Goal: Task Accomplishment & Management: Manage account settings

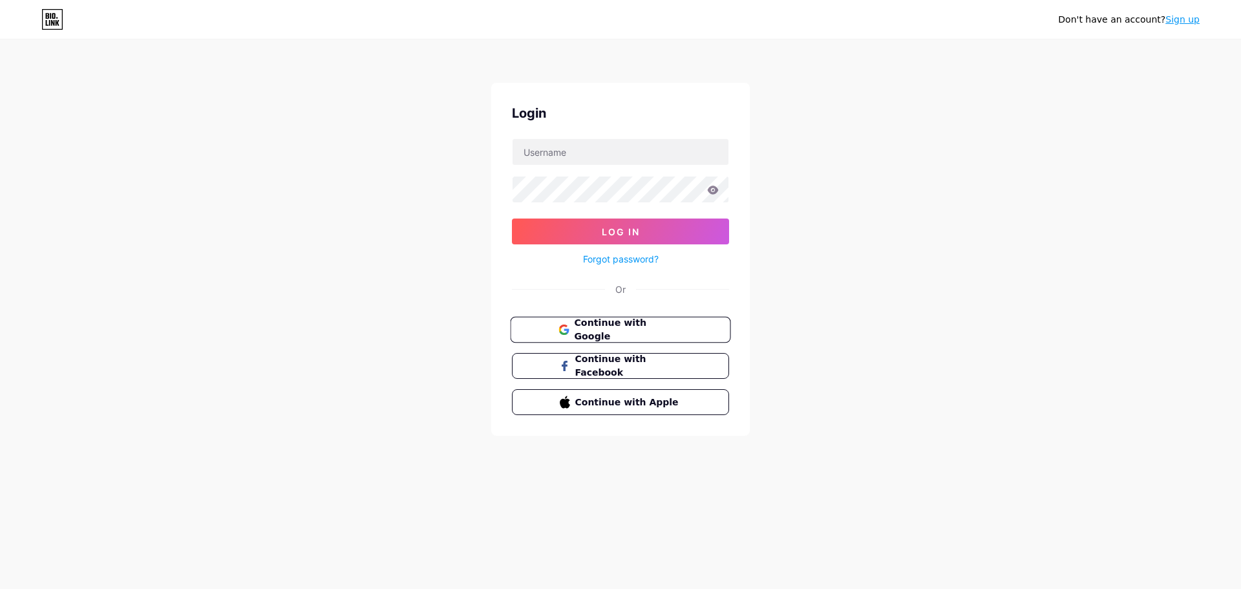
click at [629, 331] on span "Continue with Google" at bounding box center [628, 330] width 108 height 28
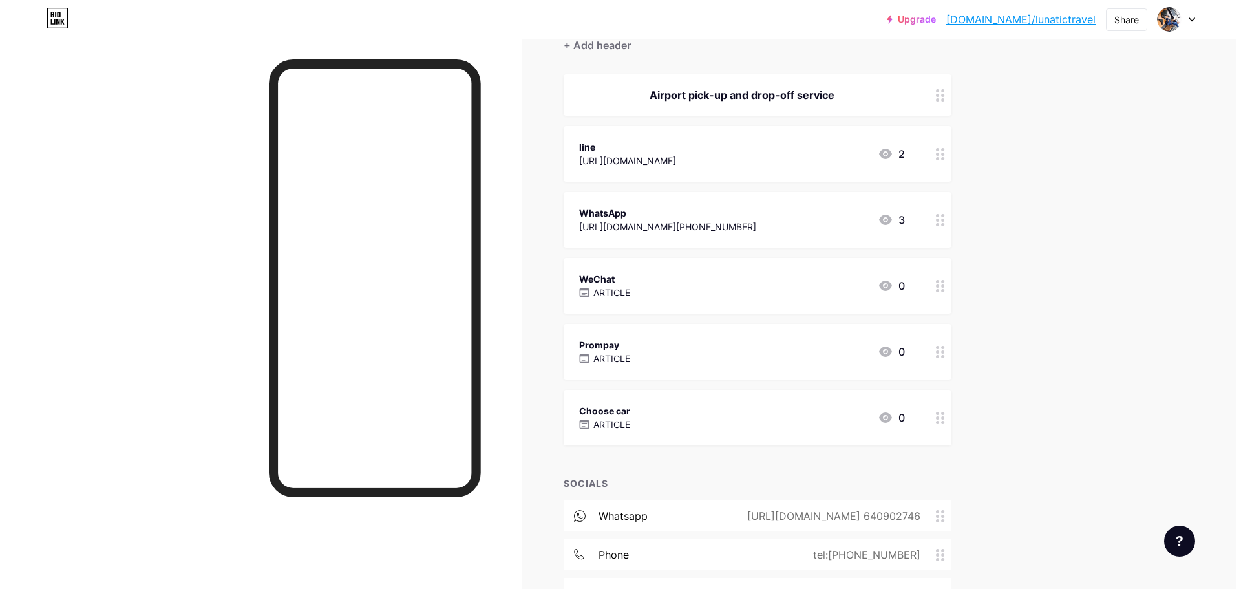
scroll to position [194, 0]
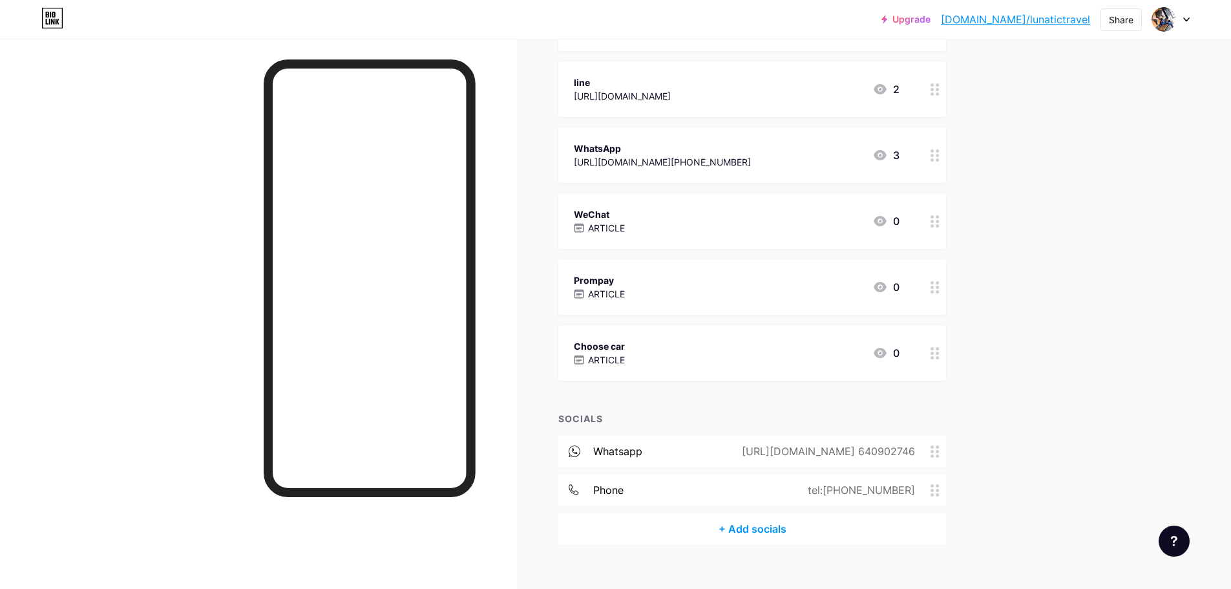
click at [644, 223] on div "WeChat ARTICLE 0" at bounding box center [737, 221] width 326 height 30
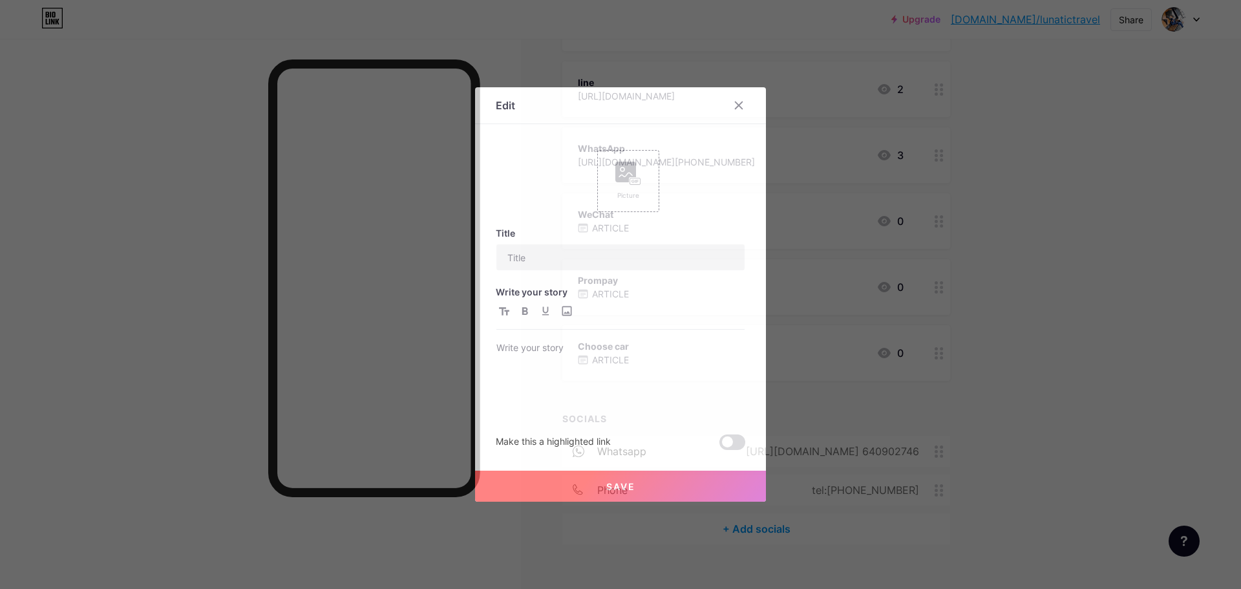
type input "WeChat"
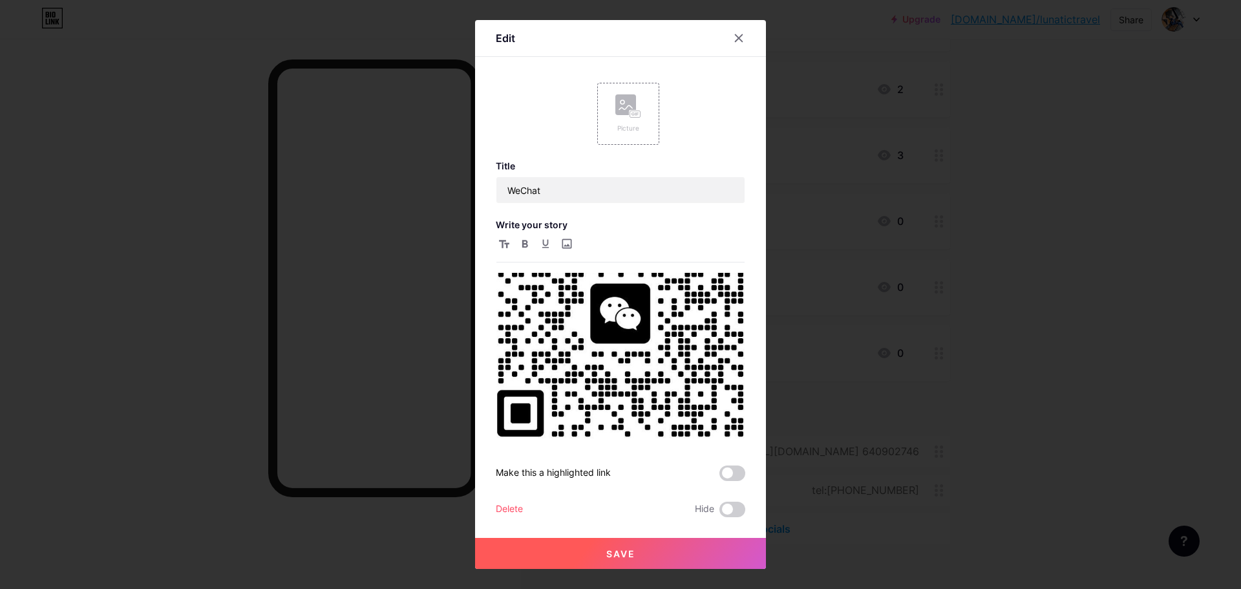
scroll to position [19, 0]
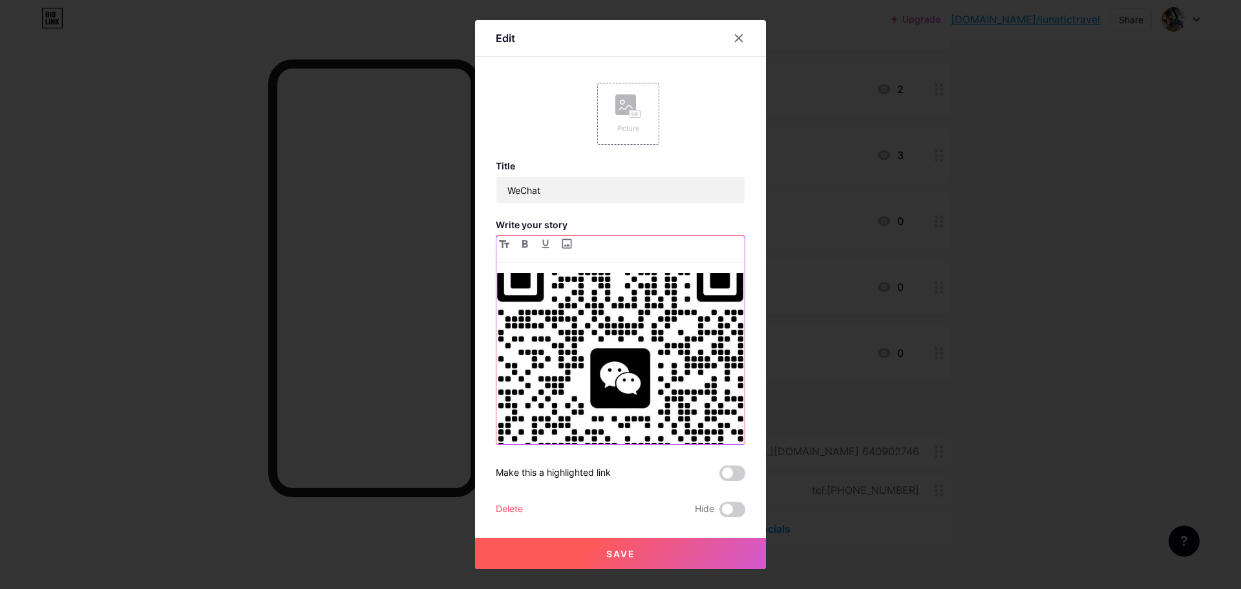
click at [615, 420] on img at bounding box center [620, 377] width 248 height 249
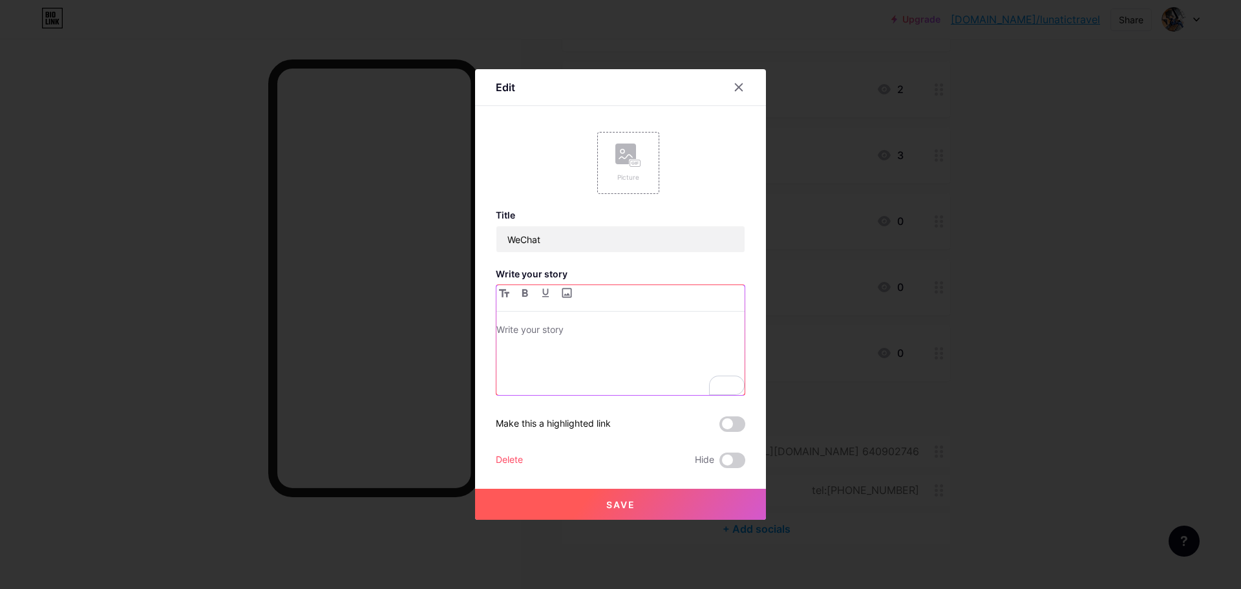
scroll to position [0, 0]
click at [550, 328] on p "To enrich screen reader interactions, please activate Accessibility in Grammarl…" at bounding box center [620, 331] width 248 height 18
click at [562, 295] on input "file" at bounding box center [566, 293] width 16 height 16
type input "C:\fakepath\WhatsApp Image [DATE] 12.17.33 PM.jpeg"
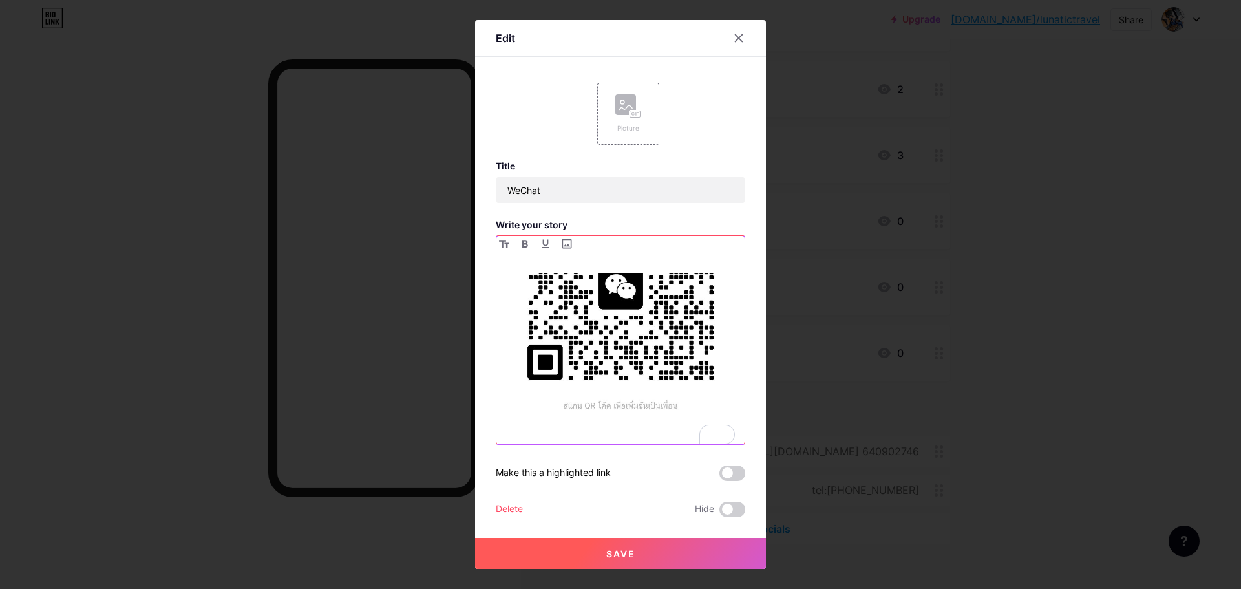
scroll to position [33, 0]
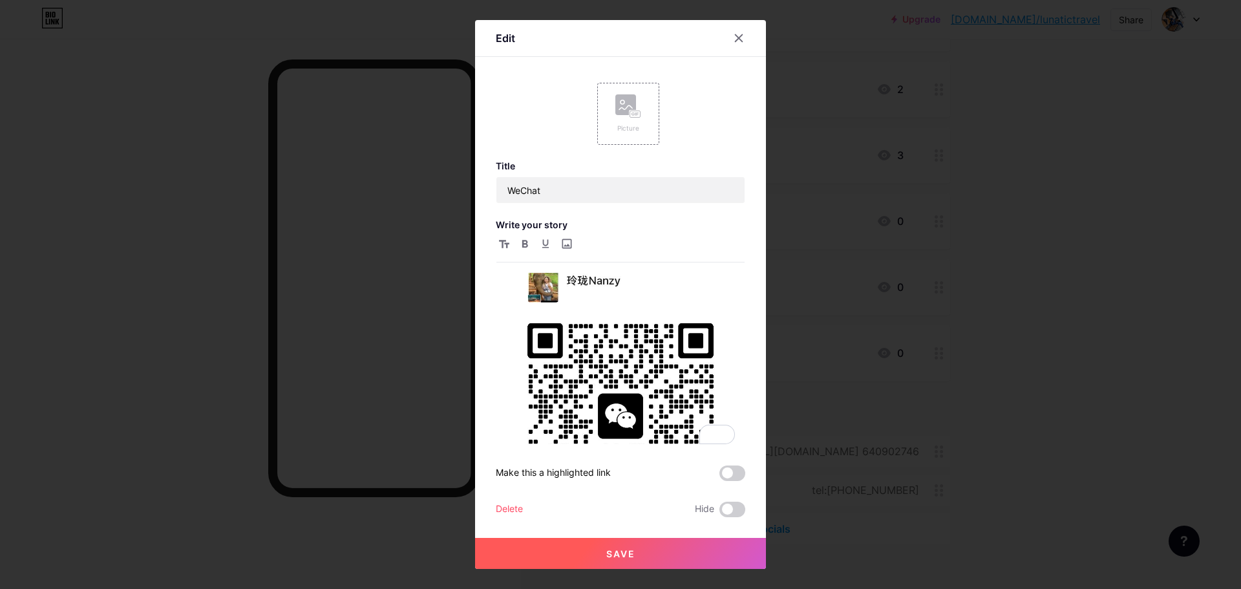
click at [632, 208] on div "Title WeChat Write your story Make this a highlighted link Delete Hide" at bounding box center [620, 338] width 249 height 357
click at [620, 549] on span "Save" at bounding box center [620, 553] width 29 height 11
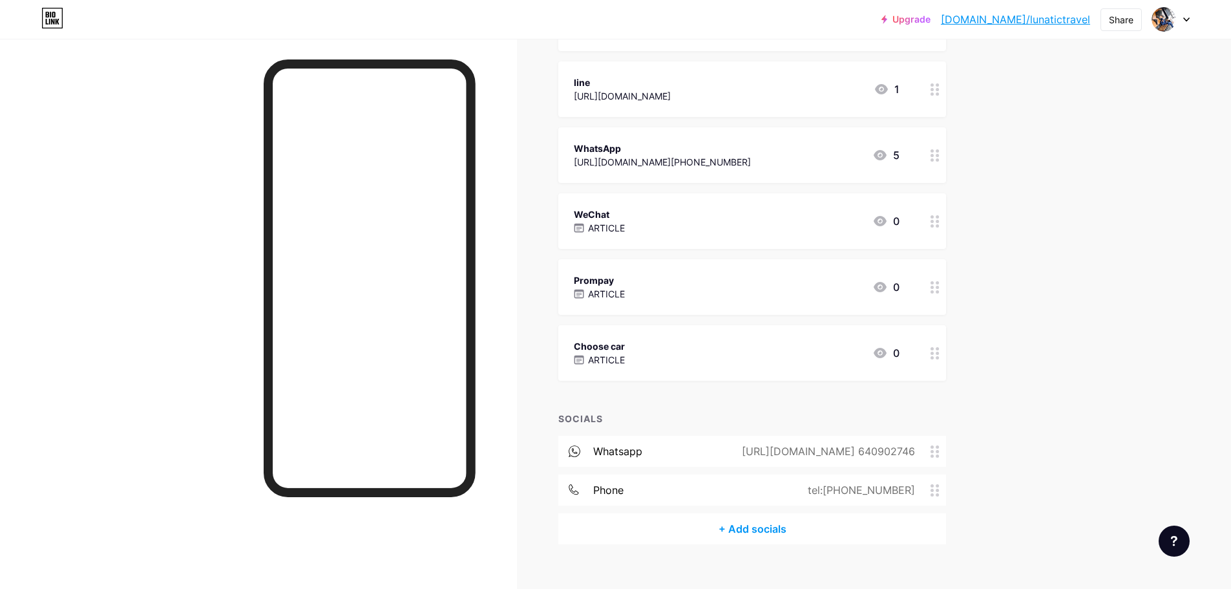
click at [918, 450] on div "https://wa.me/+66 640902746" at bounding box center [825, 451] width 209 height 16
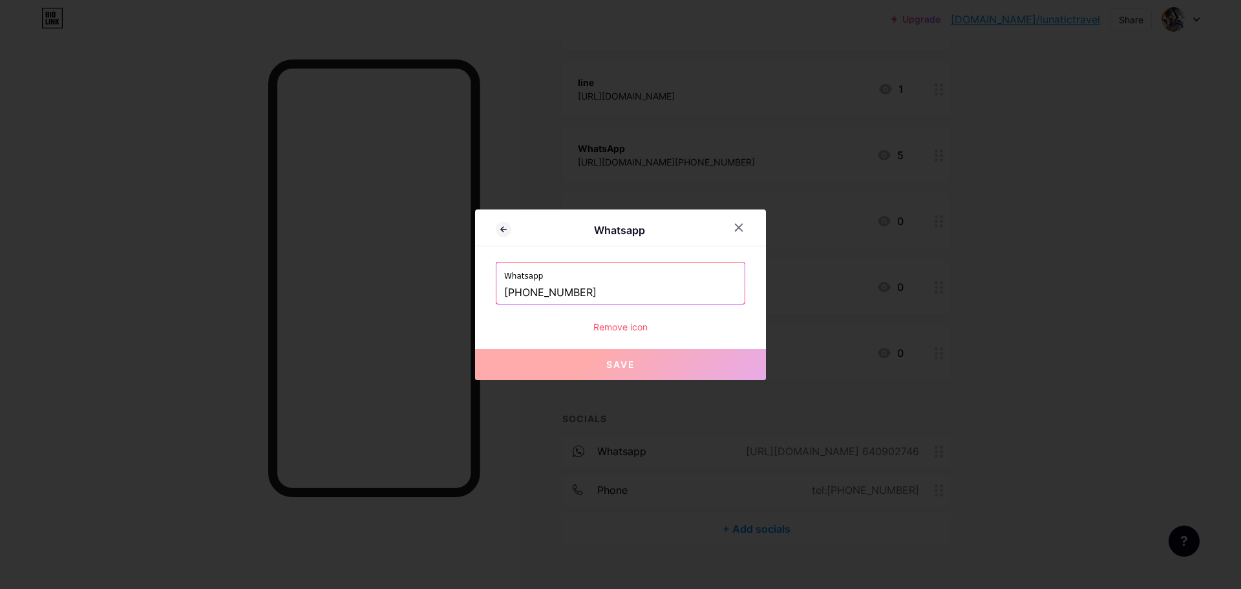
drag, startPoint x: 591, startPoint y: 292, endPoint x: 524, endPoint y: 298, distance: 67.5
click at [524, 298] on input "+66 640902746" at bounding box center [620, 293] width 233 height 22
paste input "0644162649"
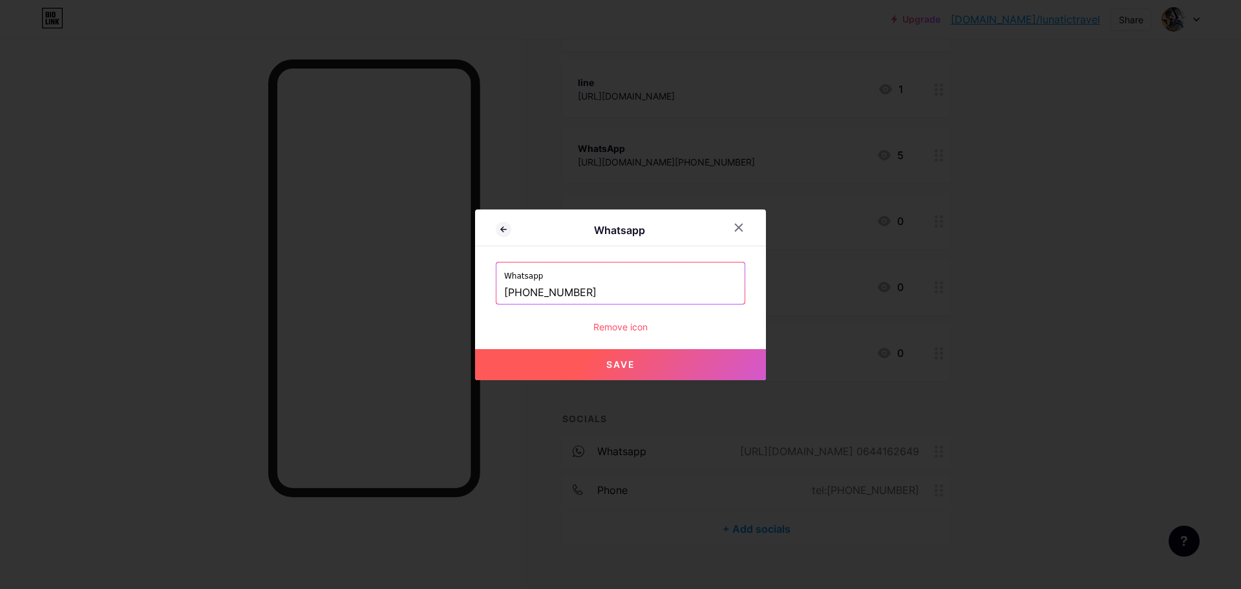
click at [528, 291] on input "+66 0644162649" at bounding box center [620, 293] width 233 height 22
click at [626, 363] on span "Save" at bounding box center [620, 364] width 29 height 11
type input "https://wa.me/+66 644162649"
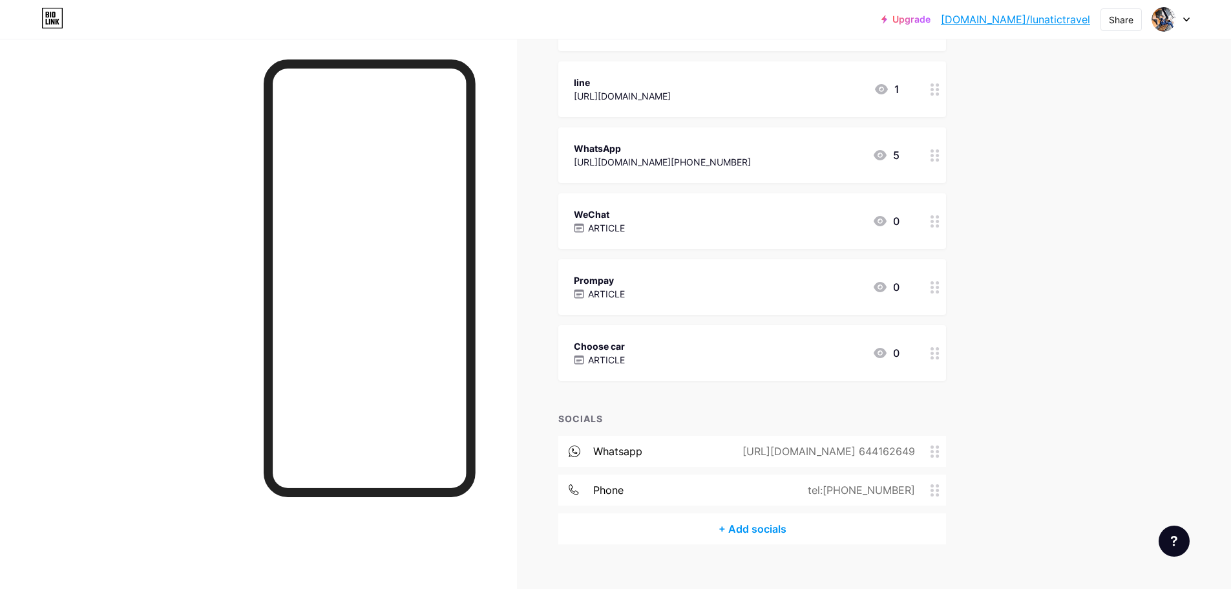
click at [890, 492] on div "tel:+66 640902746" at bounding box center [858, 490] width 143 height 16
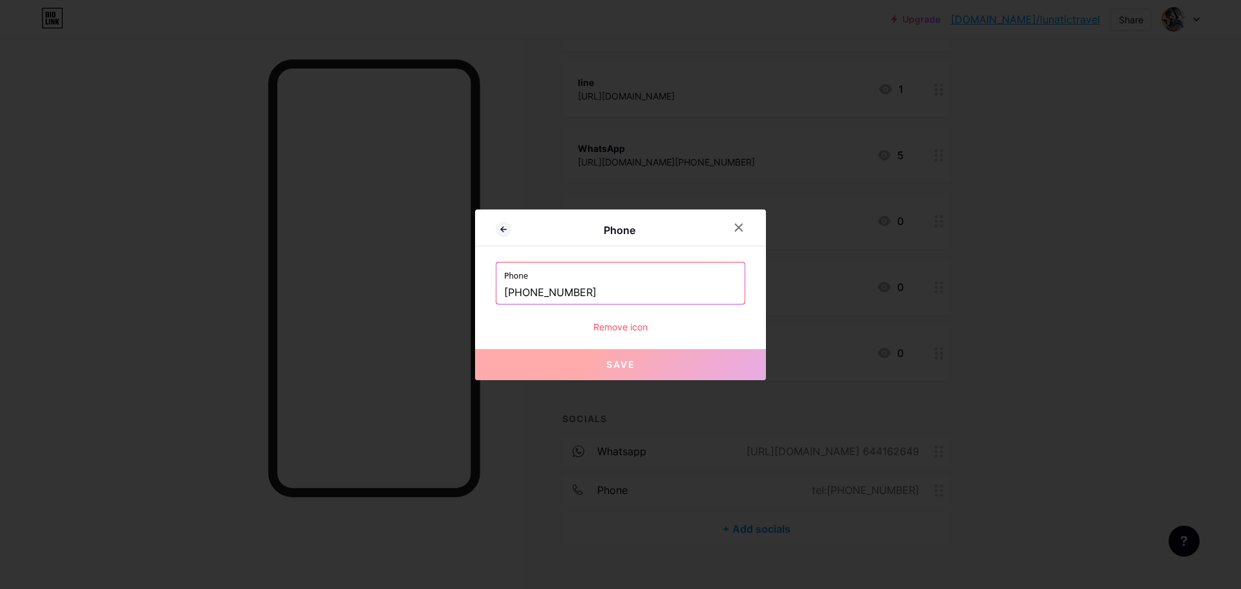
drag, startPoint x: 600, startPoint y: 297, endPoint x: 523, endPoint y: 299, distance: 76.9
click at [523, 299] on input "+66 640902746" at bounding box center [620, 293] width 233 height 22
paste input "0644162649"
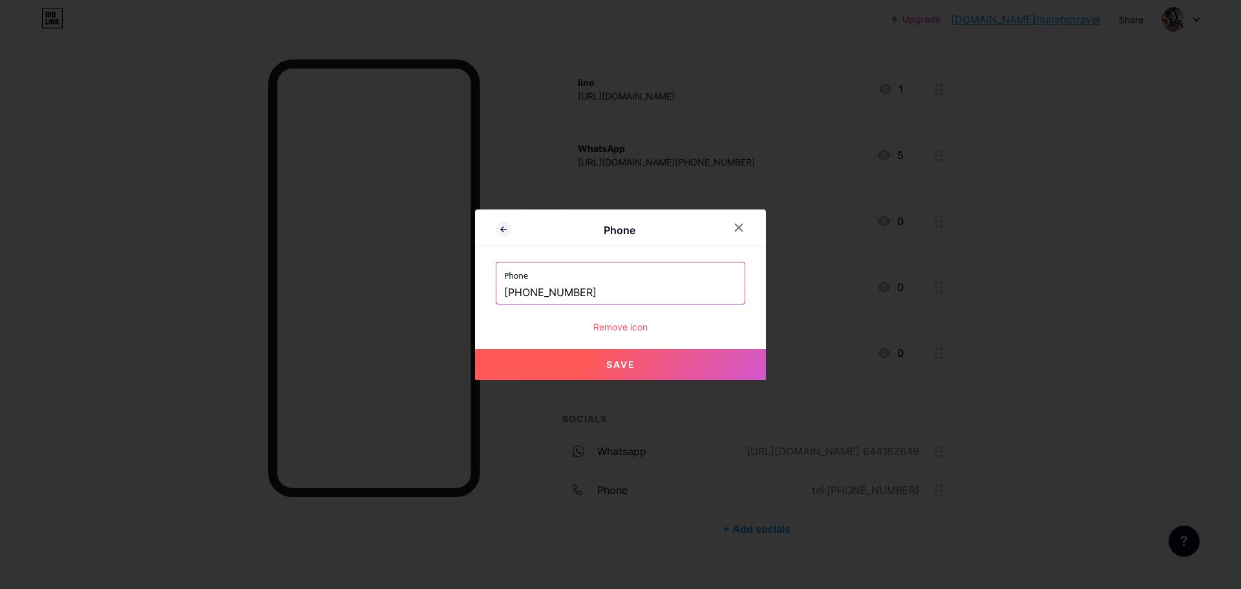
click at [528, 292] on input "+66 0644162649" at bounding box center [620, 293] width 233 height 22
click at [609, 360] on span "Save" at bounding box center [620, 364] width 29 height 11
type input "tel:+66 644162649"
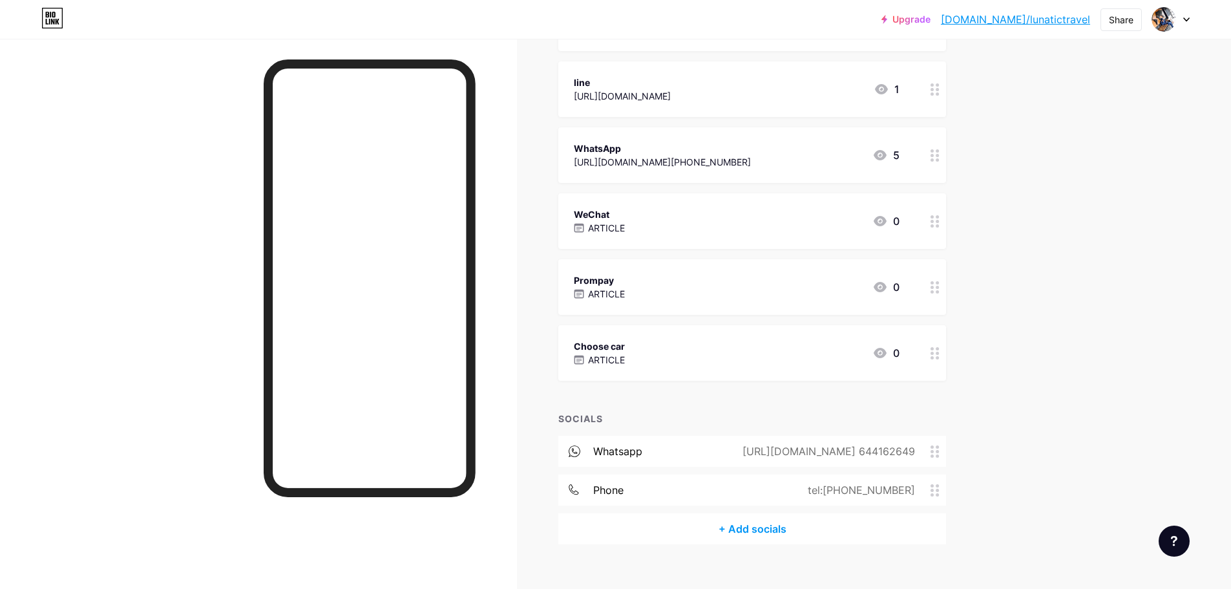
click at [931, 490] on div "tel:+66 644162649" at bounding box center [858, 490] width 143 height 16
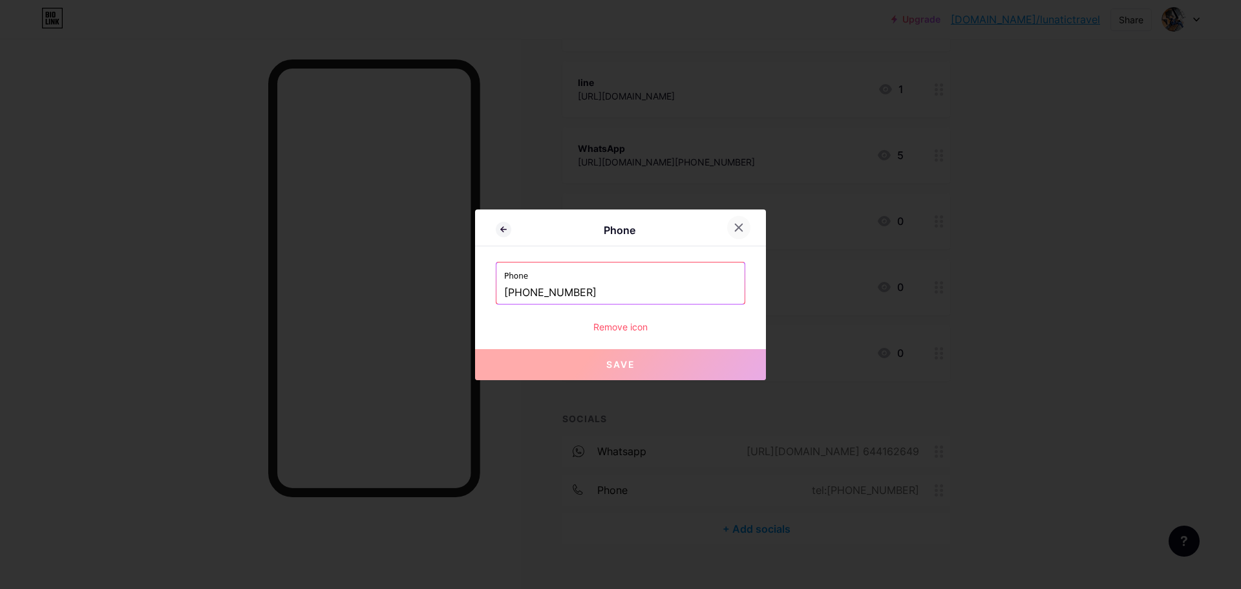
click at [741, 235] on div at bounding box center [738, 227] width 23 height 23
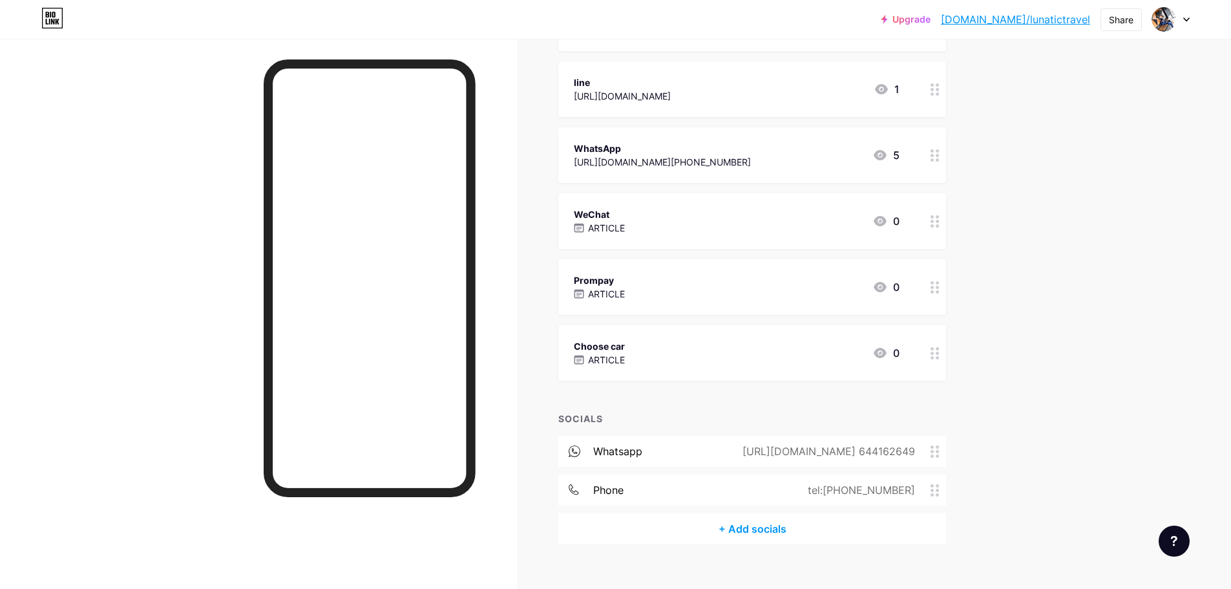
click at [600, 486] on div "phone" at bounding box center [608, 490] width 30 height 16
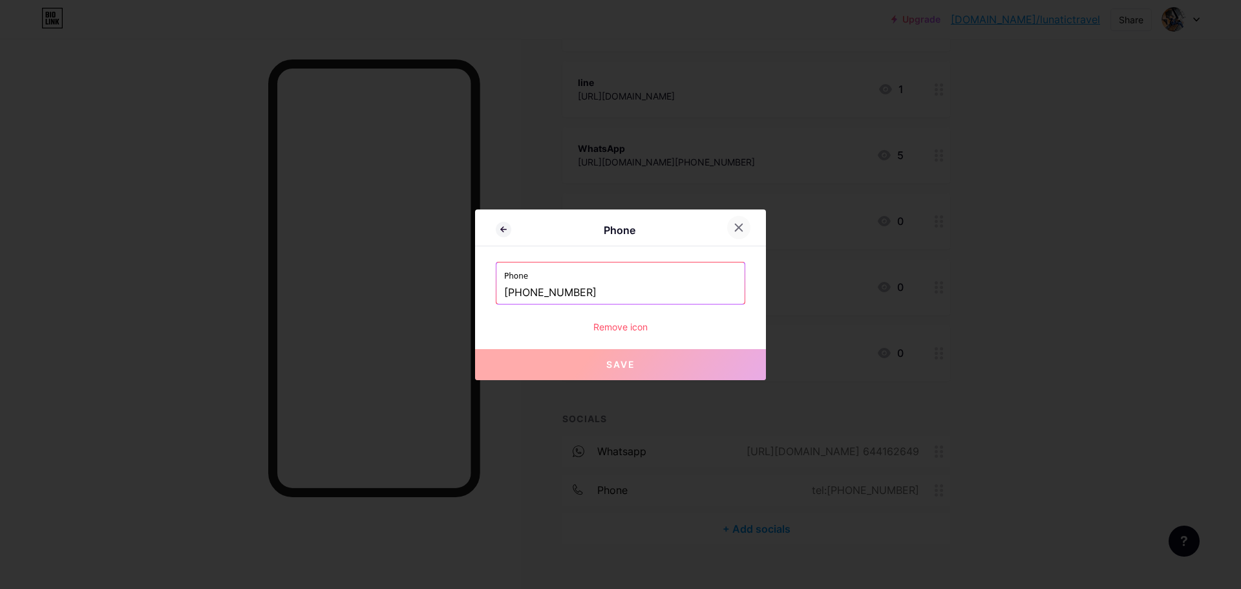
click at [733, 224] on icon at bounding box center [738, 227] width 10 height 10
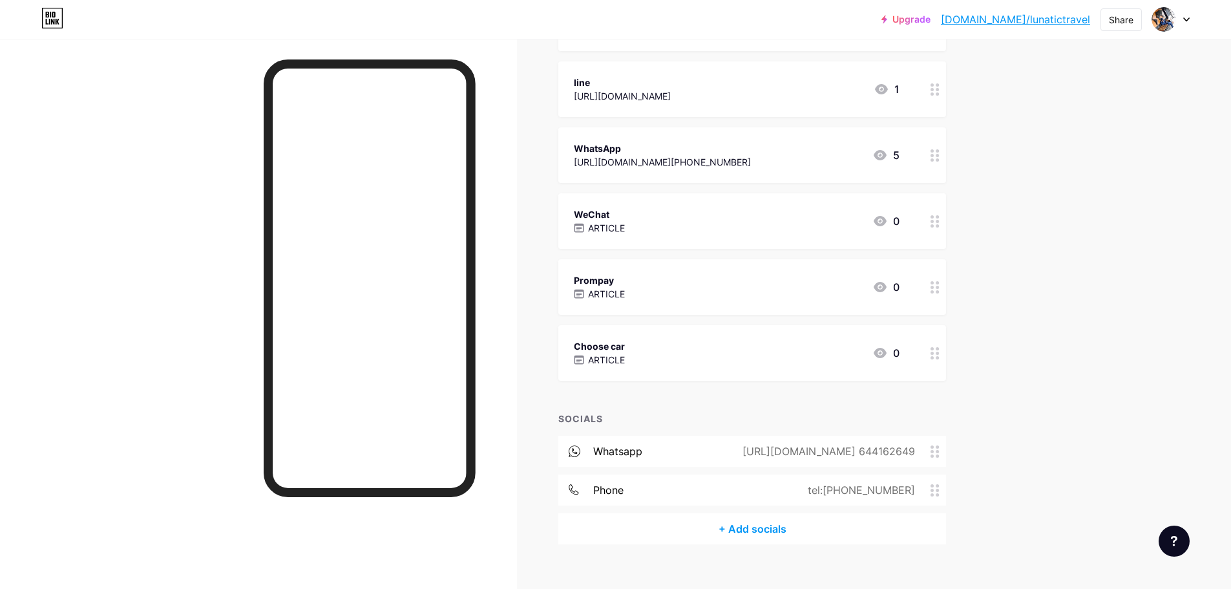
click at [747, 529] on div "+ Add socials" at bounding box center [752, 528] width 388 height 31
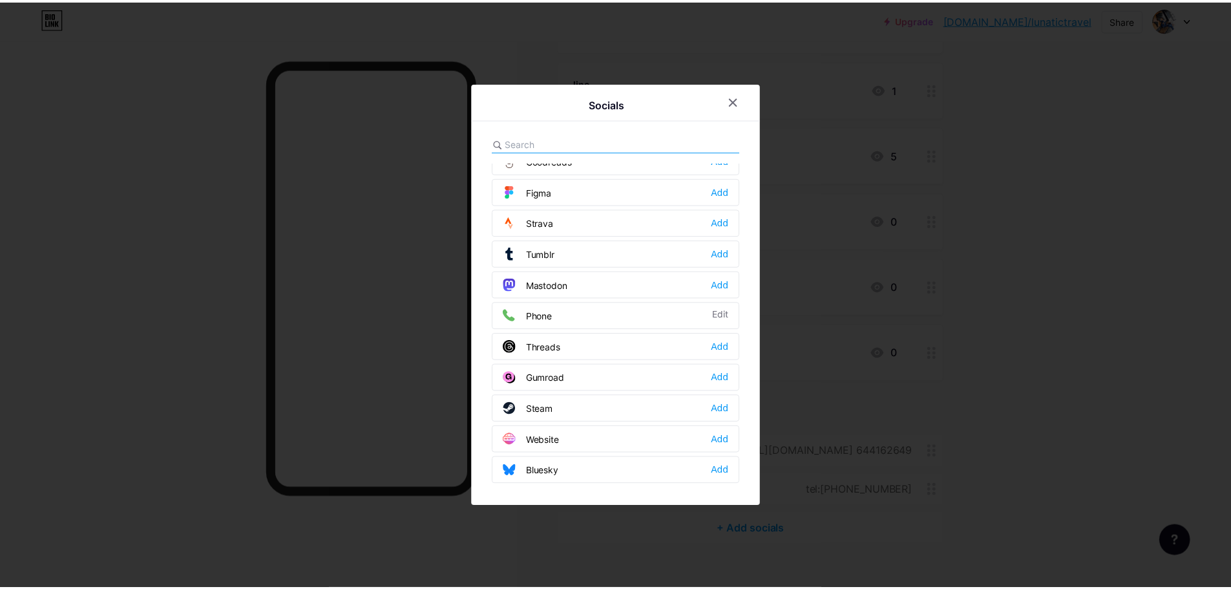
scroll to position [1166, 0]
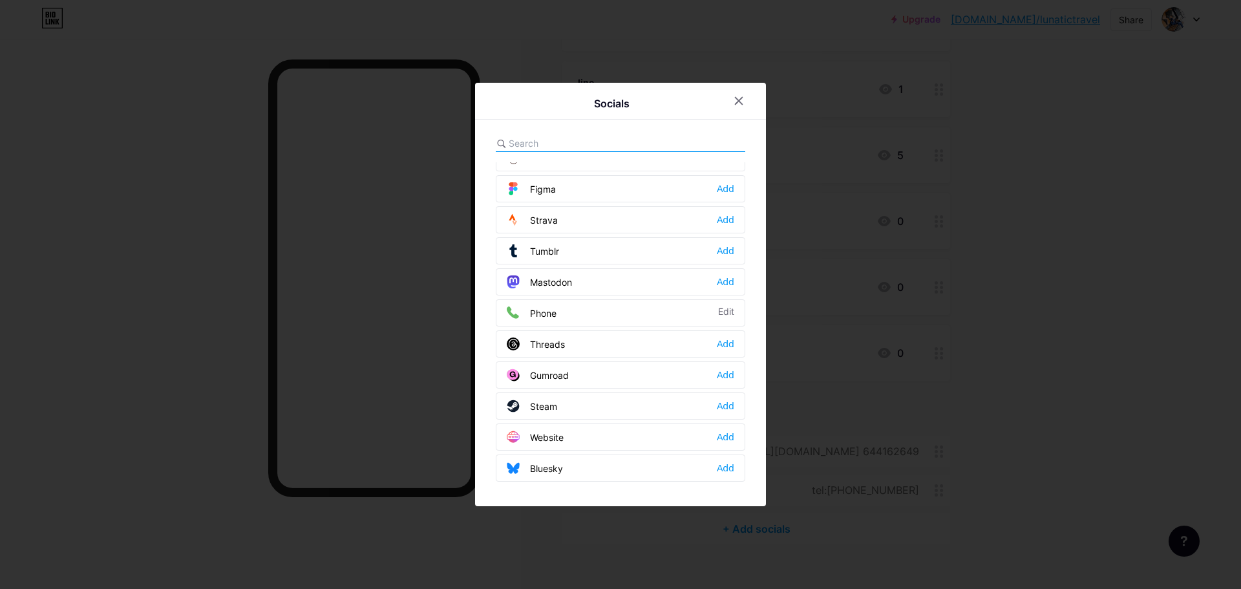
click at [652, 304] on div "Phone Edit" at bounding box center [620, 312] width 249 height 27
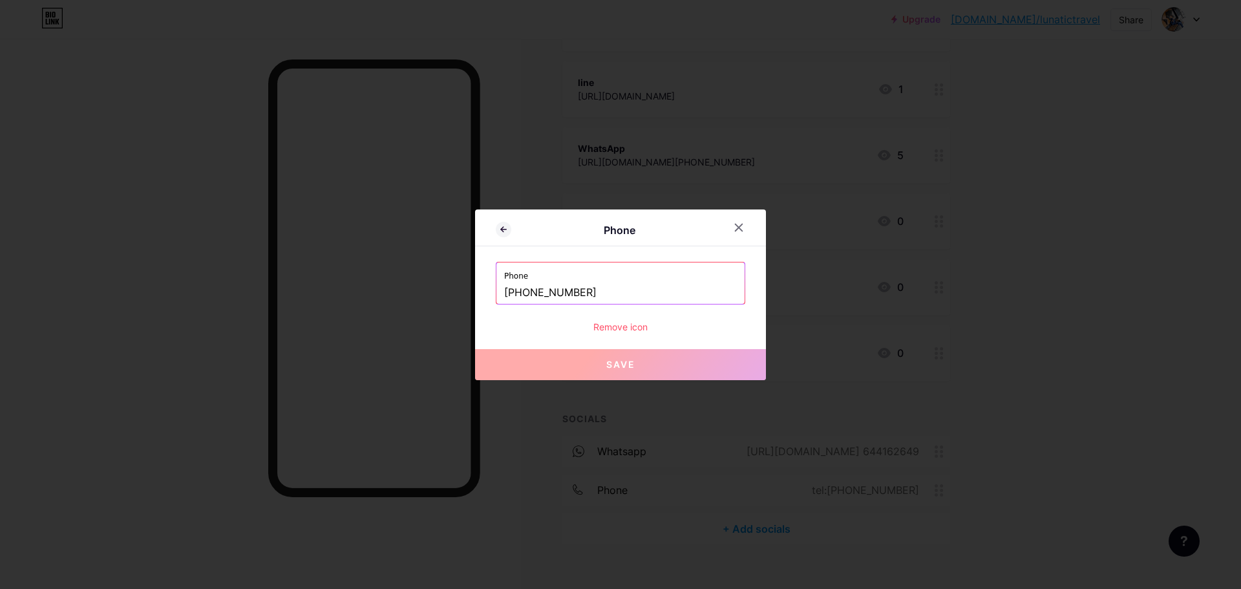
click at [735, 225] on icon at bounding box center [738, 227] width 10 height 10
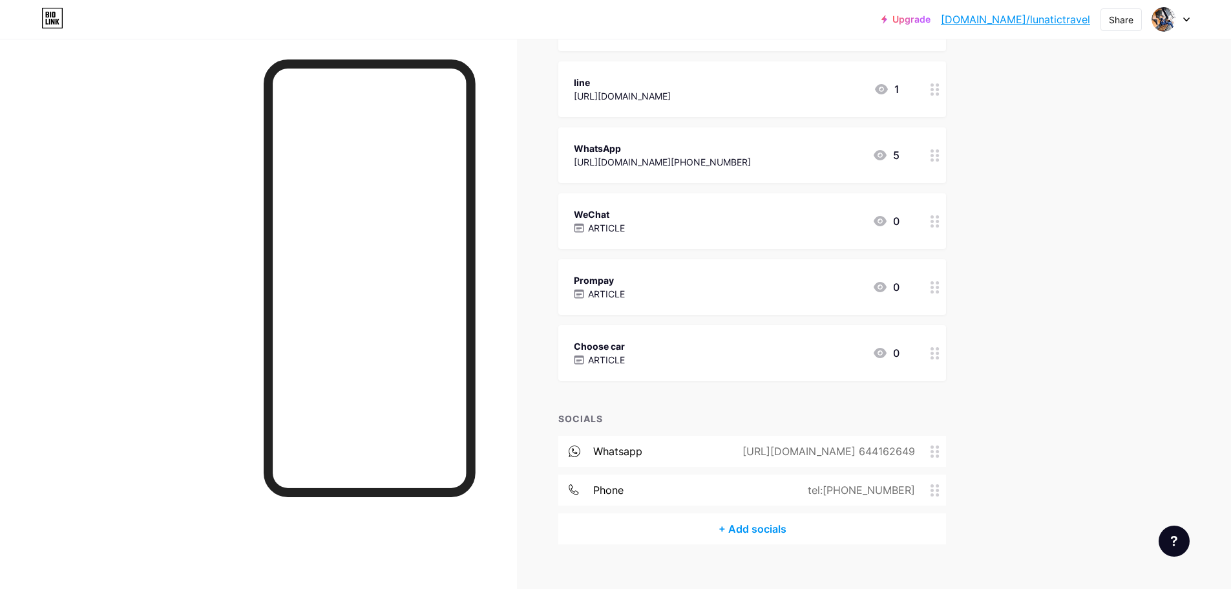
click at [1018, 373] on div "Upgrade bio.link/lunati... bio.link/lunatictravel Share Switch accounts Lunatic…" at bounding box center [615, 207] width 1231 height 803
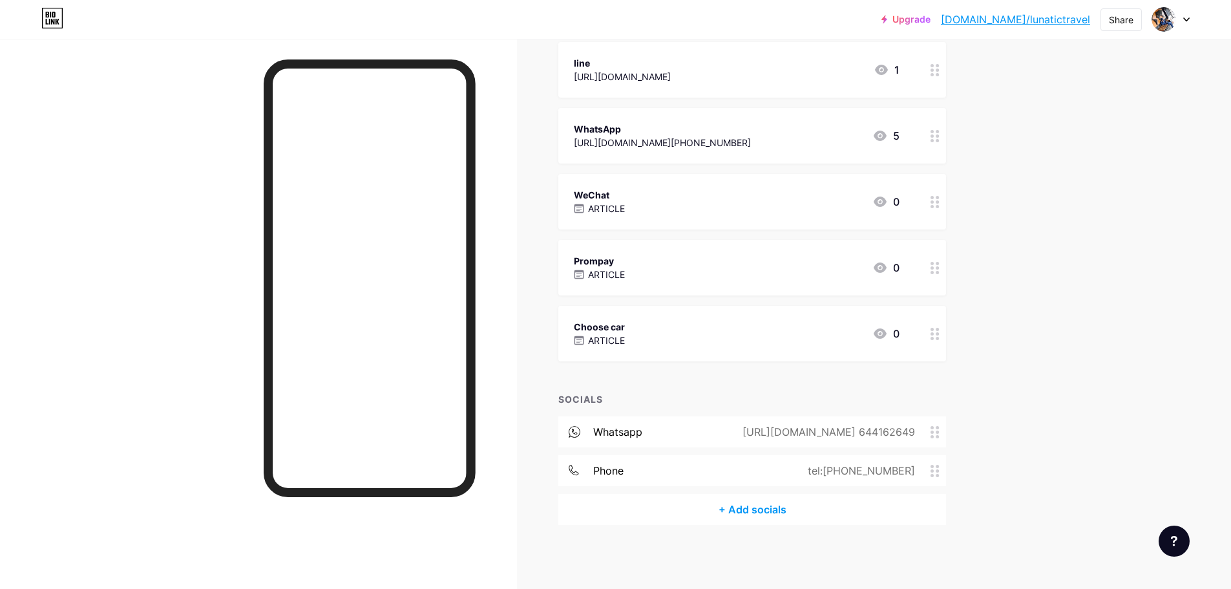
scroll to position [84, 0]
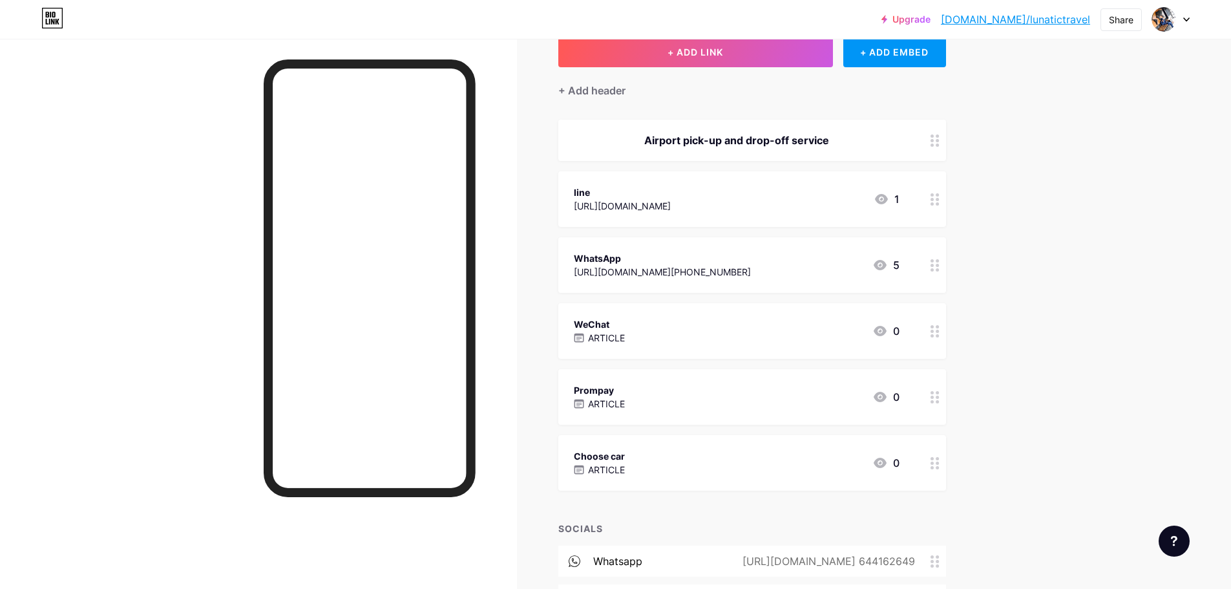
click at [704, 266] on div "https://wa.me/+66640902746" at bounding box center [662, 272] width 177 height 14
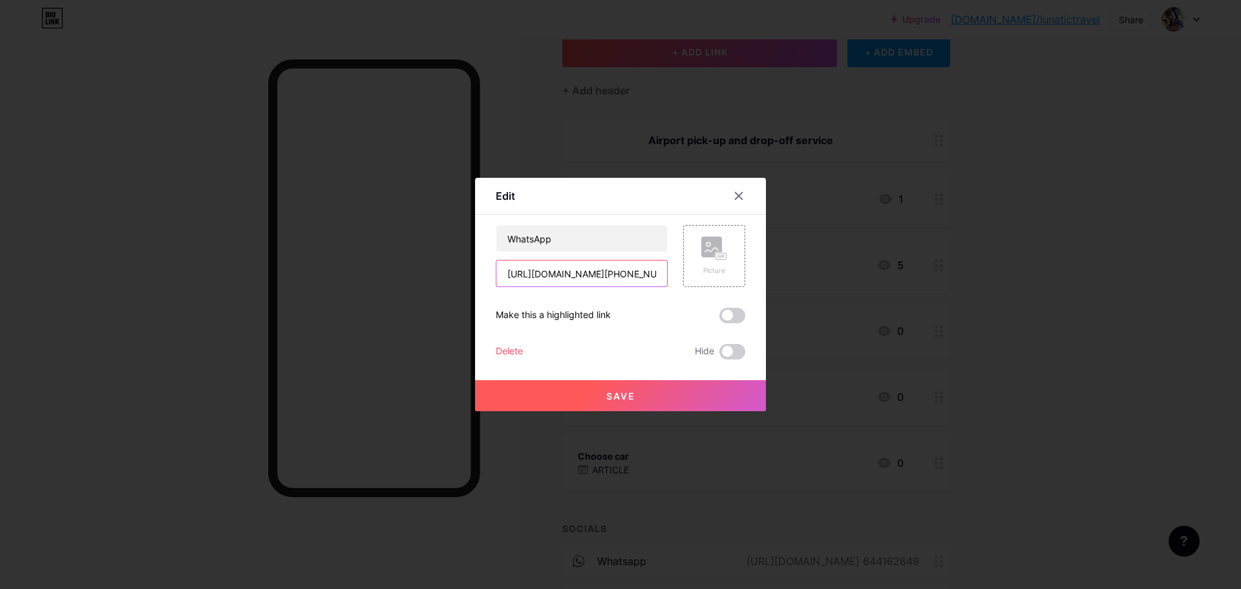
drag, startPoint x: 583, startPoint y: 275, endPoint x: 646, endPoint y: 277, distance: 62.7
click at [646, 277] on input "https://wa.me/+66640902746" at bounding box center [581, 273] width 171 height 26
paste input "0644162649"
click at [587, 273] on input "https://wa.me/+660644162649" at bounding box center [581, 273] width 171 height 26
type input "[URL][DOMAIN_NAME][PHONE_NUMBER]"
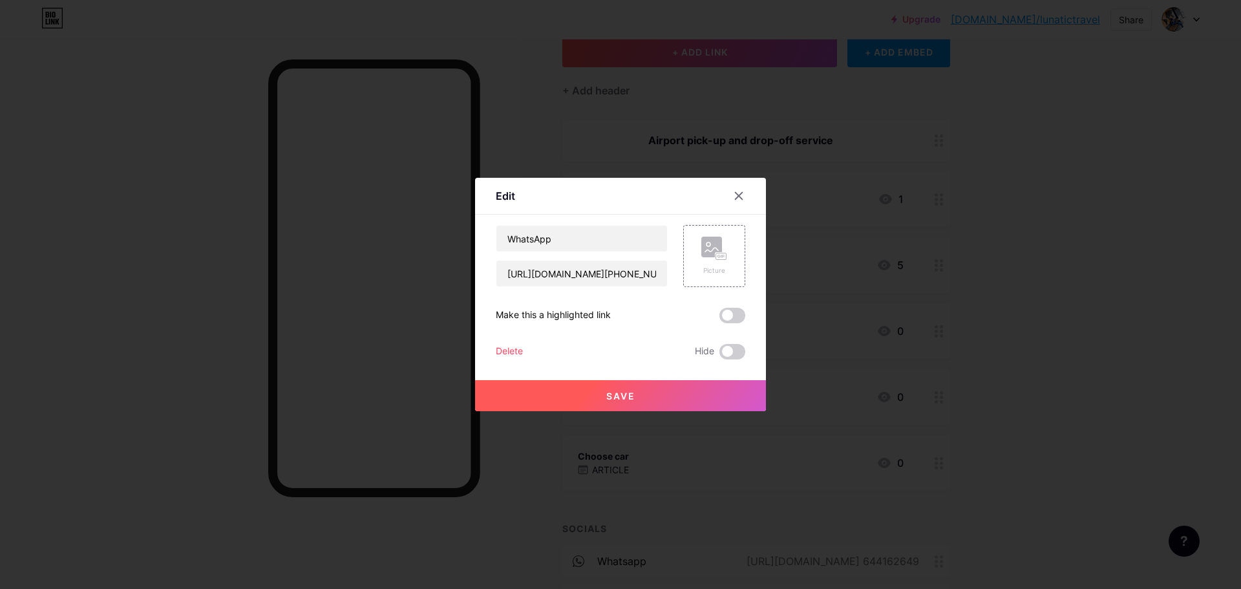
click at [604, 206] on div "Edit" at bounding box center [620, 199] width 291 height 30
click at [624, 401] on span "Save" at bounding box center [620, 395] width 29 height 11
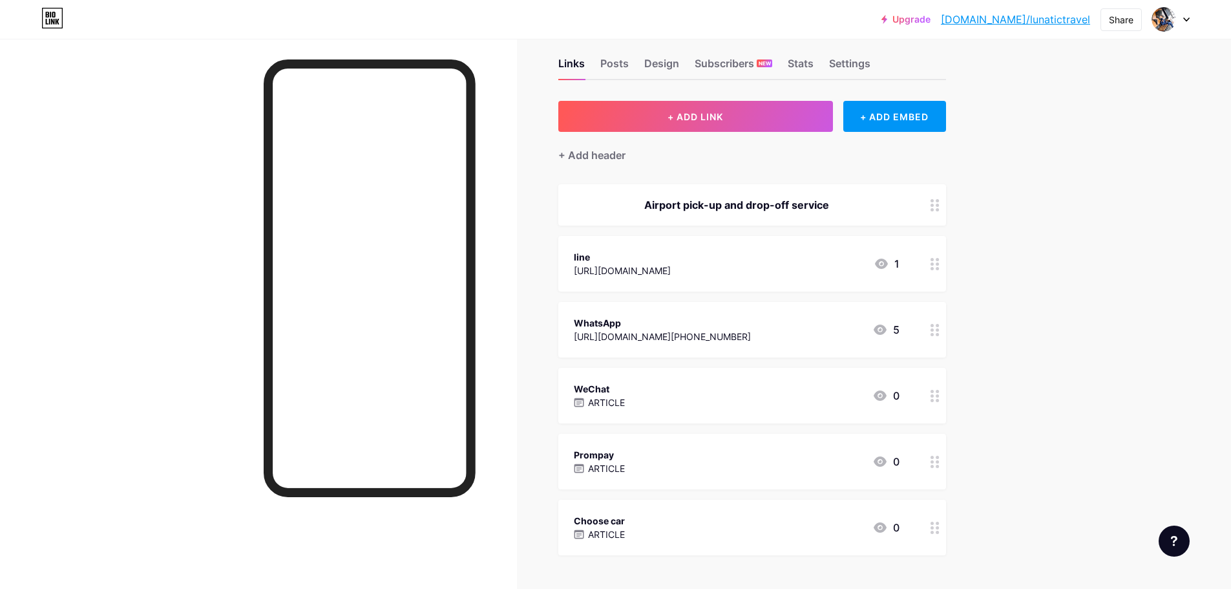
scroll to position [0, 0]
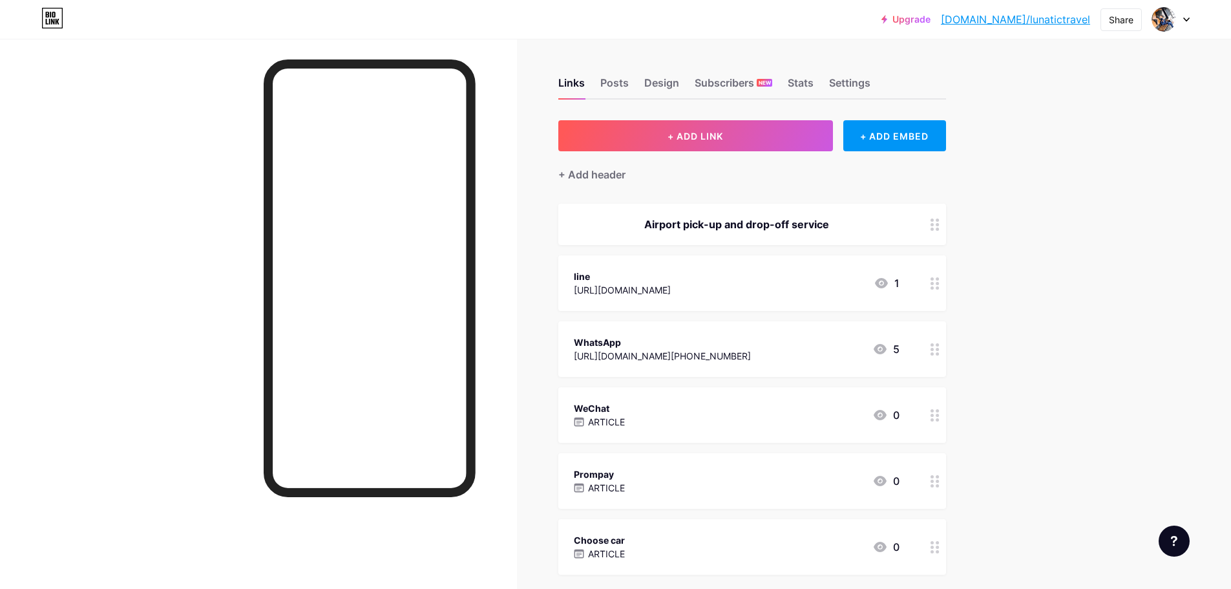
click at [1074, 76] on div "Upgrade bio.link/lunati... bio.link/lunatictravel Share Switch accounts Lunatic…" at bounding box center [615, 401] width 1231 height 803
click at [1185, 12] on div at bounding box center [1170, 19] width 37 height 23
click at [1175, 18] on div at bounding box center [1170, 19] width 37 height 23
click at [1188, 14] on div at bounding box center [1170, 19] width 37 height 23
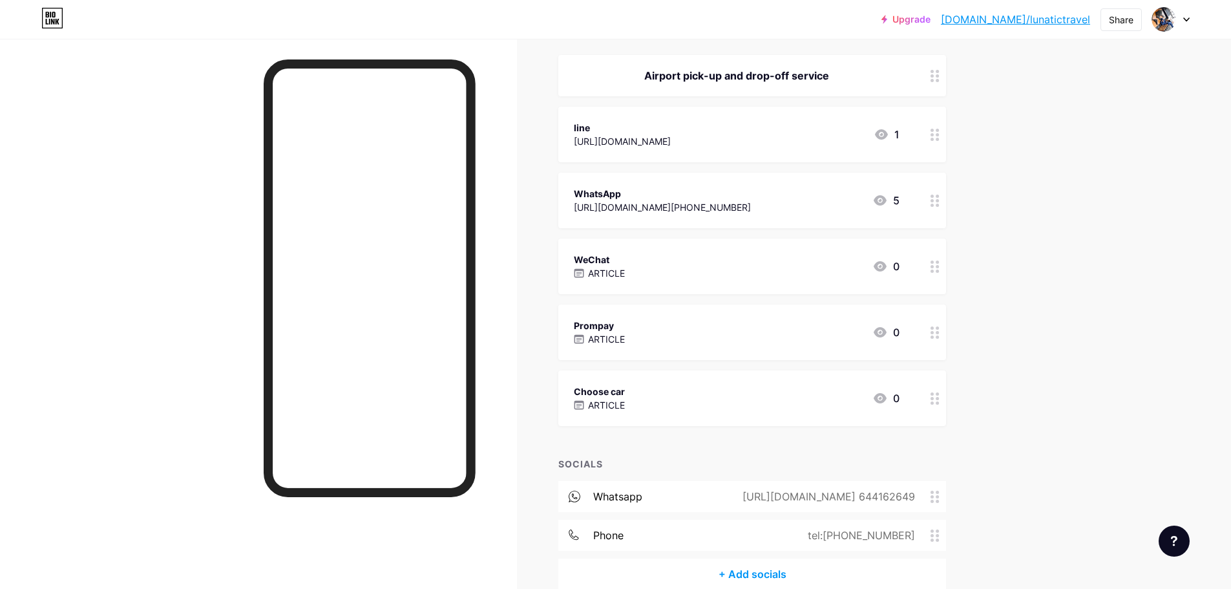
scroll to position [19, 0]
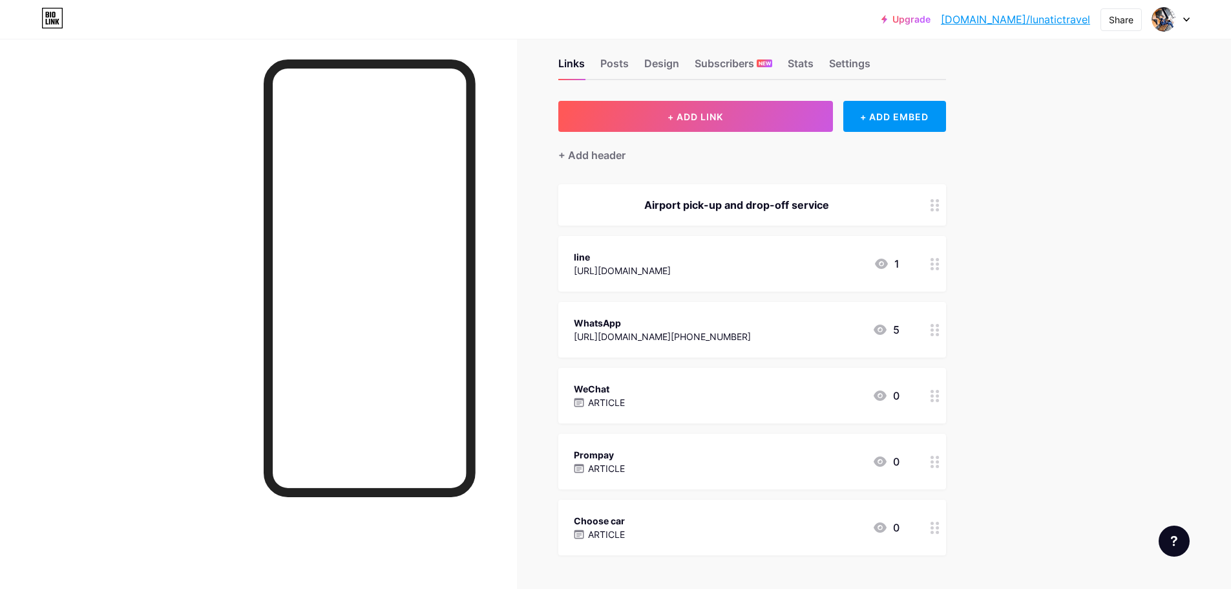
click at [646, 398] on div "WeChat ARTICLE 0" at bounding box center [737, 396] width 326 height 30
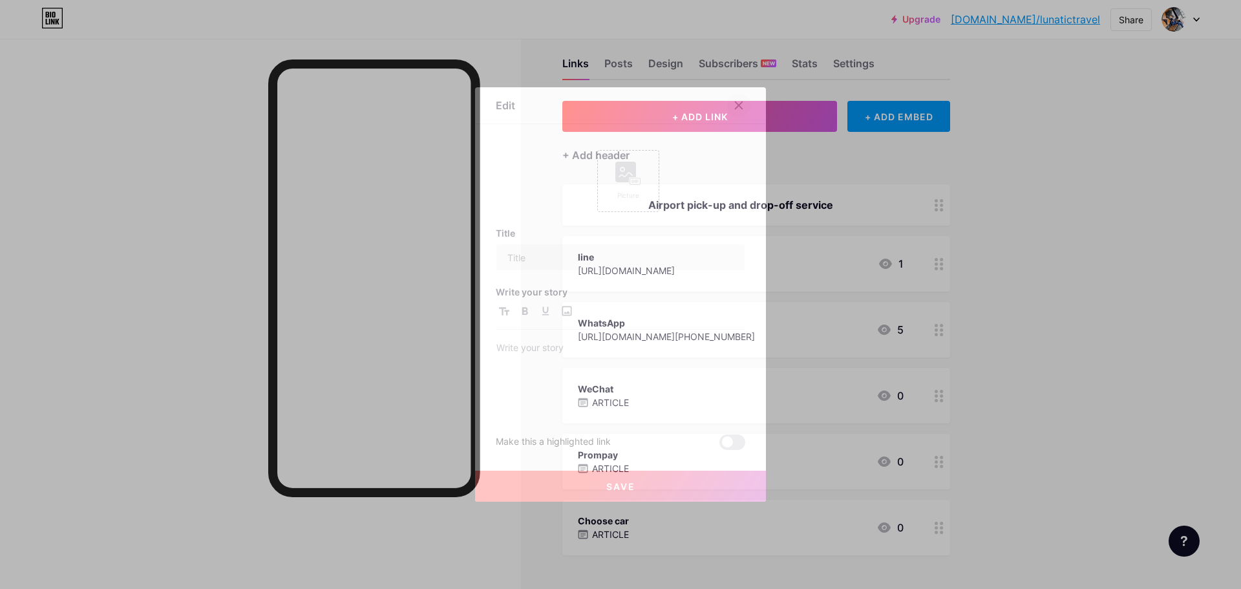
click at [735, 105] on icon at bounding box center [738, 105] width 7 height 7
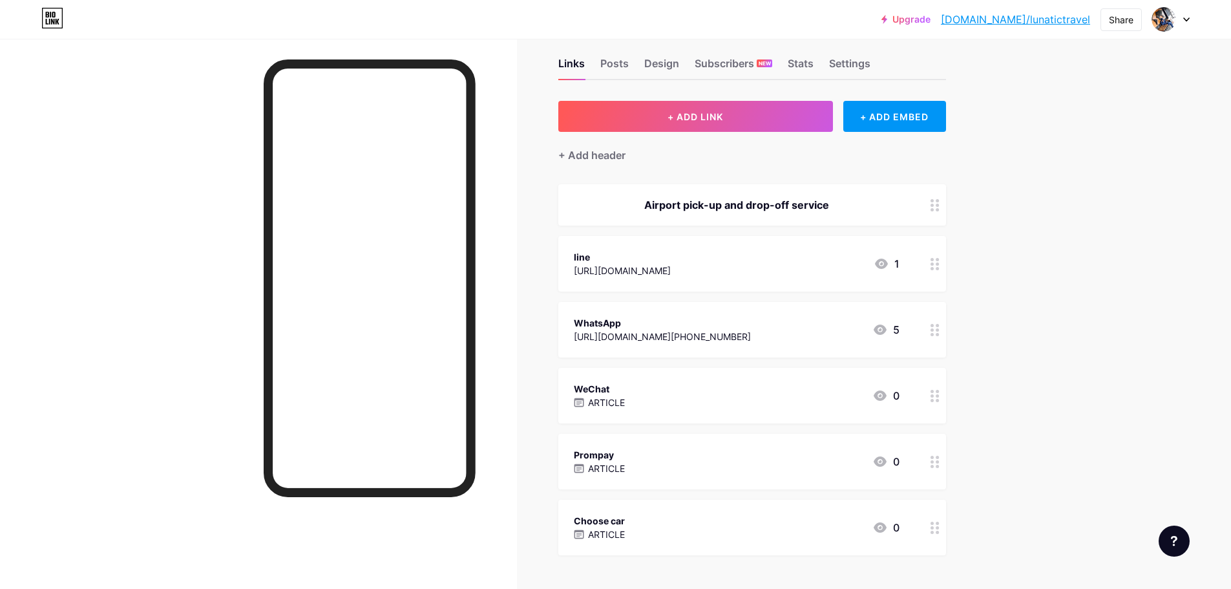
scroll to position [0, 0]
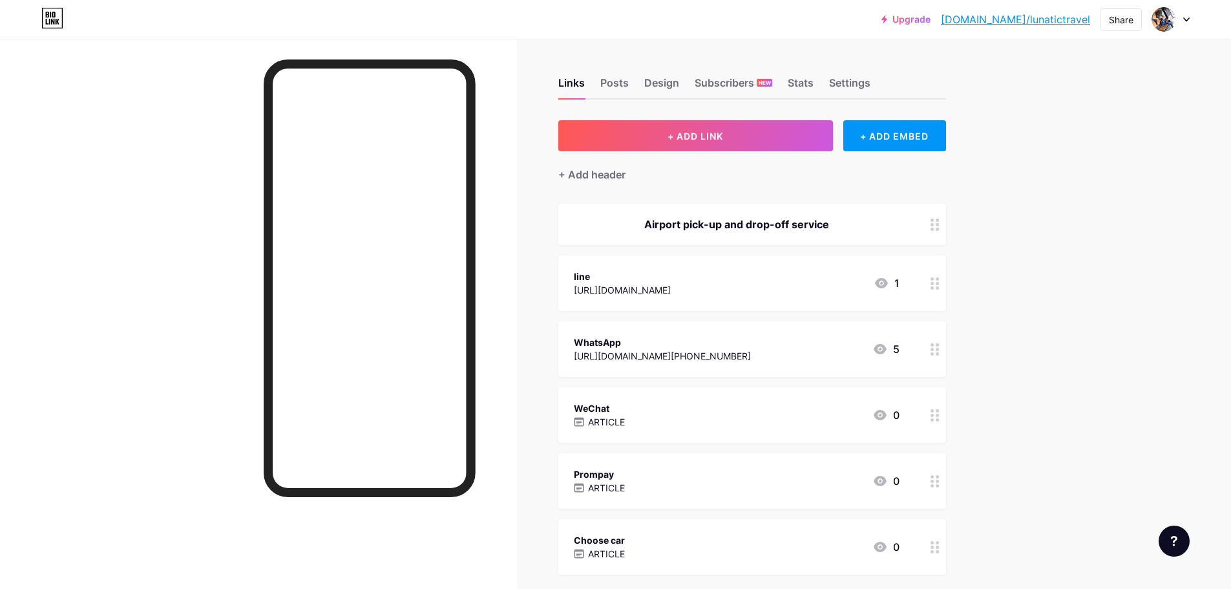
click at [714, 359] on div "WhatsApp https://wa.me/+66644162649 5" at bounding box center [737, 349] width 326 height 30
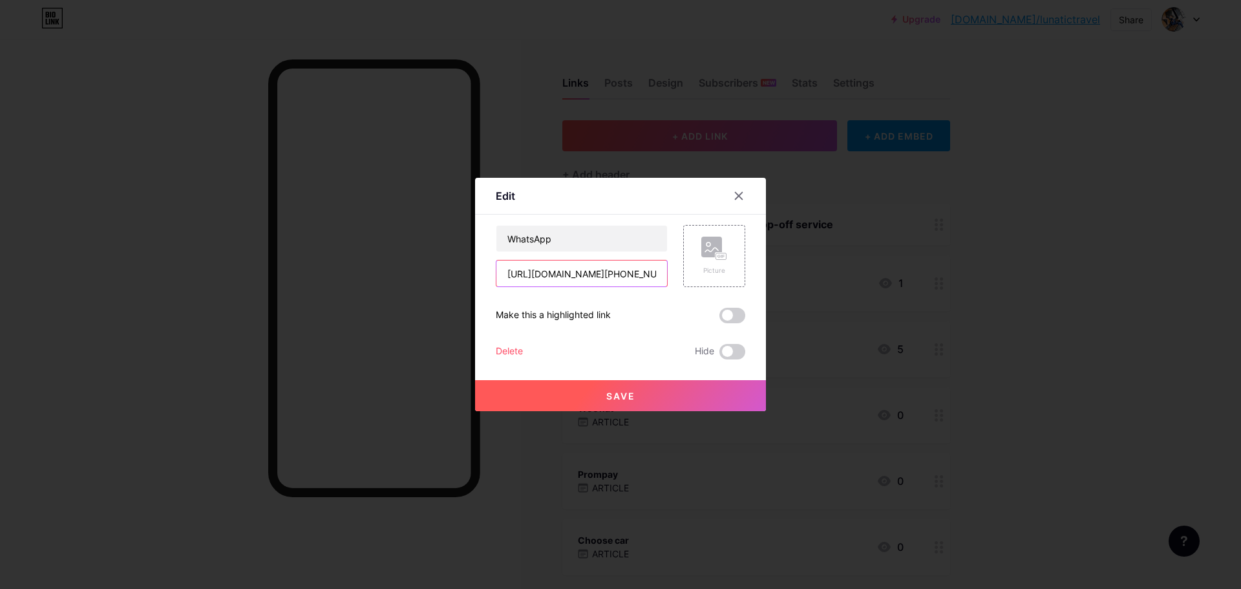
click at [636, 277] on input "[URL][DOMAIN_NAME][PHONE_NUMBER]" at bounding box center [581, 273] width 171 height 26
click at [737, 197] on icon at bounding box center [738, 196] width 10 height 10
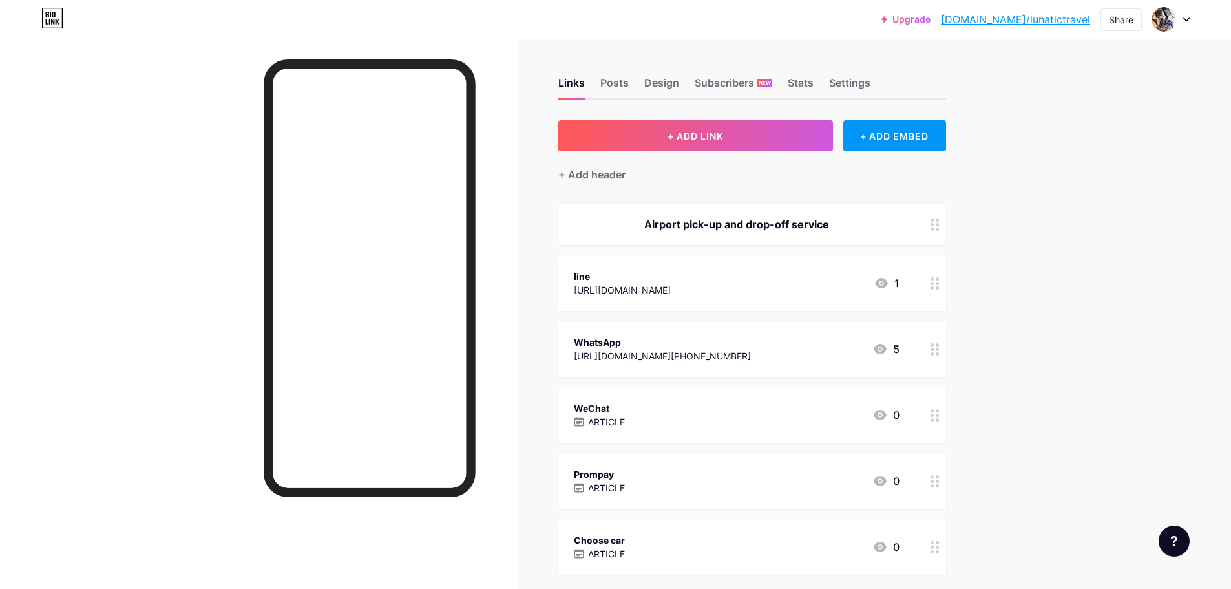
click at [993, 279] on div "Links Posts Design Subscribers NEW Stats Settings + ADD LINK + ADD EMBED + Add …" at bounding box center [500, 421] width 1000 height 764
click at [859, 80] on div "Settings" at bounding box center [849, 86] width 41 height 23
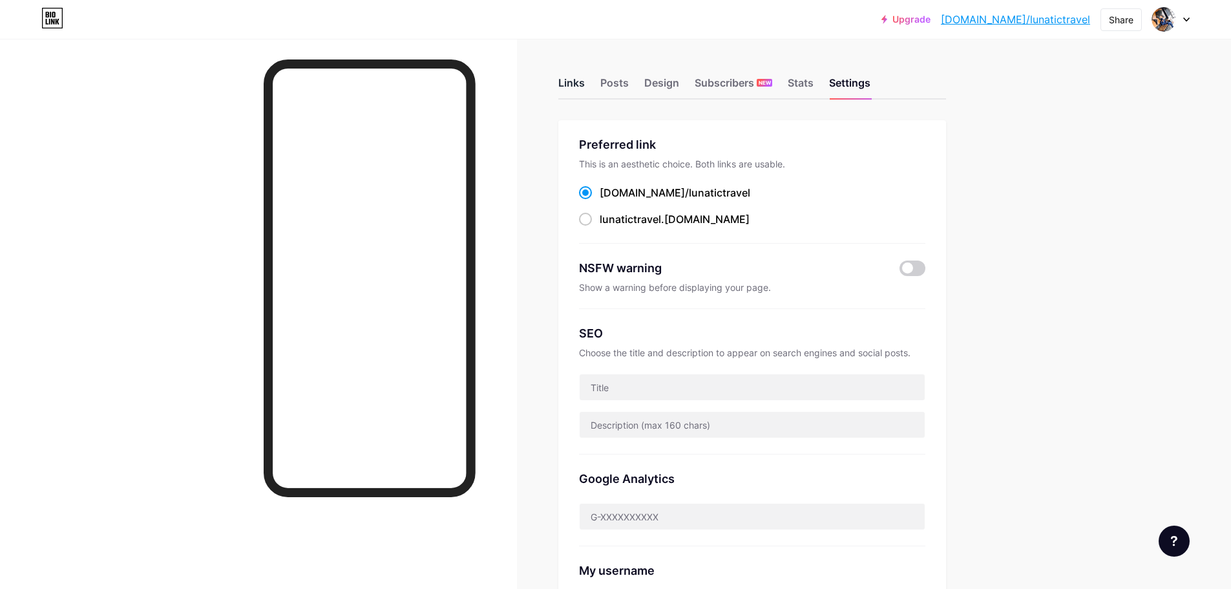
click at [584, 78] on div "Links" at bounding box center [571, 86] width 26 height 23
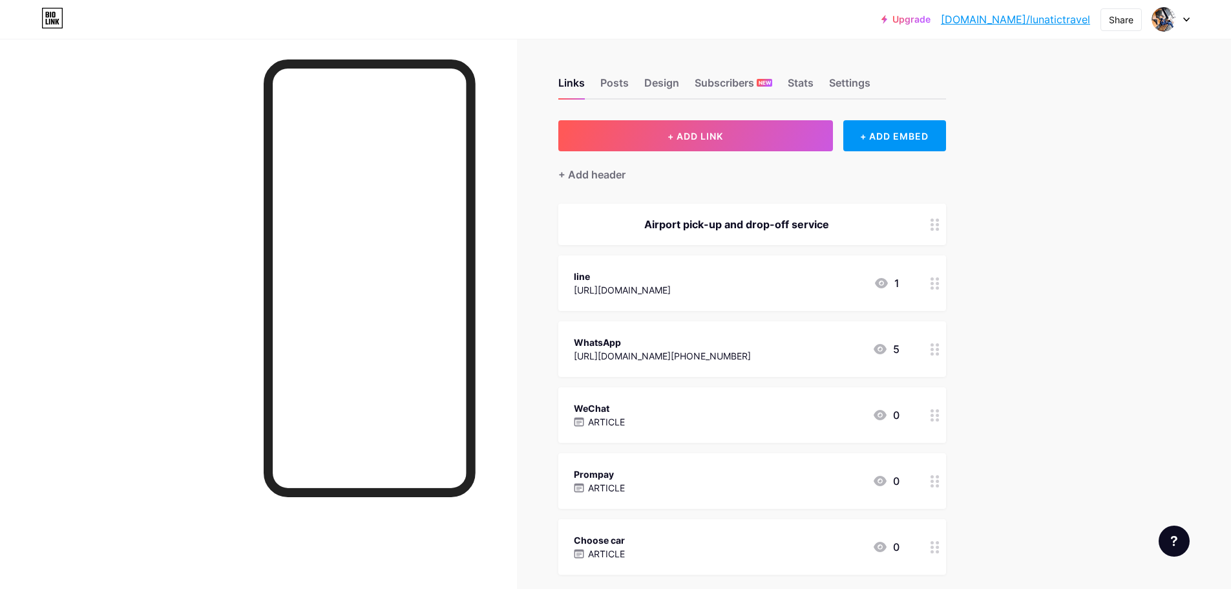
click at [888, 282] on icon at bounding box center [881, 283] width 13 height 10
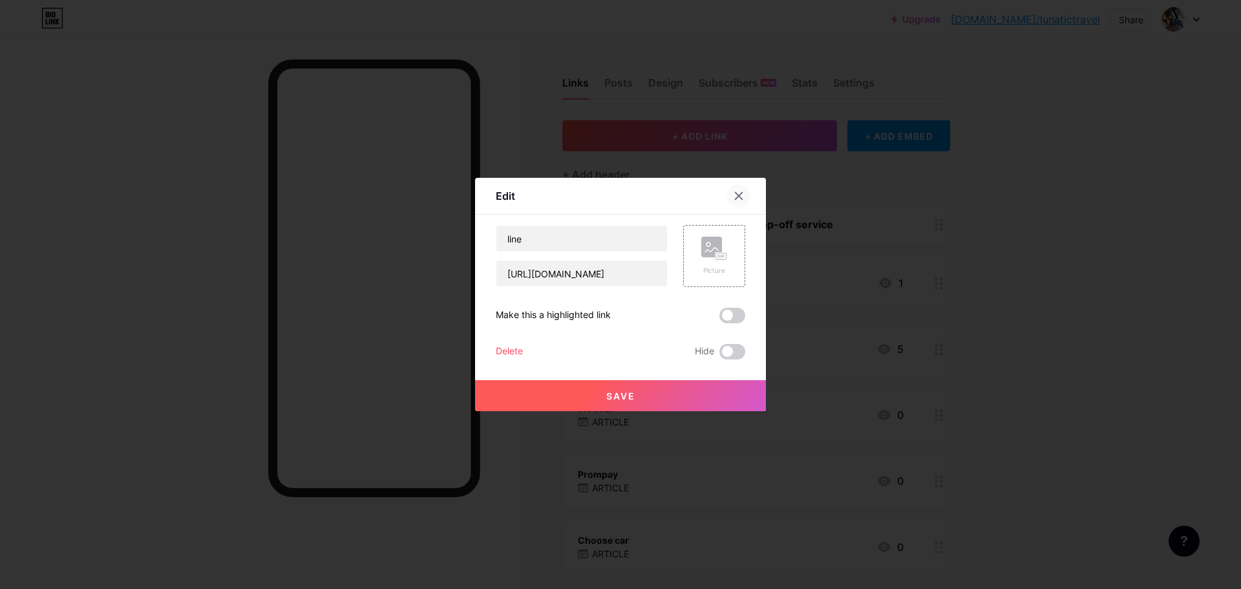
click at [733, 195] on icon at bounding box center [738, 196] width 10 height 10
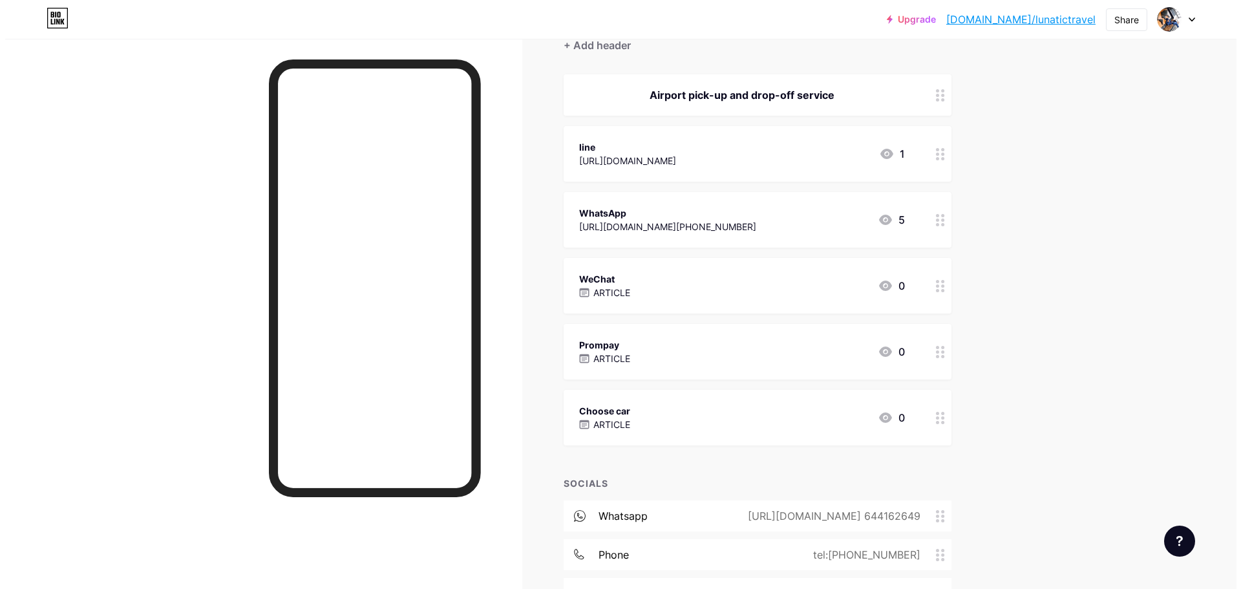
scroll to position [213, 0]
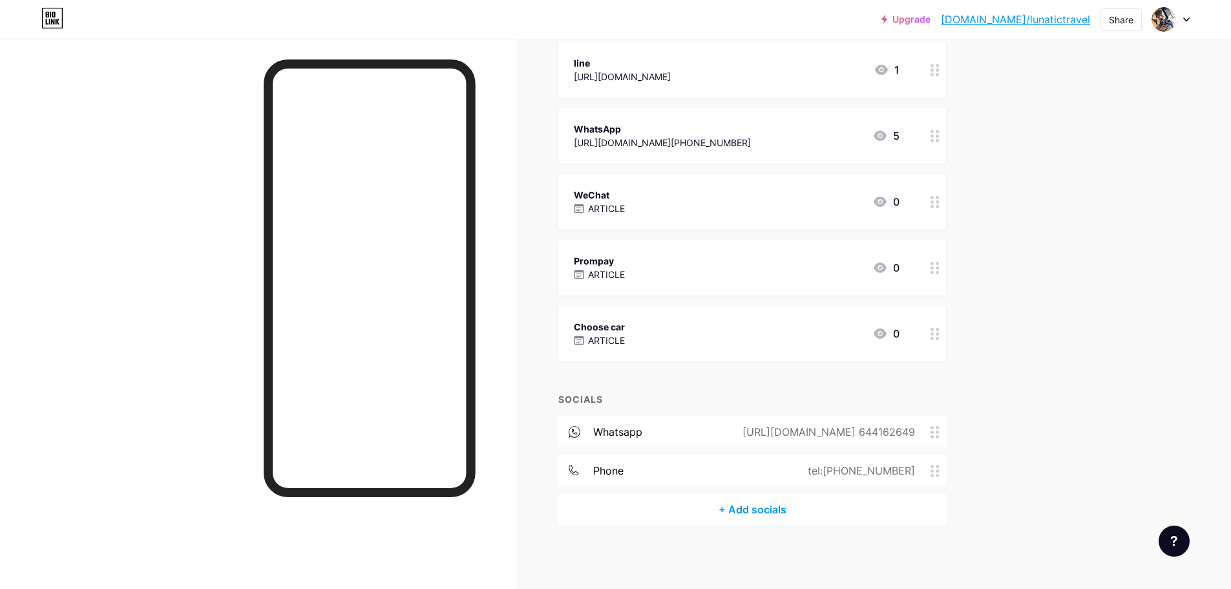
click at [939, 205] on circle at bounding box center [937, 206] width 3 height 3
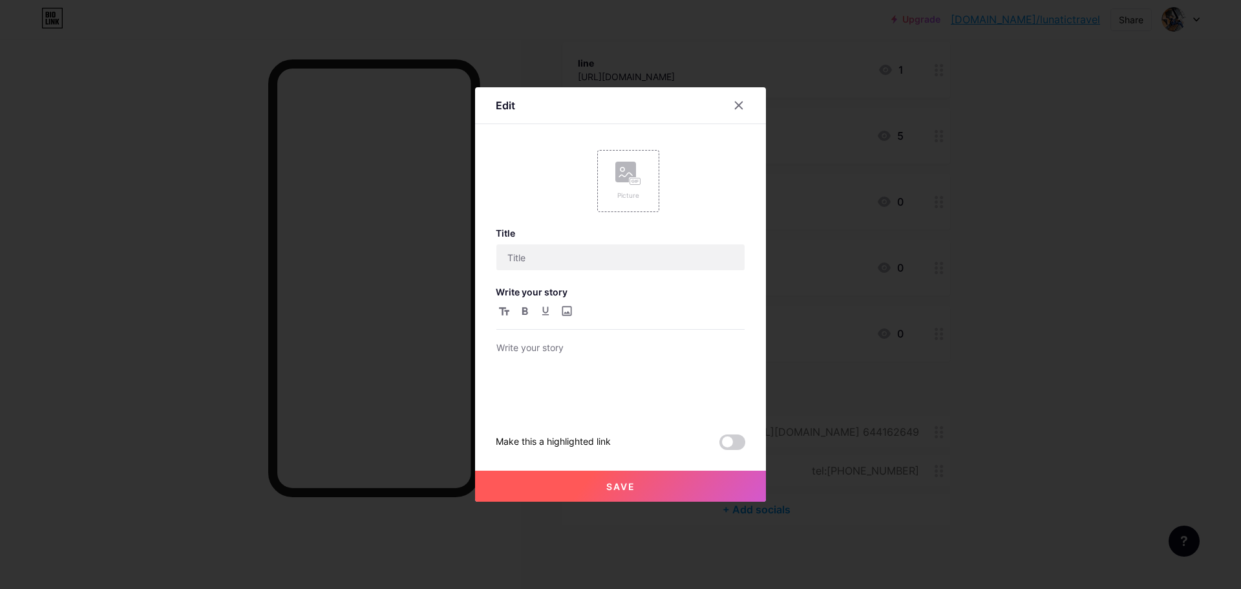
type input "WeChat"
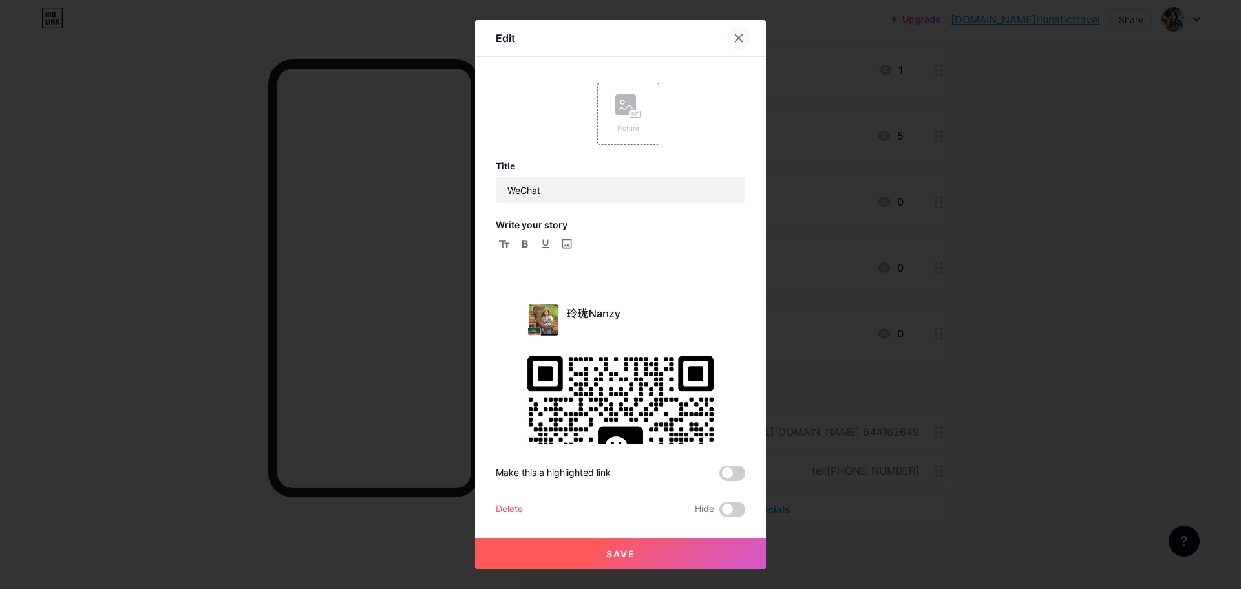
click at [737, 36] on icon at bounding box center [738, 38] width 10 height 10
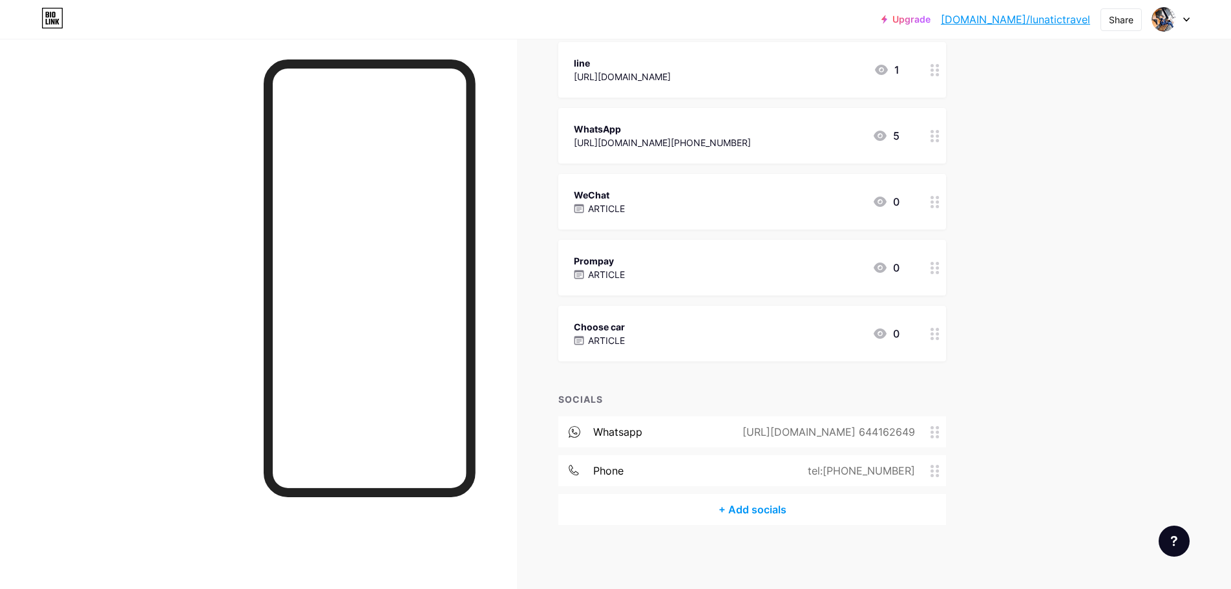
click at [940, 199] on icon at bounding box center [935, 202] width 9 height 12
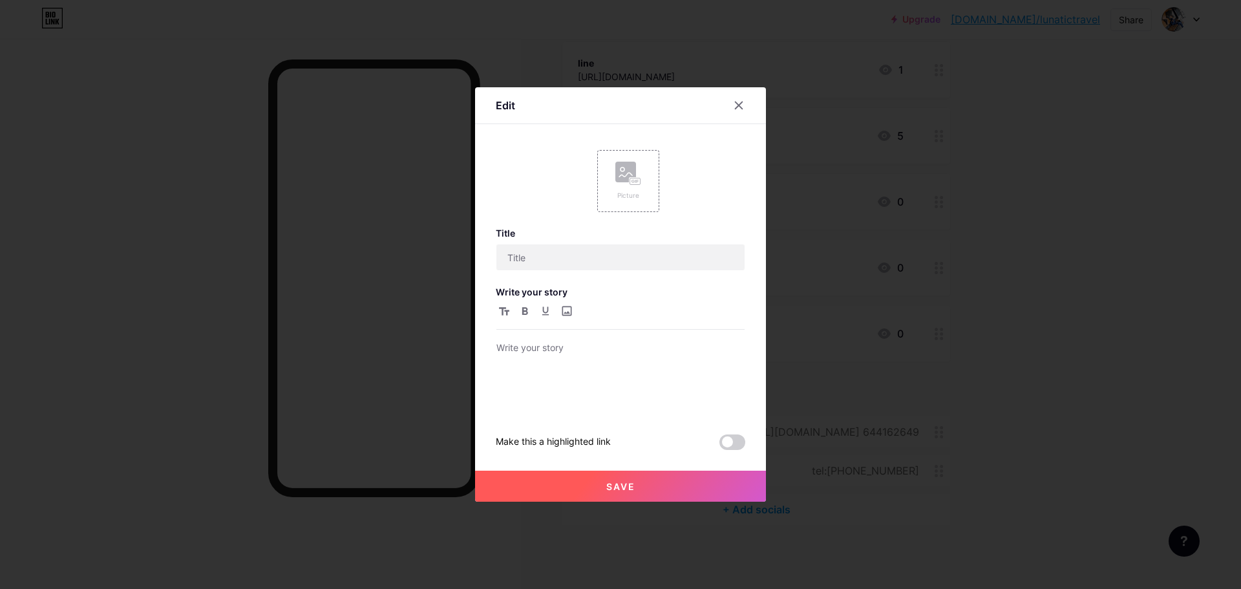
type input "WeChat"
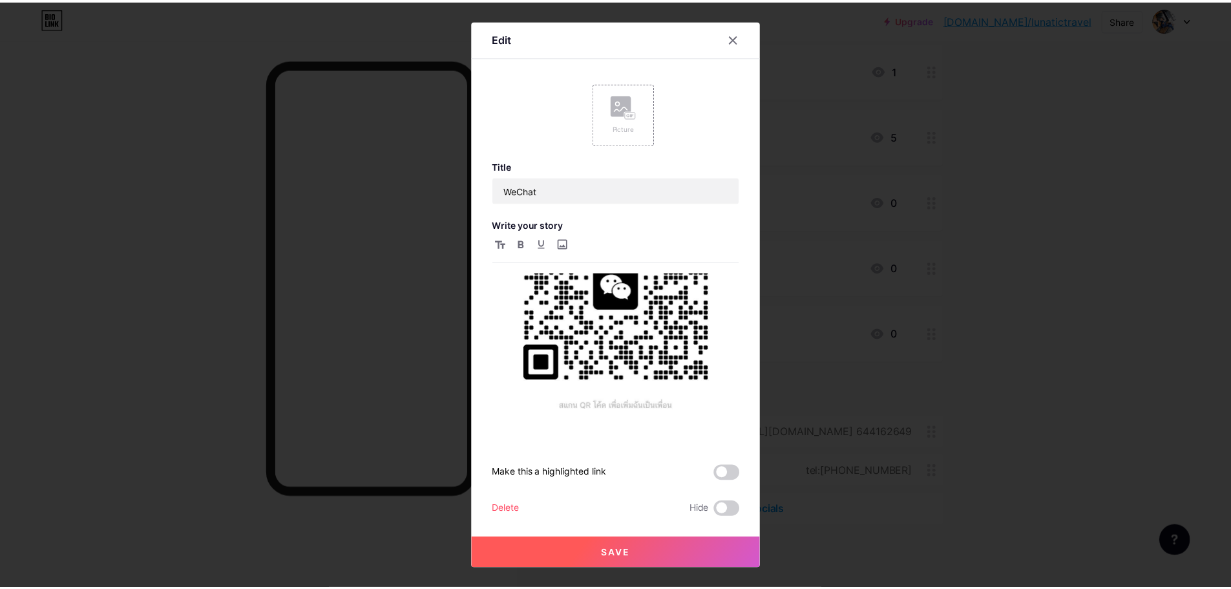
scroll to position [98, 0]
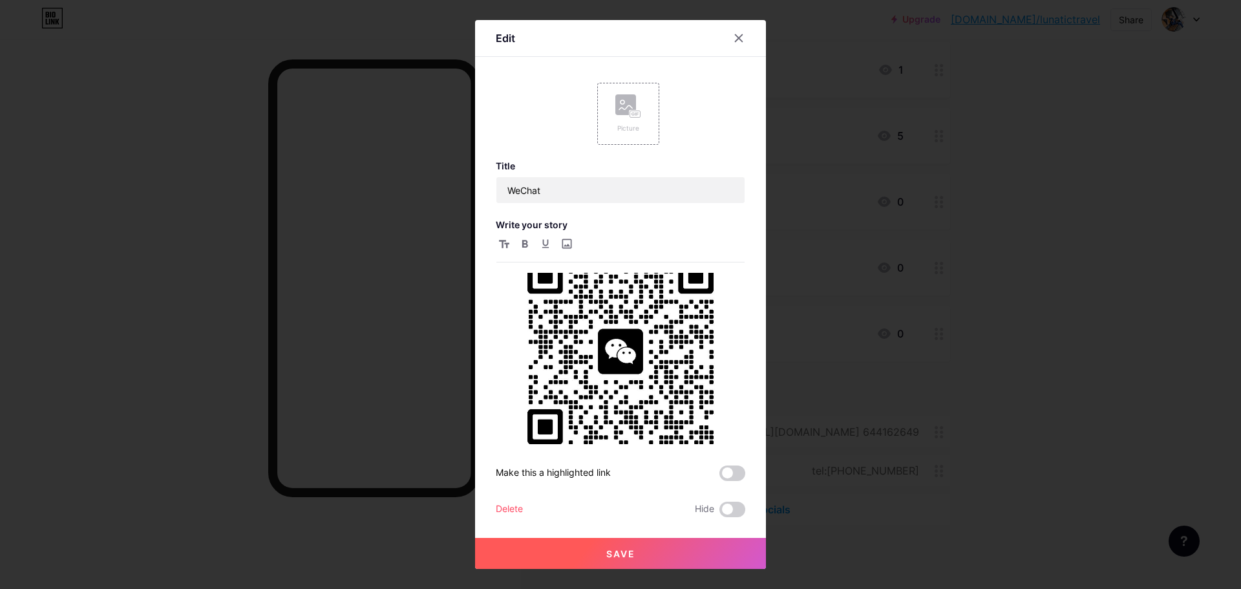
click at [496, 512] on div "Delete" at bounding box center [509, 509] width 27 height 16
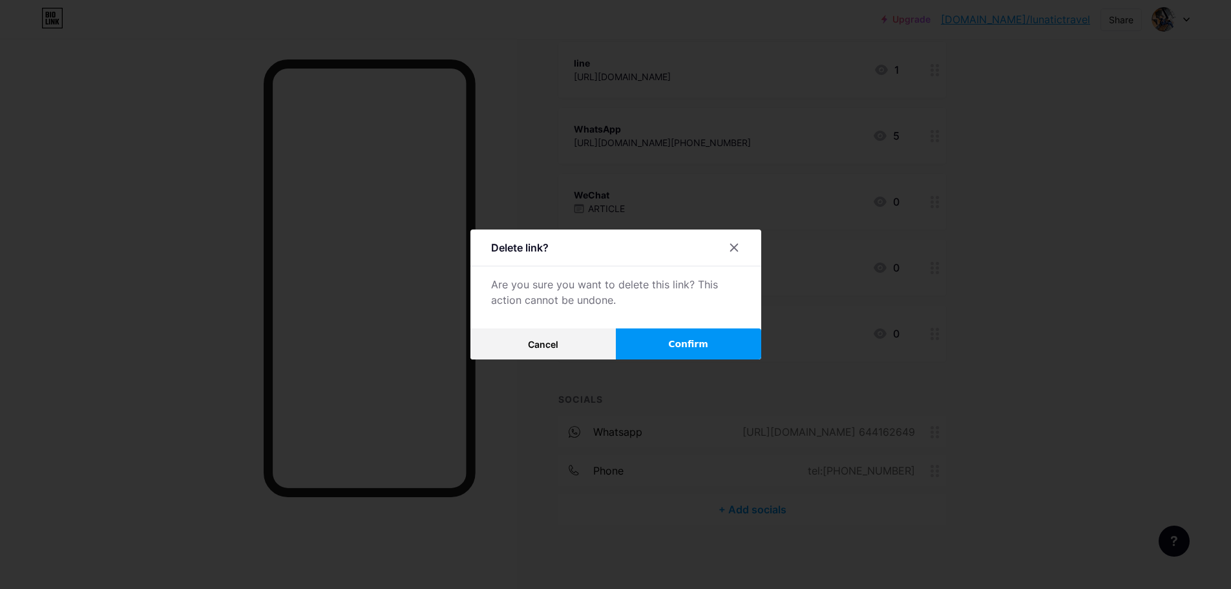
click at [664, 344] on button "Confirm" at bounding box center [688, 343] width 145 height 31
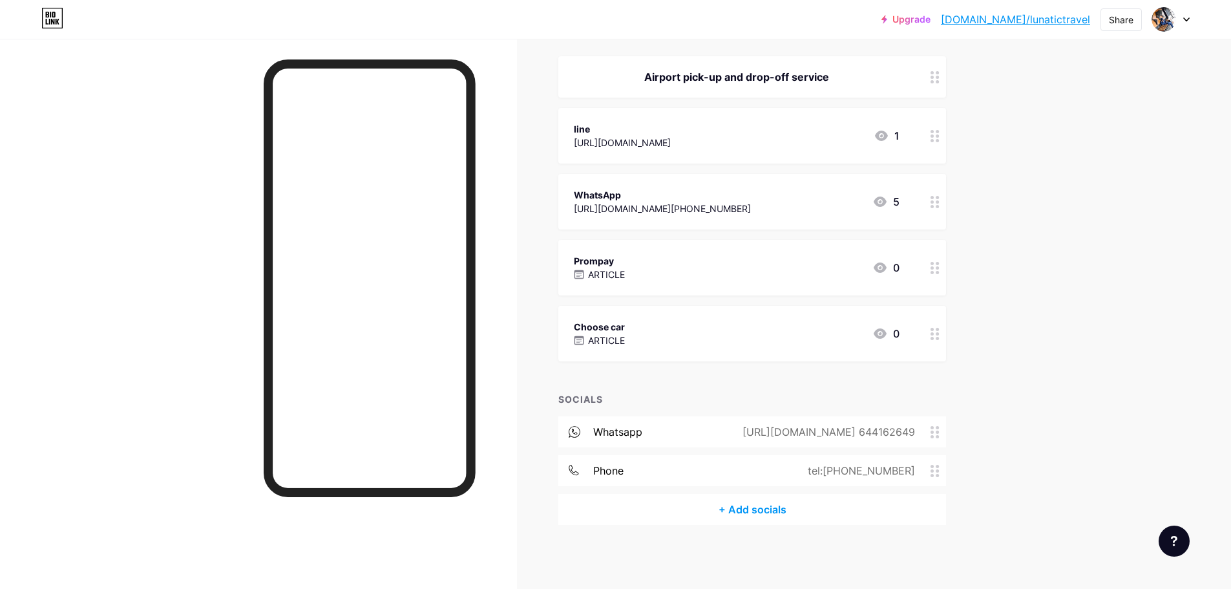
click at [894, 431] on div "https://wa.me/+66 644162649" at bounding box center [826, 432] width 209 height 16
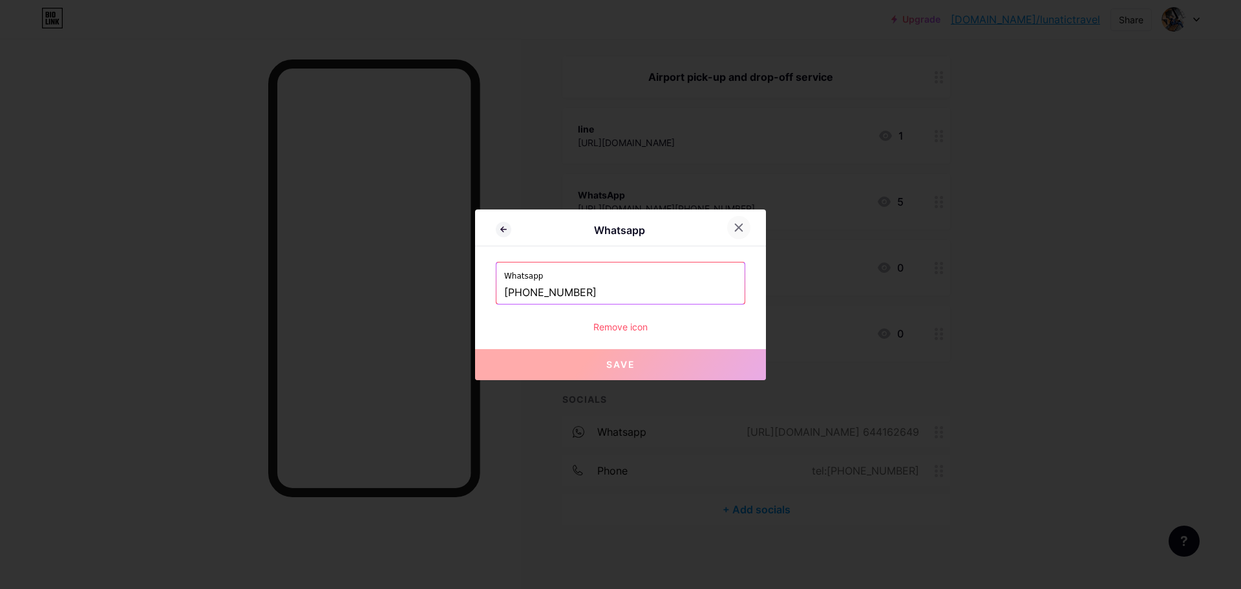
click at [739, 226] on div at bounding box center [738, 227] width 23 height 23
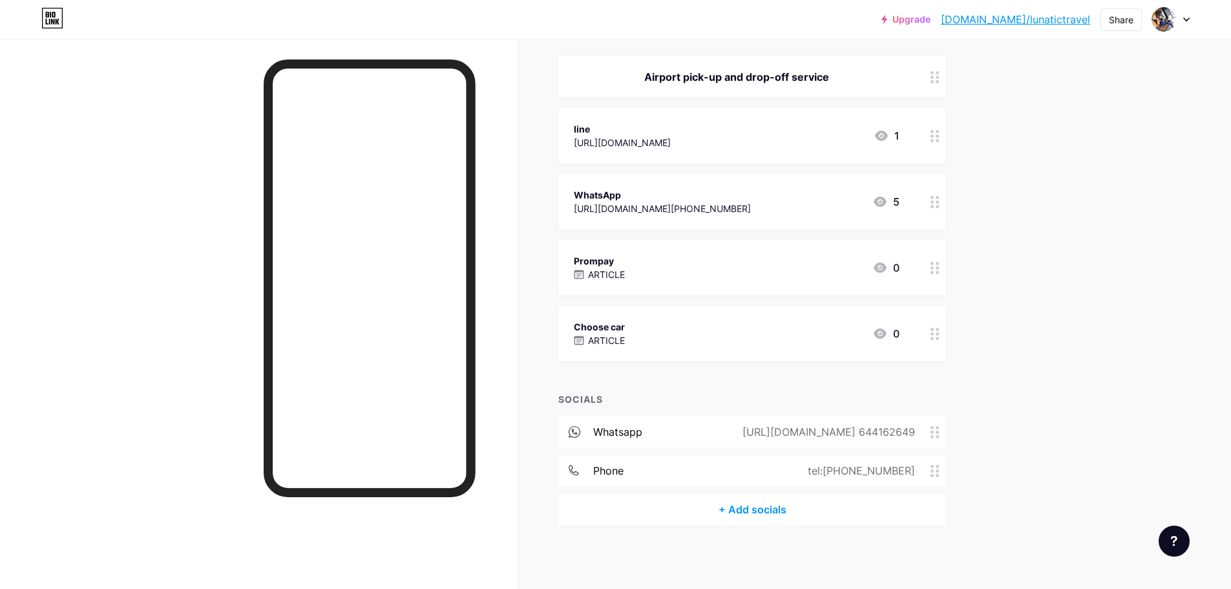
click at [1026, 240] on div "Upgrade bio.link/lunati... bio.link/lunatictravel Share Switch accounts Lunatic…" at bounding box center [615, 221] width 1231 height 737
click at [638, 148] on div "https://line.me/ti/p/f5uYE6ND61" at bounding box center [622, 143] width 97 height 14
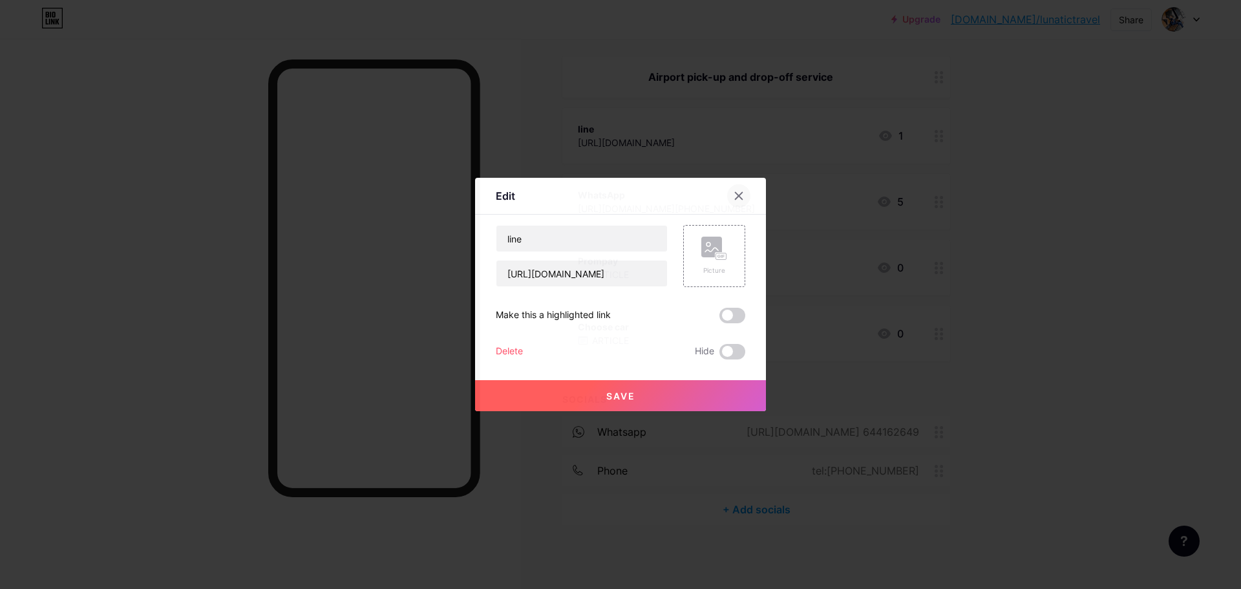
click at [735, 197] on icon at bounding box center [738, 196] width 10 height 10
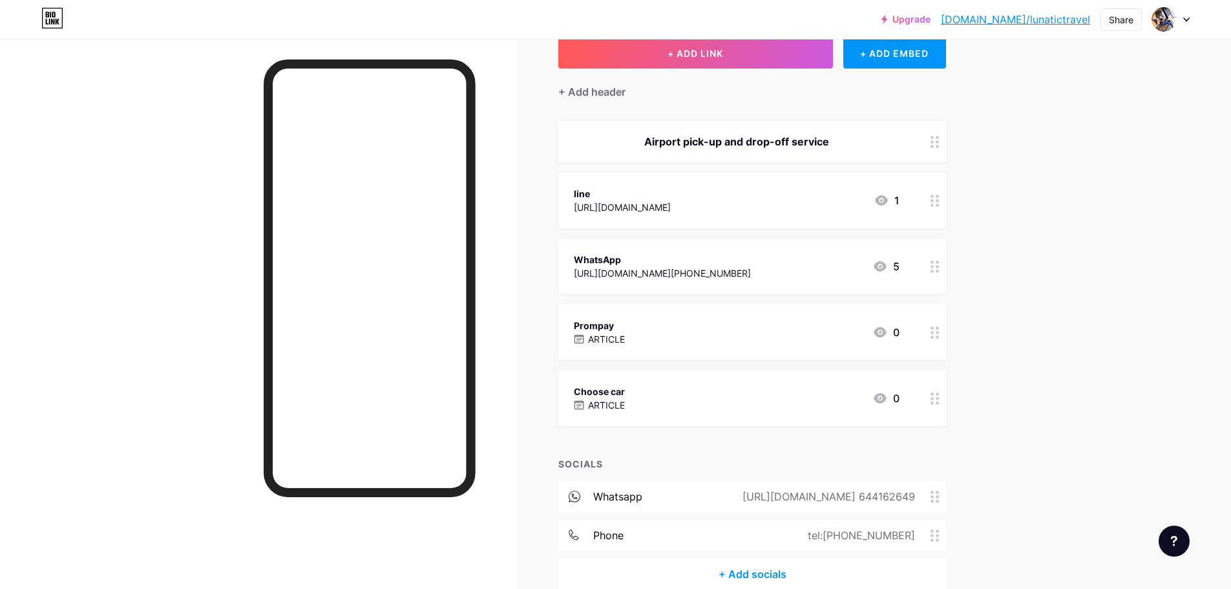
scroll to position [18, 0]
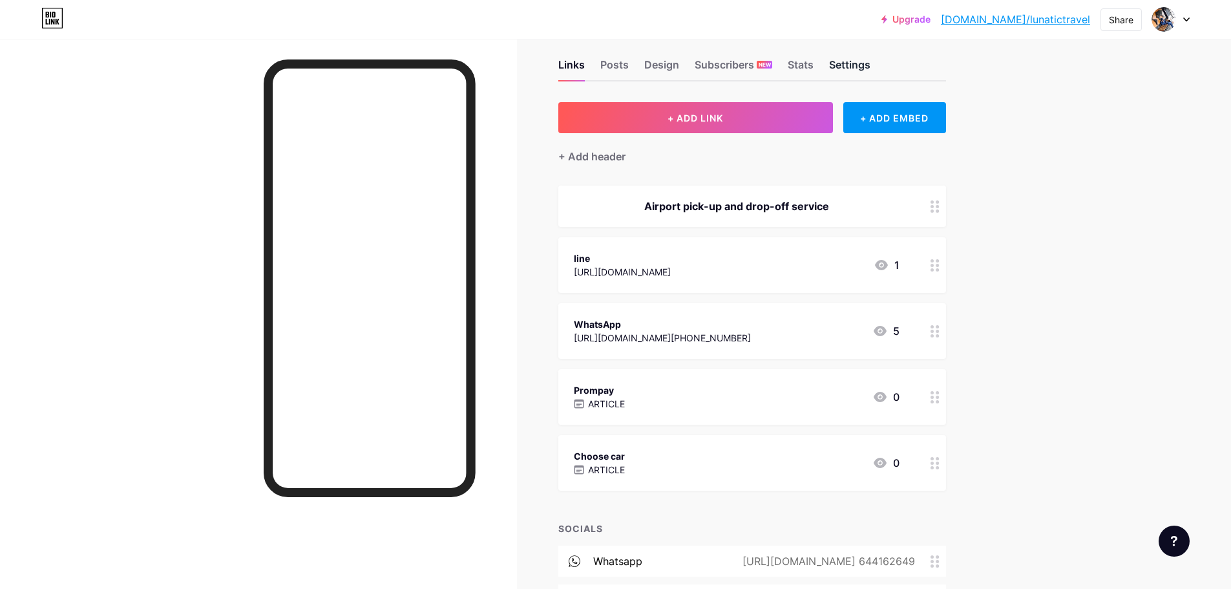
click at [847, 62] on div "Settings" at bounding box center [849, 68] width 41 height 23
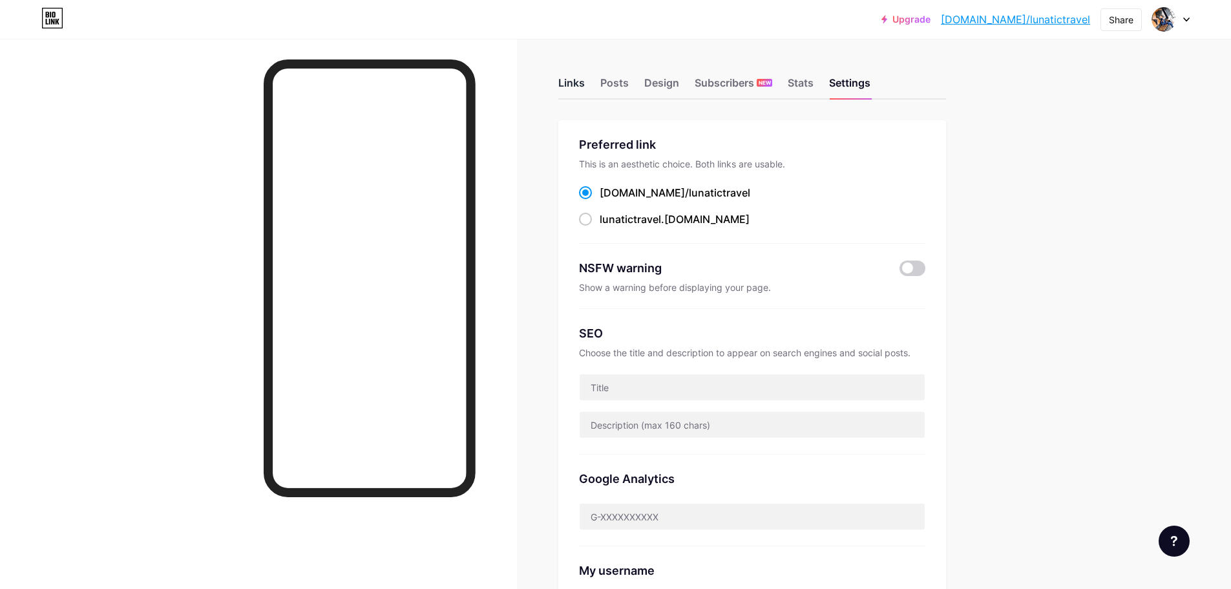
click at [576, 81] on div "Links" at bounding box center [571, 86] width 26 height 23
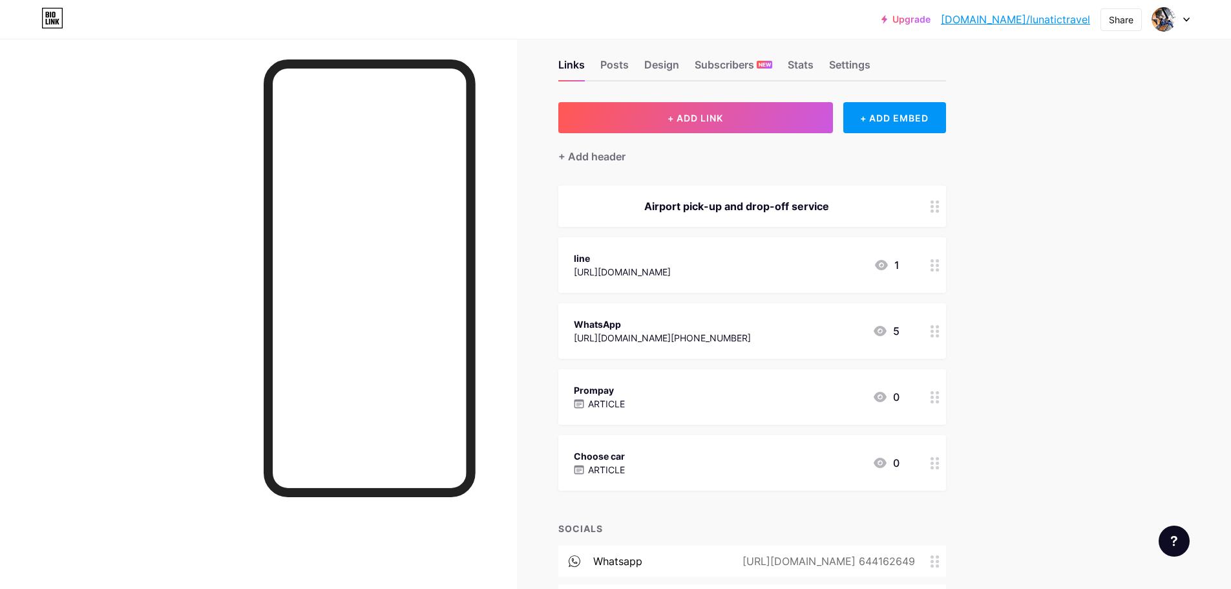
scroll to position [147, 0]
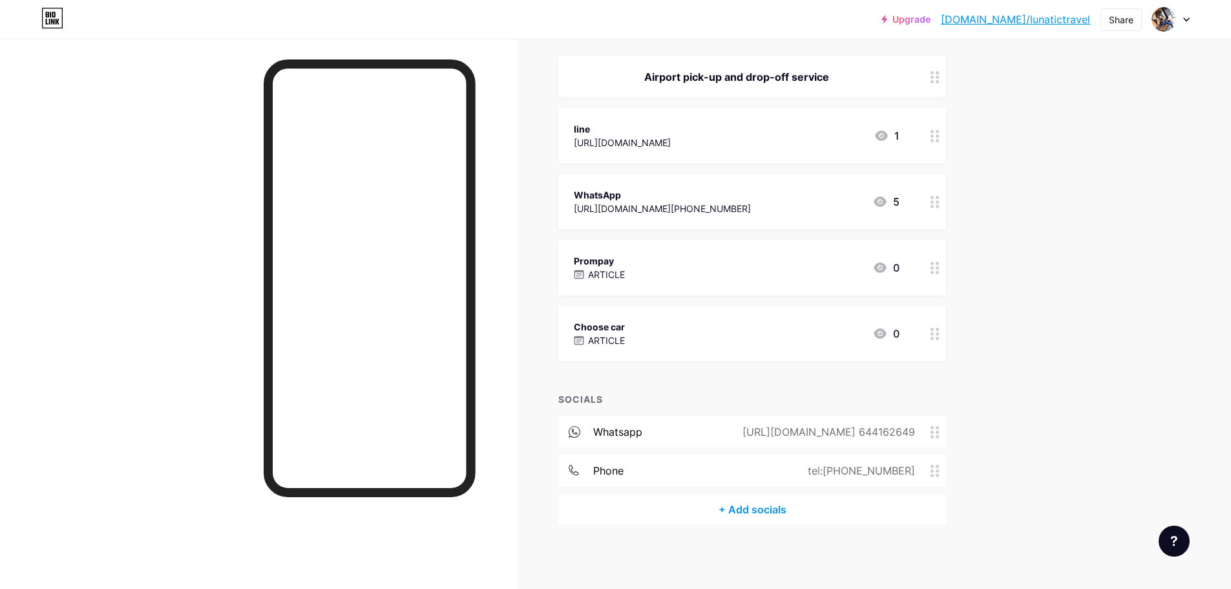
click at [1184, 21] on icon at bounding box center [1186, 19] width 6 height 5
click at [1095, 145] on link "Account settings" at bounding box center [1109, 146] width 160 height 35
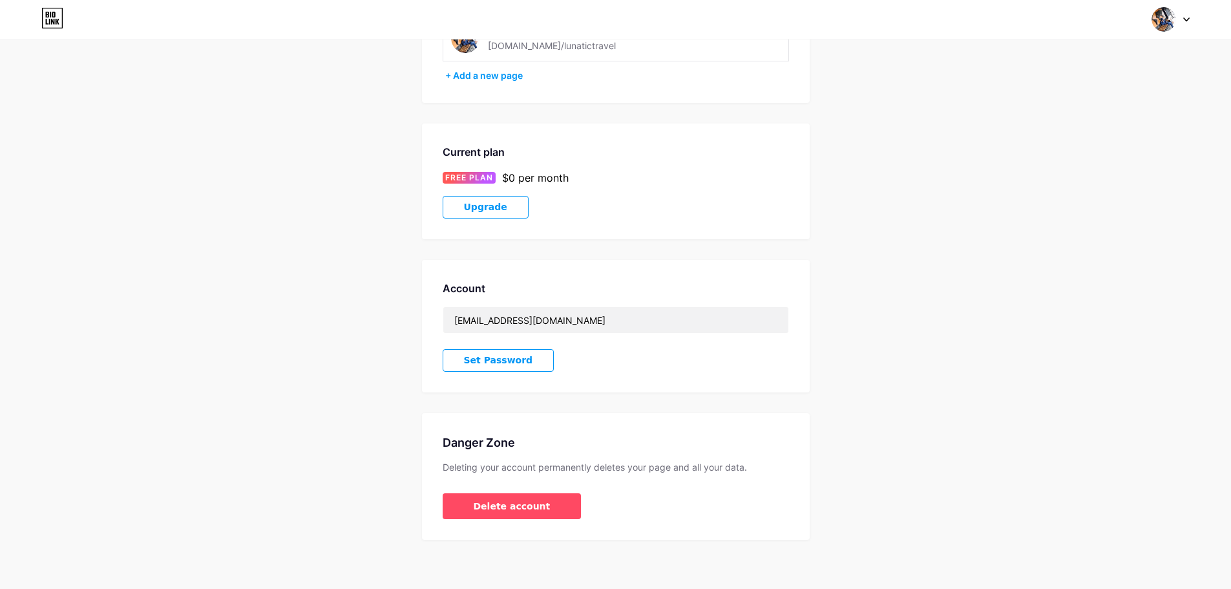
scroll to position [132, 0]
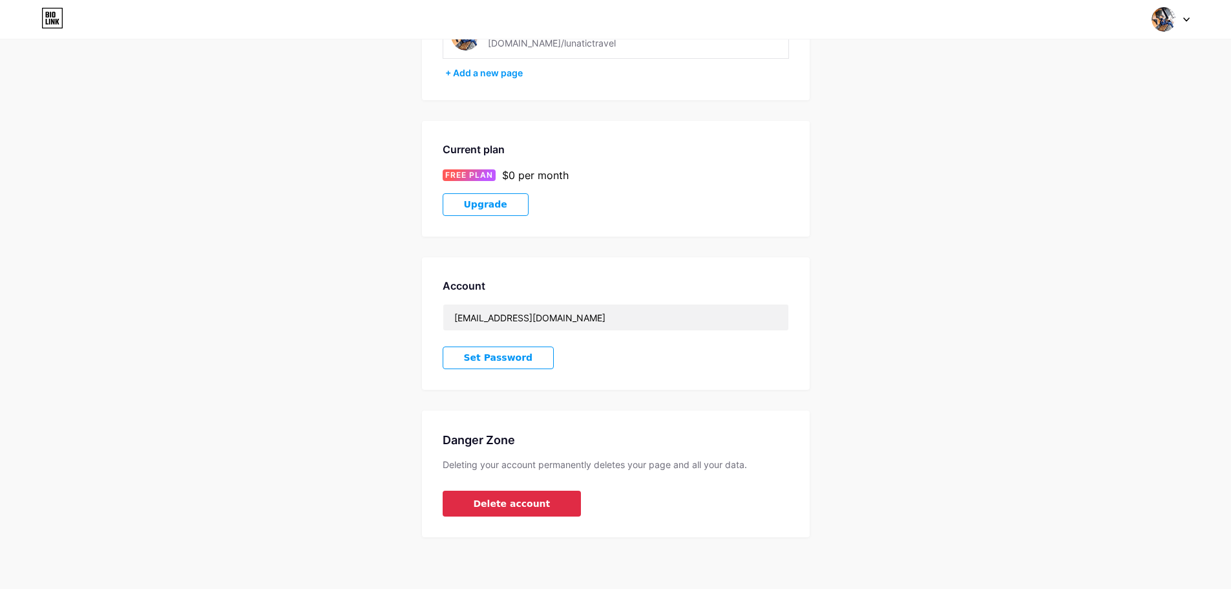
click at [516, 500] on span "Delete account" at bounding box center [512, 504] width 77 height 14
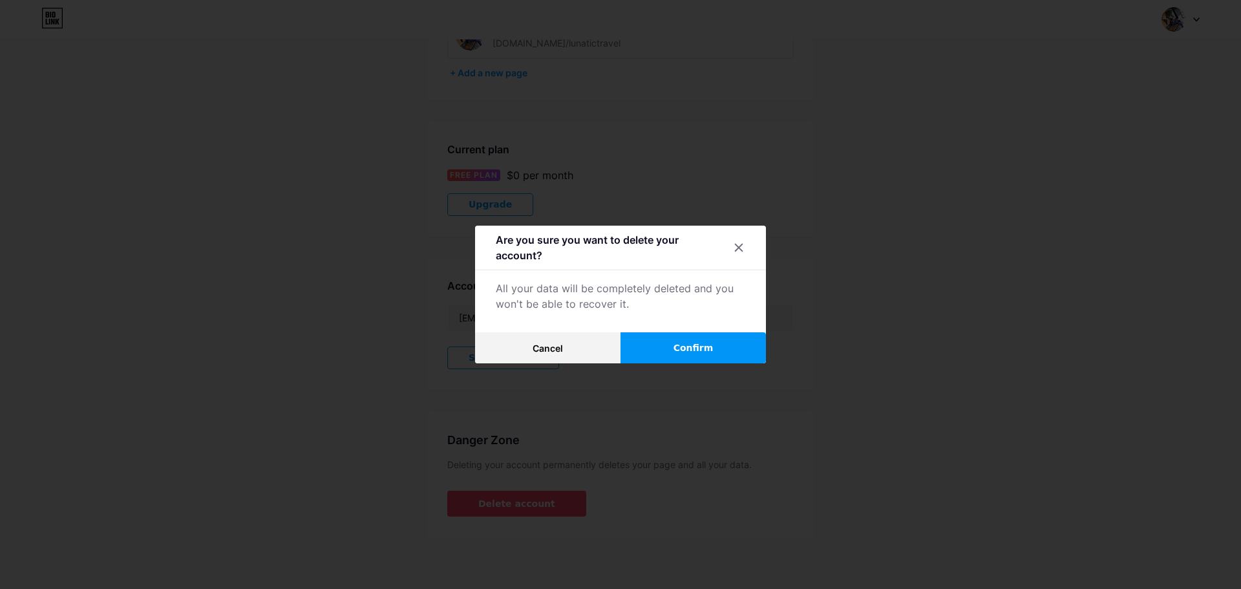
click at [684, 349] on span "Confirm" at bounding box center [693, 348] width 40 height 14
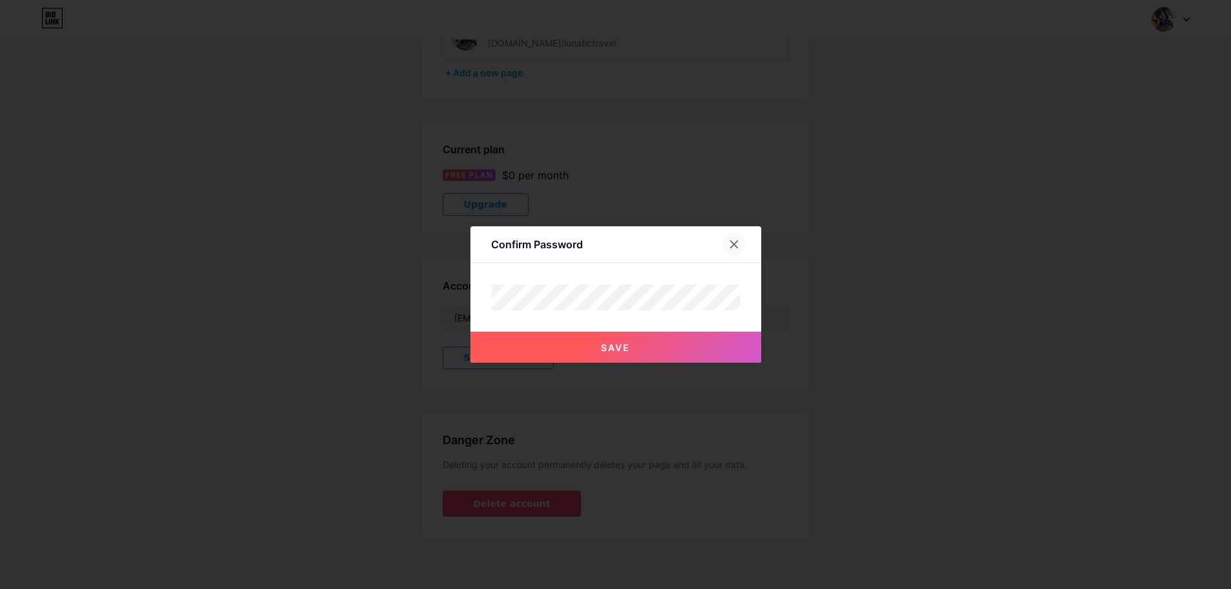
click at [729, 247] on icon at bounding box center [734, 244] width 10 height 10
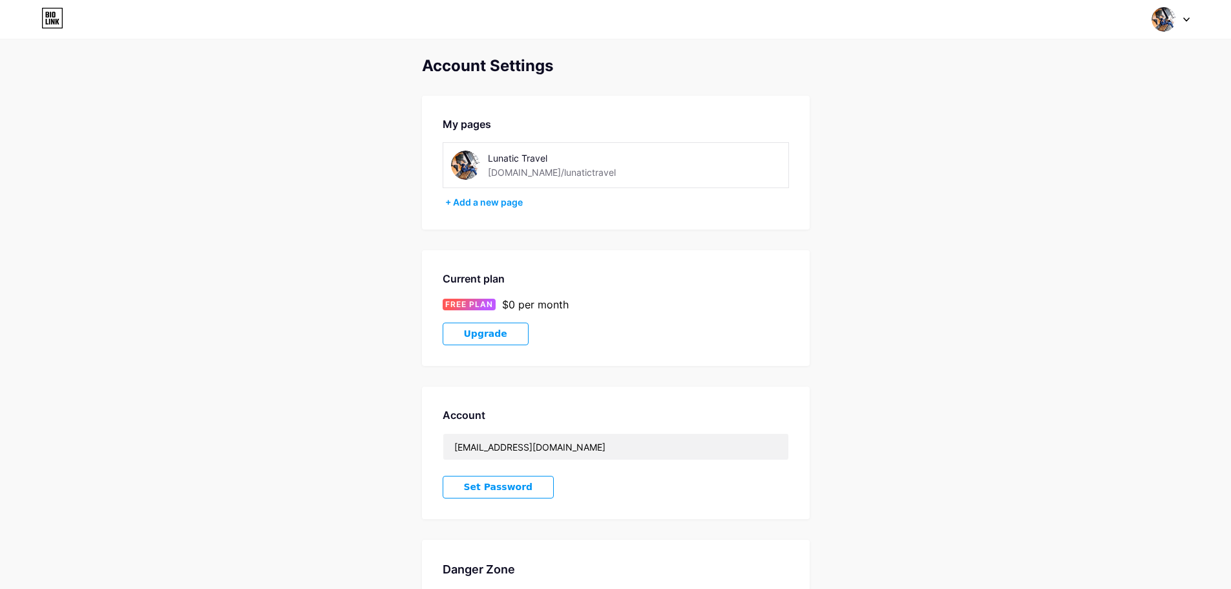
scroll to position [0, 0]
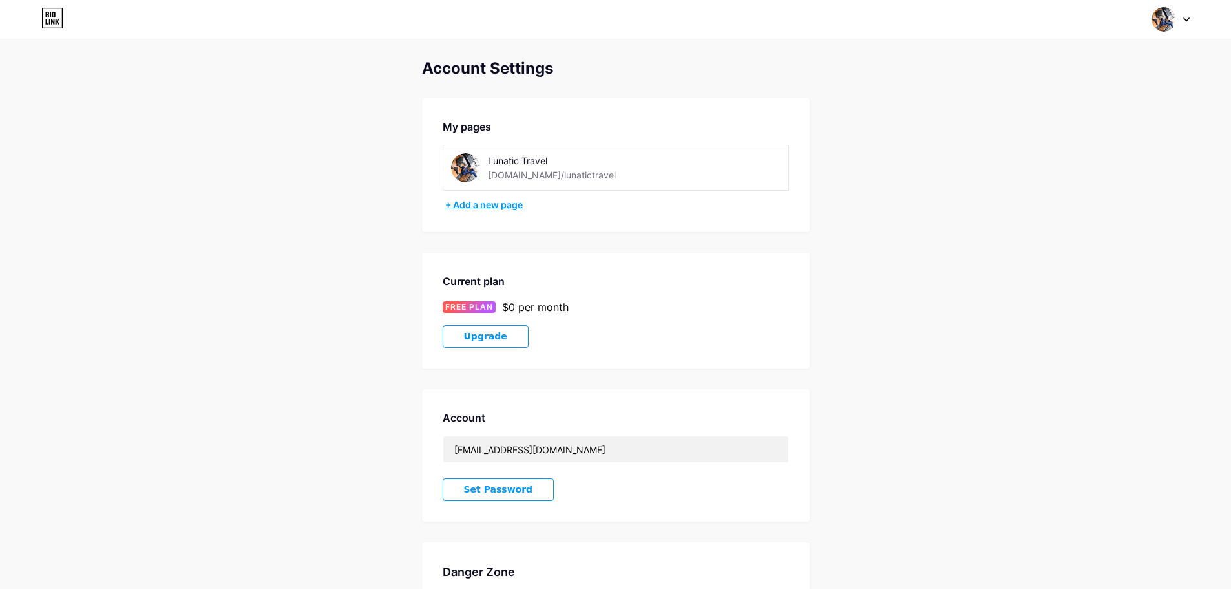
click at [508, 209] on div "+ Add a new page" at bounding box center [617, 204] width 344 height 13
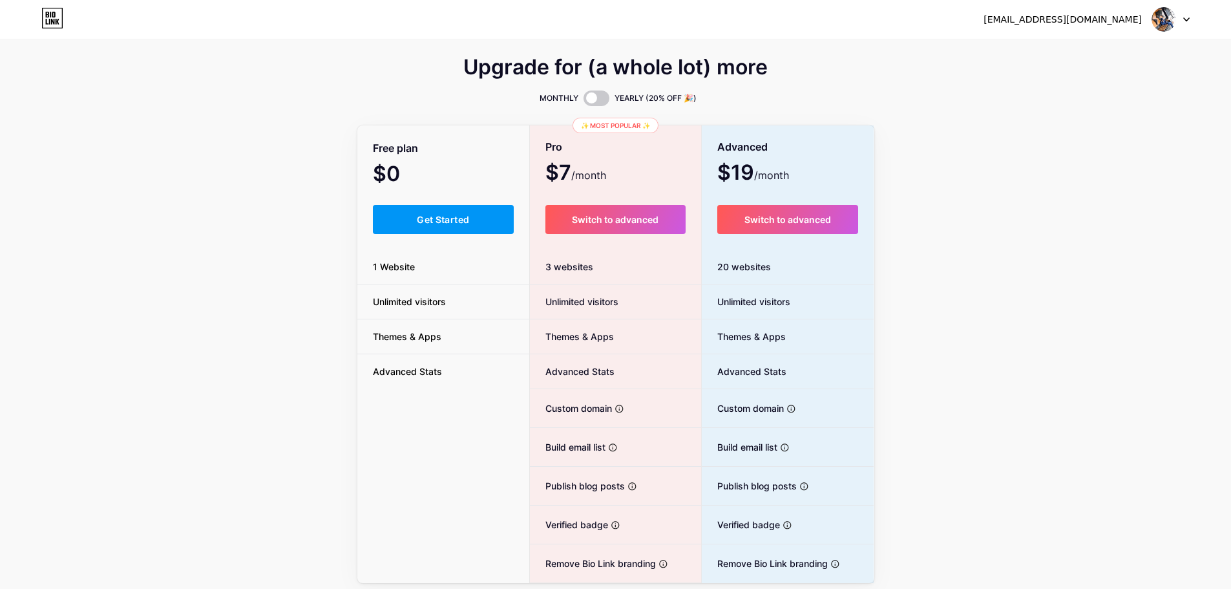
scroll to position [46, 0]
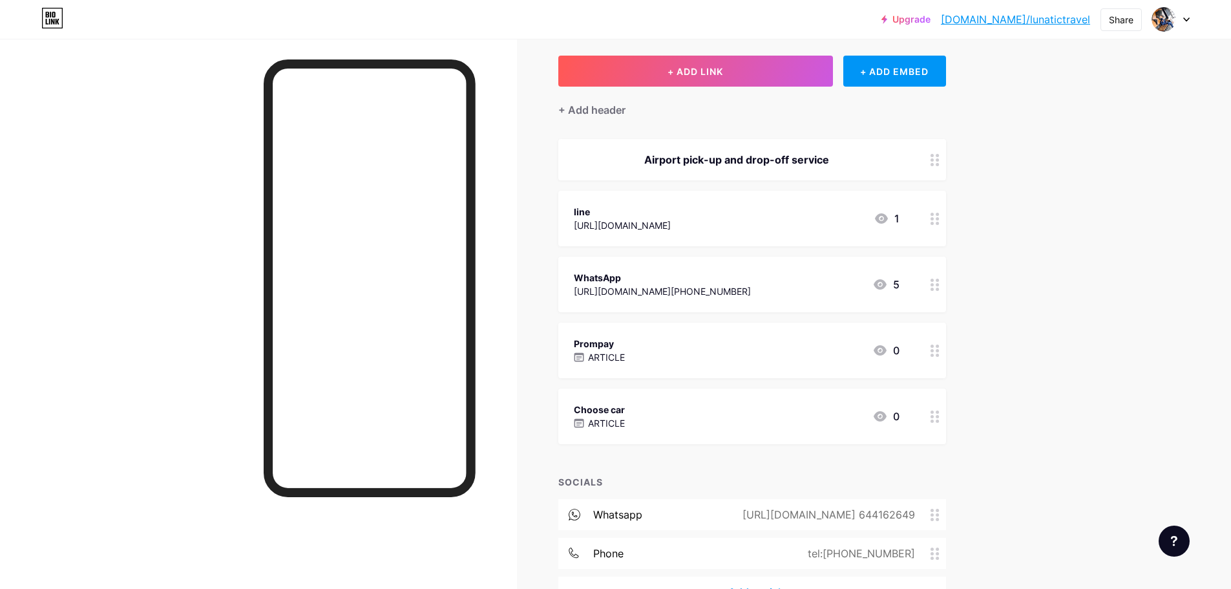
scroll to position [129, 0]
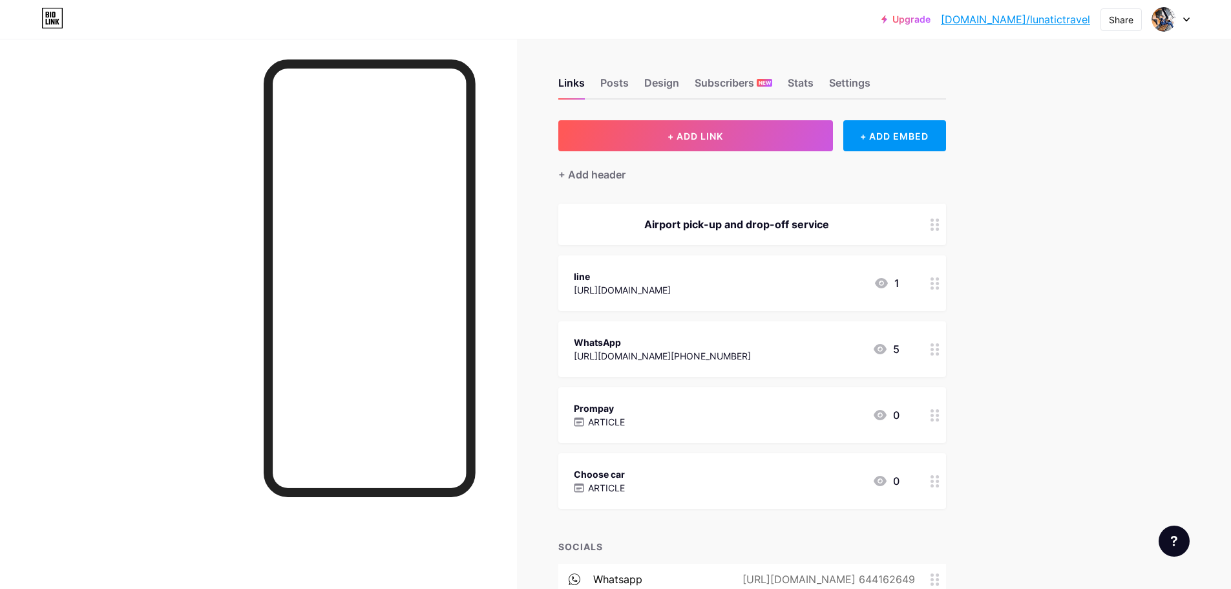
scroll to position [147, 0]
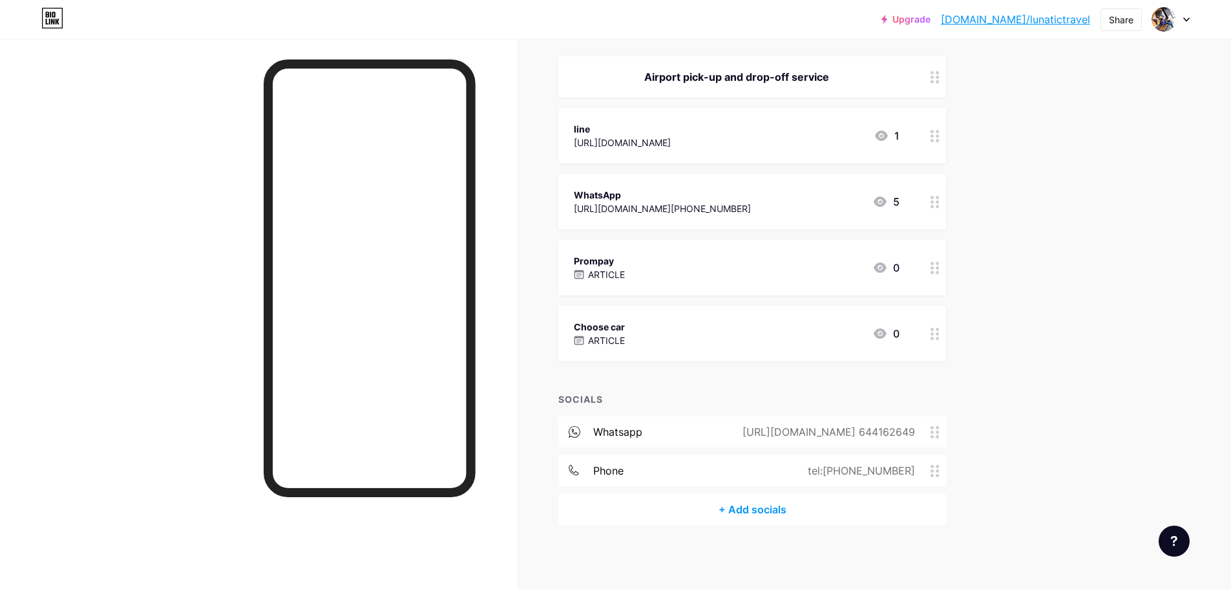
click at [891, 467] on div "tel:+66 644162649" at bounding box center [858, 471] width 143 height 16
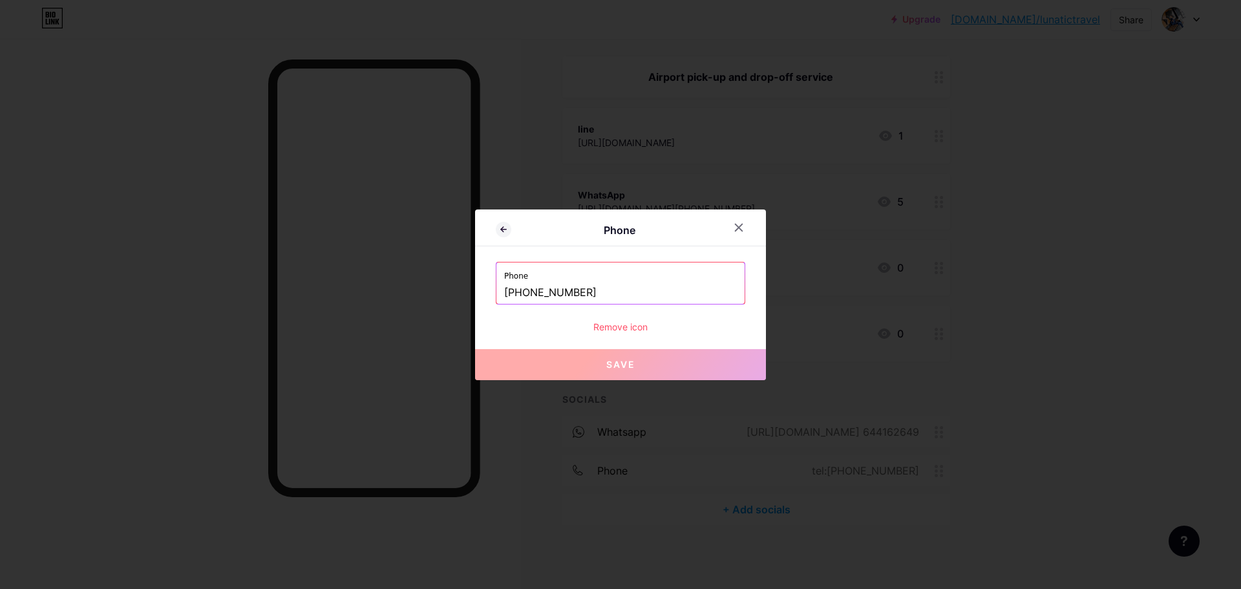
click at [646, 290] on input "+66 644162649" at bounding box center [620, 293] width 233 height 22
click at [727, 224] on div at bounding box center [738, 227] width 23 height 23
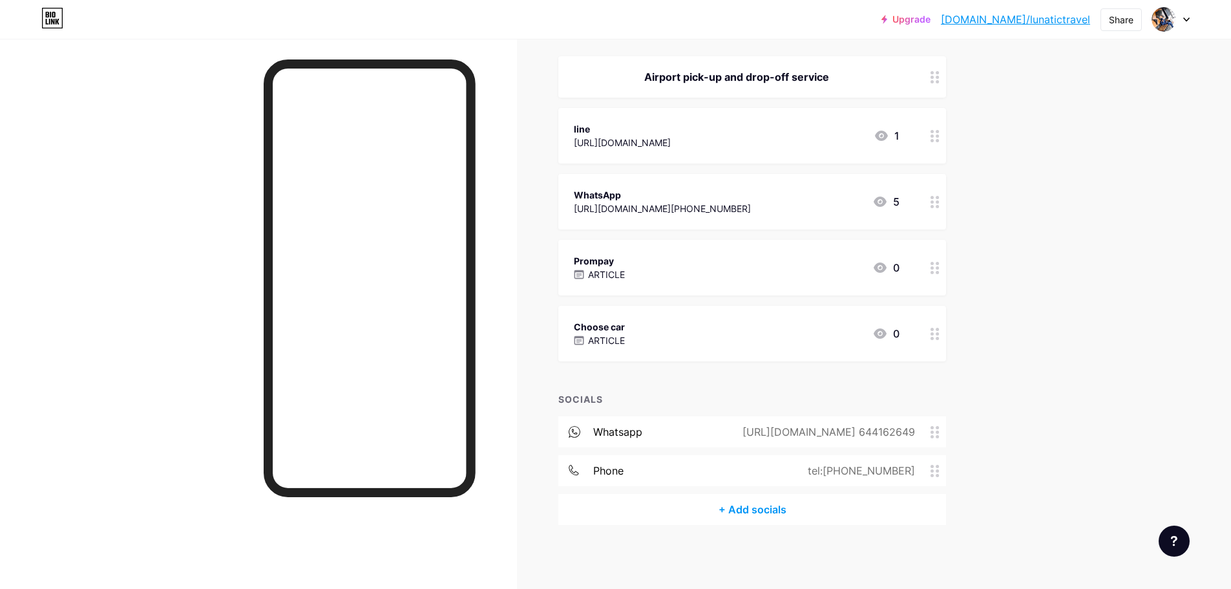
click at [934, 136] on circle at bounding box center [932, 135] width 3 height 3
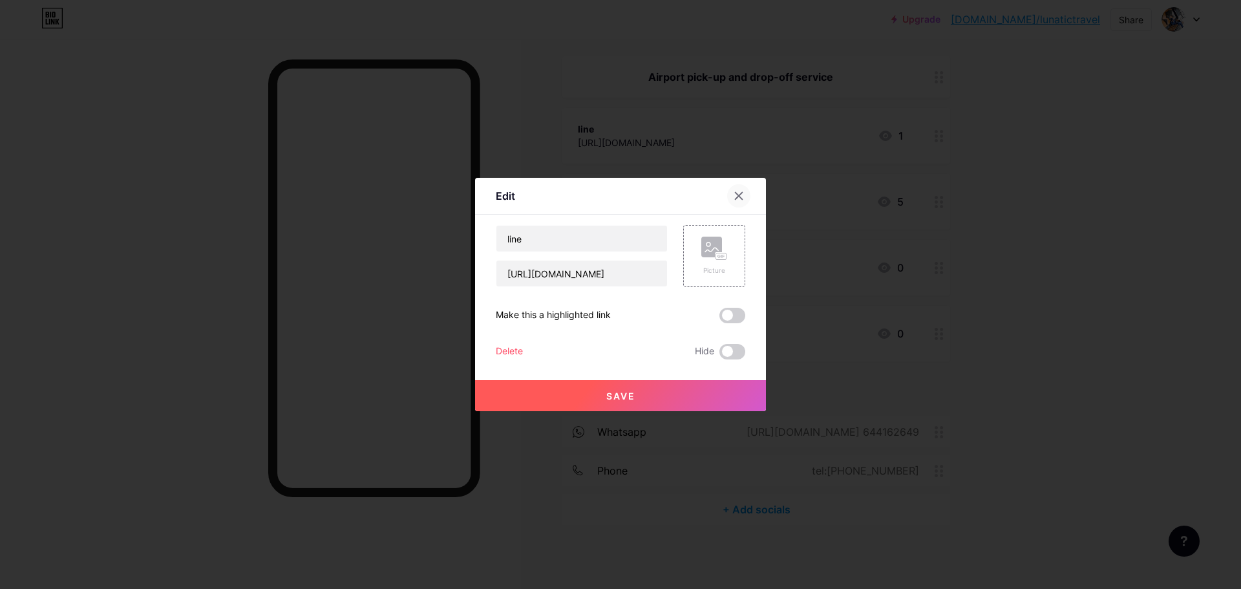
click at [734, 193] on icon at bounding box center [738, 196] width 10 height 10
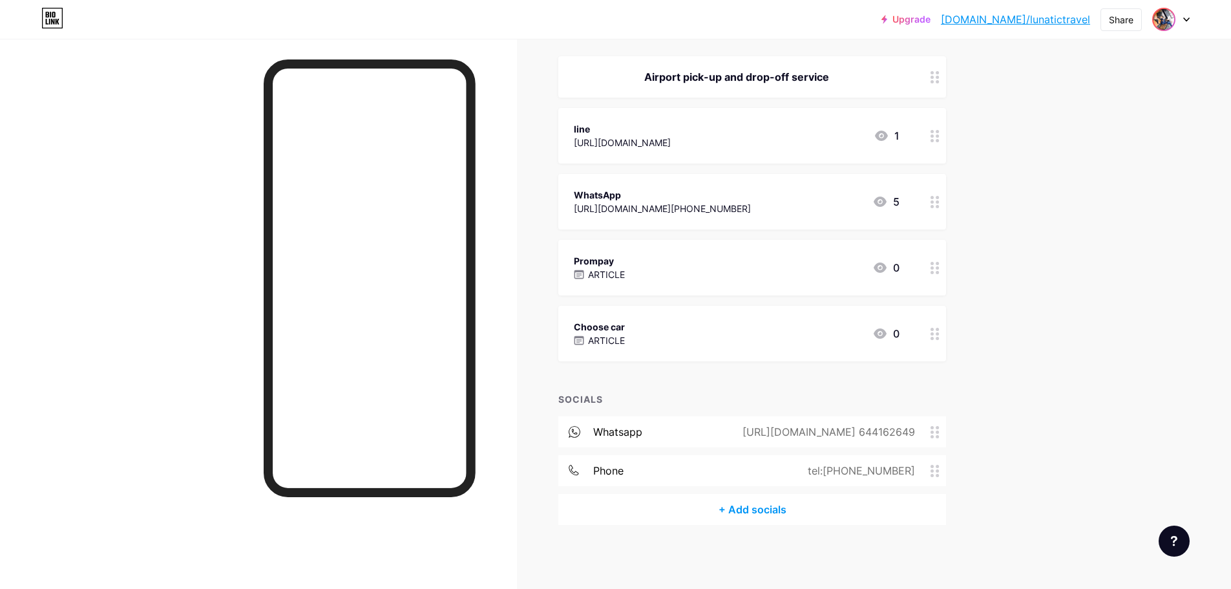
click at [1170, 29] on span at bounding box center [1163, 19] width 21 height 21
click at [1083, 147] on link "Account settings" at bounding box center [1109, 146] width 160 height 35
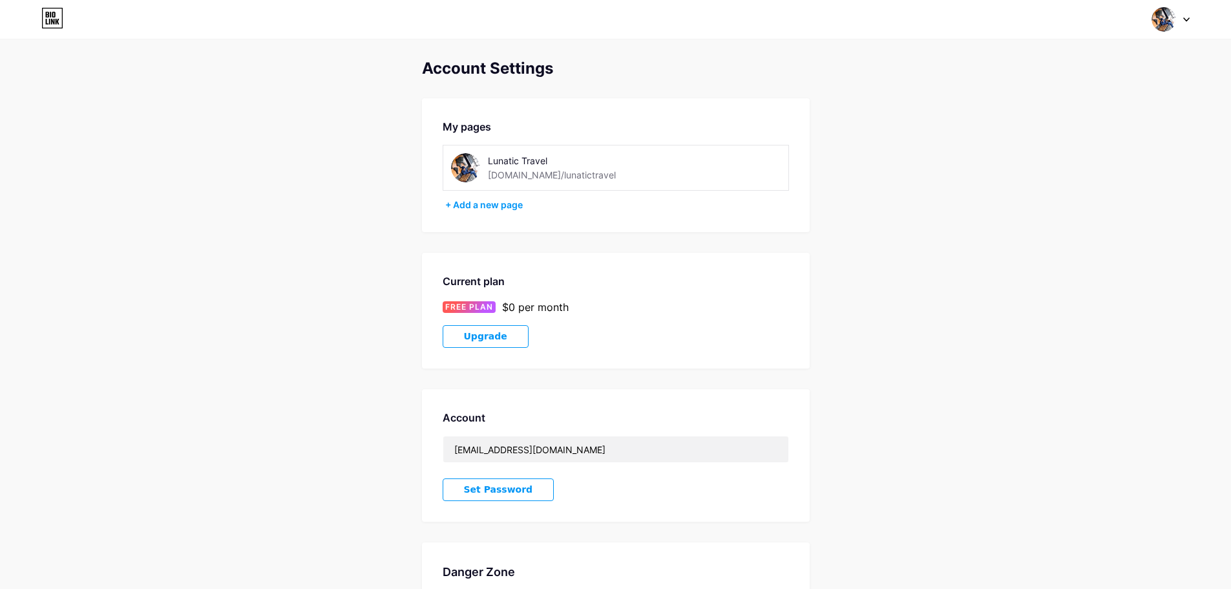
scroll to position [132, 0]
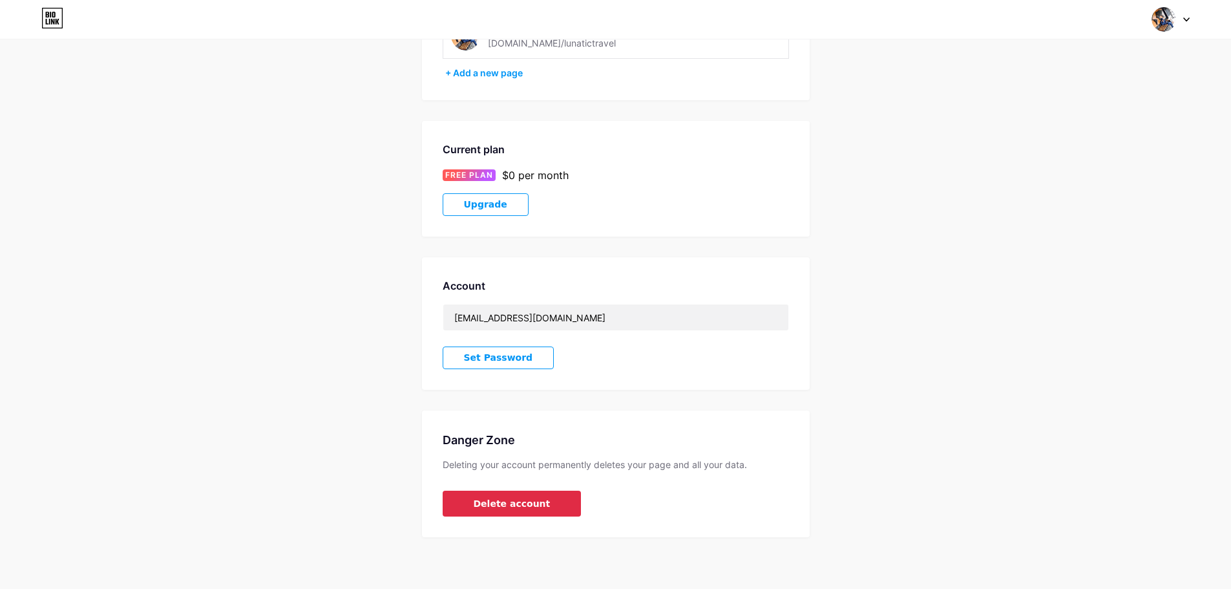
click at [526, 504] on span "Delete account" at bounding box center [512, 504] width 77 height 14
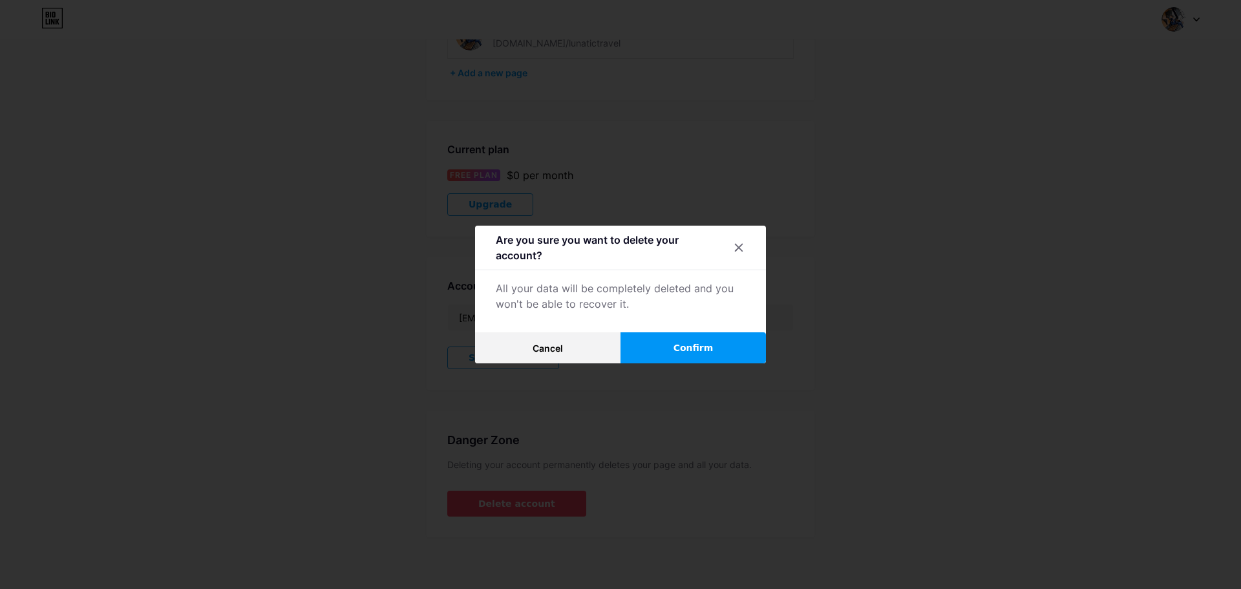
click at [690, 343] on span "Confirm" at bounding box center [693, 348] width 40 height 14
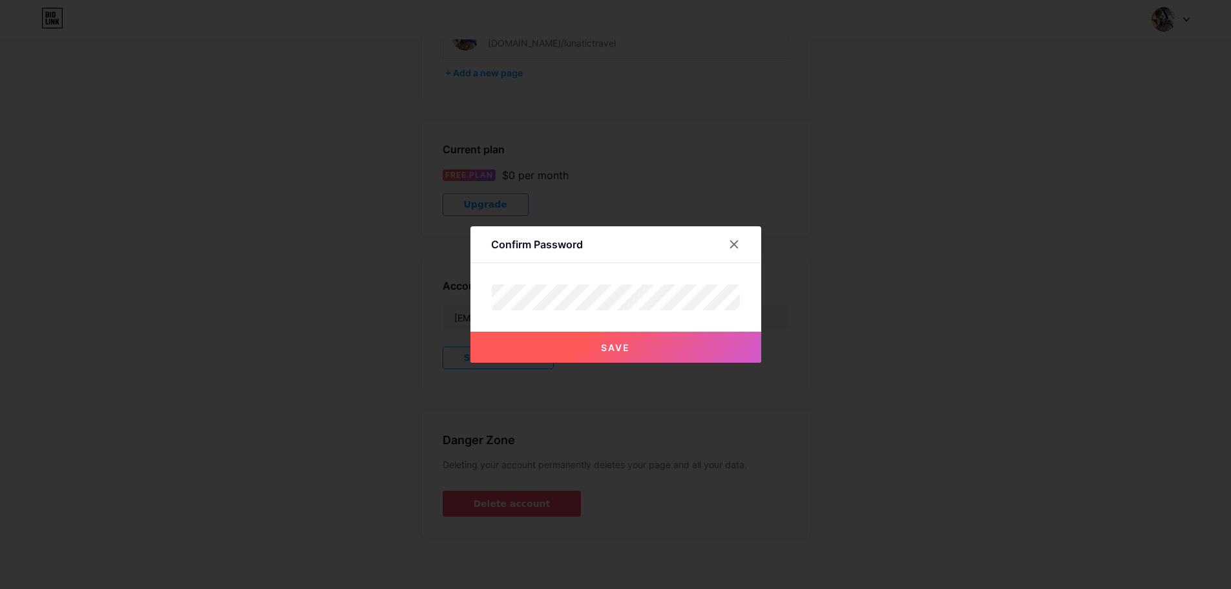
click at [635, 353] on button "Save" at bounding box center [615, 347] width 291 height 31
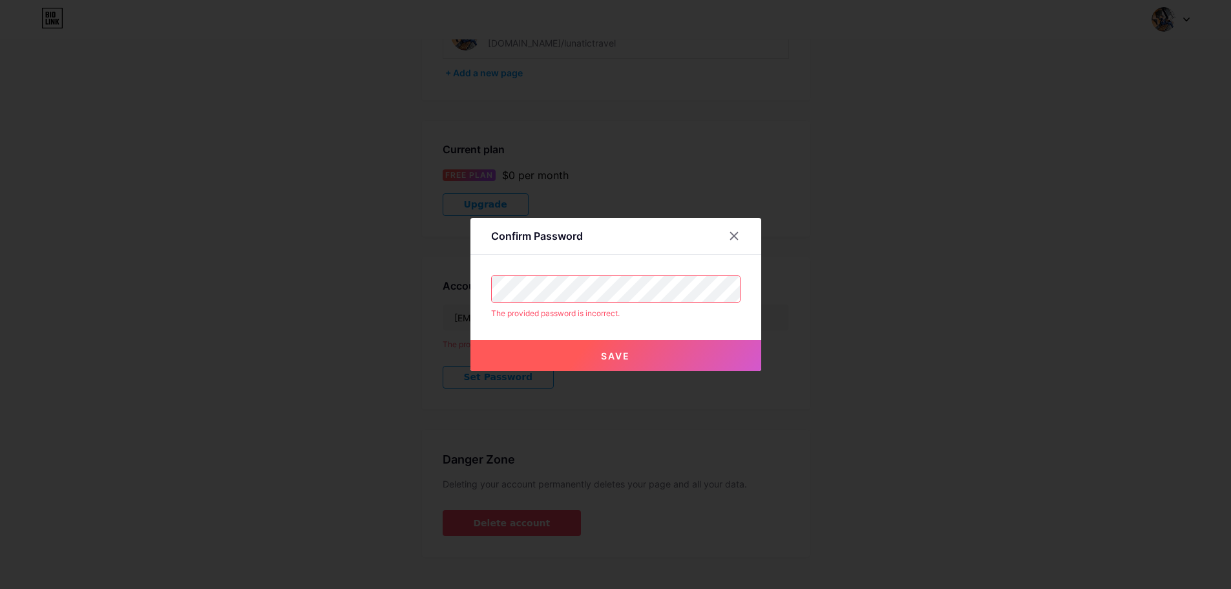
click at [400, 288] on div "Confirm Password The provided password is incorrect. Save" at bounding box center [615, 294] width 1231 height 589
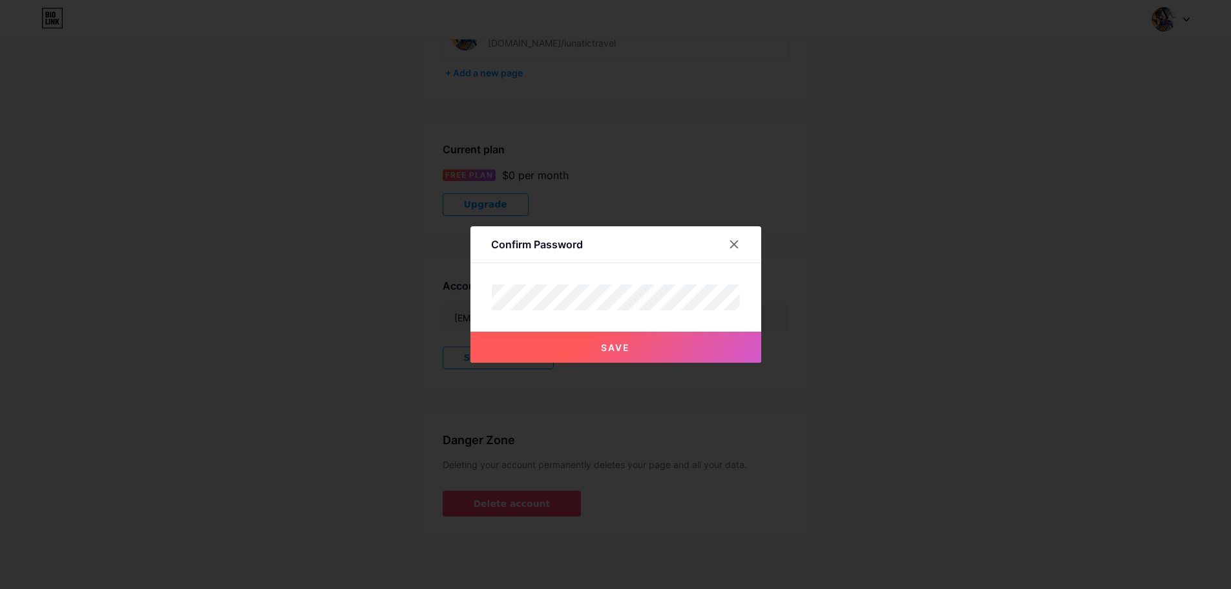
click at [618, 350] on span "Save" at bounding box center [615, 347] width 29 height 11
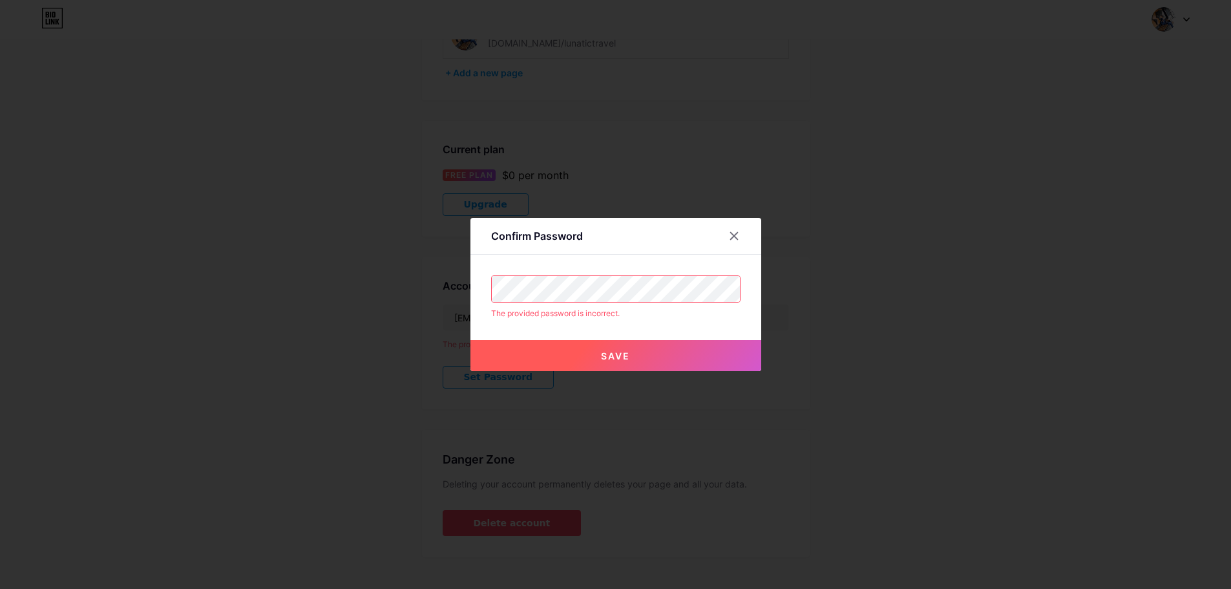
click at [456, 284] on div "Confirm Password The provided password is incorrect. Save" at bounding box center [615, 294] width 1231 height 589
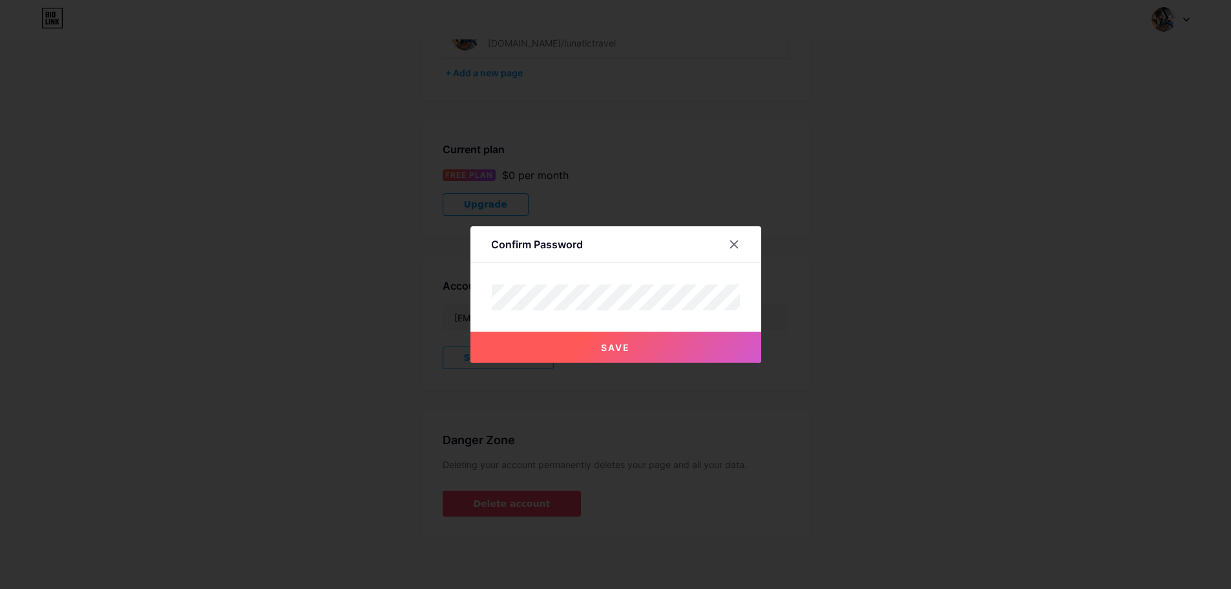
click at [608, 342] on span "Save" at bounding box center [615, 347] width 29 height 11
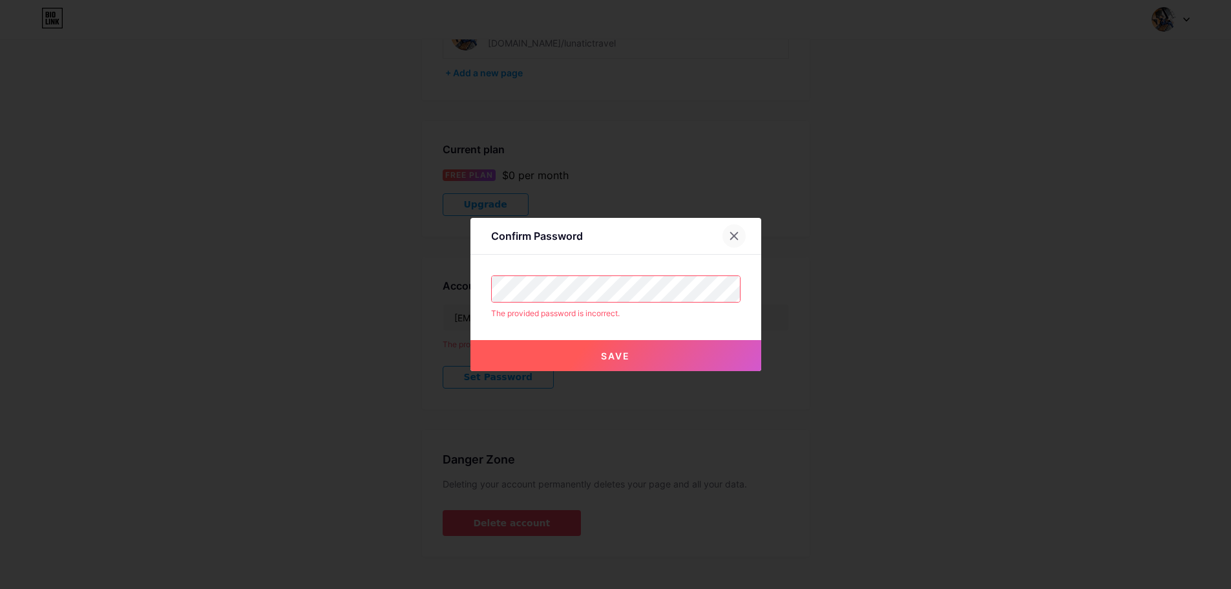
click at [742, 230] on div at bounding box center [733, 235] width 23 height 23
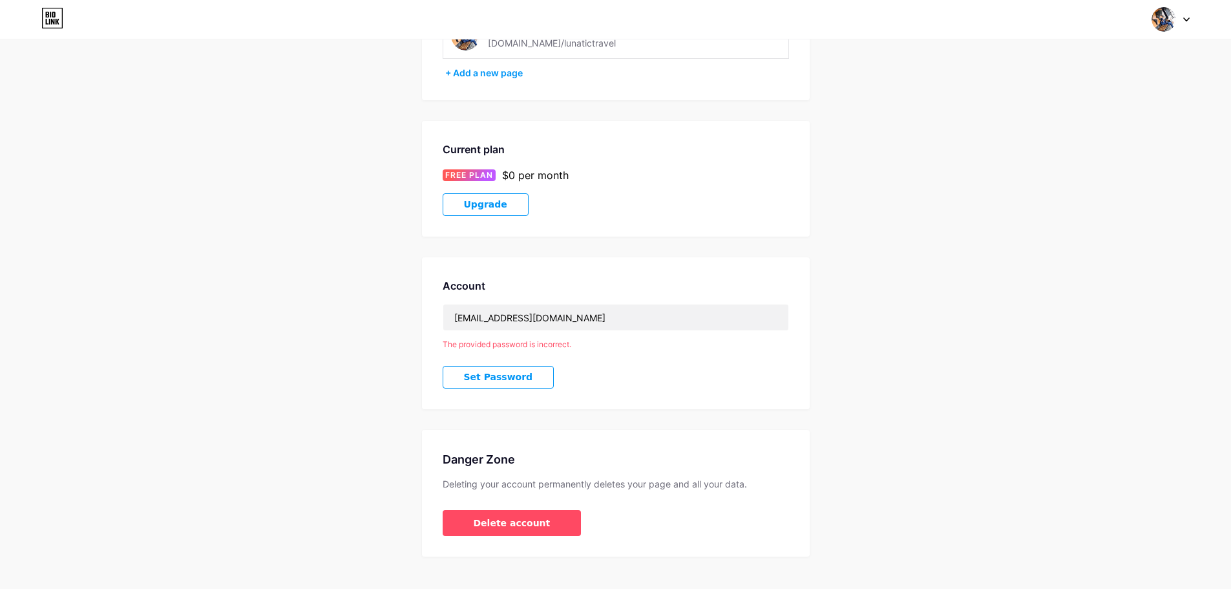
scroll to position [151, 0]
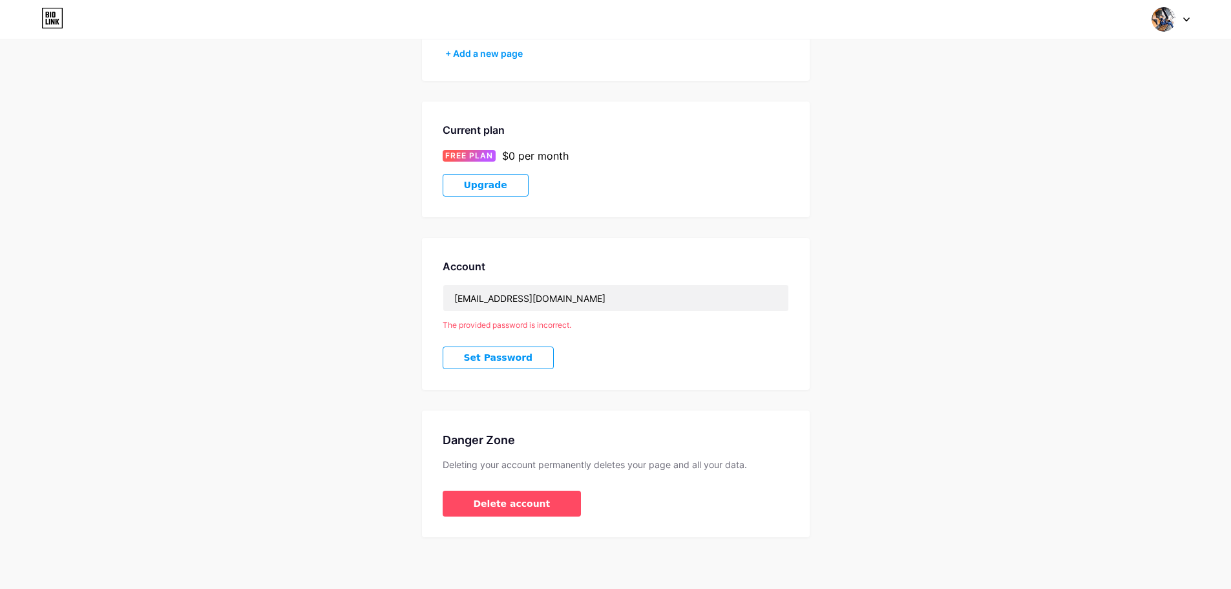
click at [582, 458] on div "Danger Zone Deleting your account permanently deletes your page and all your da…" at bounding box center [616, 473] width 388 height 127
click at [547, 326] on div "The provided password is incorrect." at bounding box center [616, 325] width 346 height 12
click at [525, 364] on button "Set Password" at bounding box center [499, 357] width 112 height 23
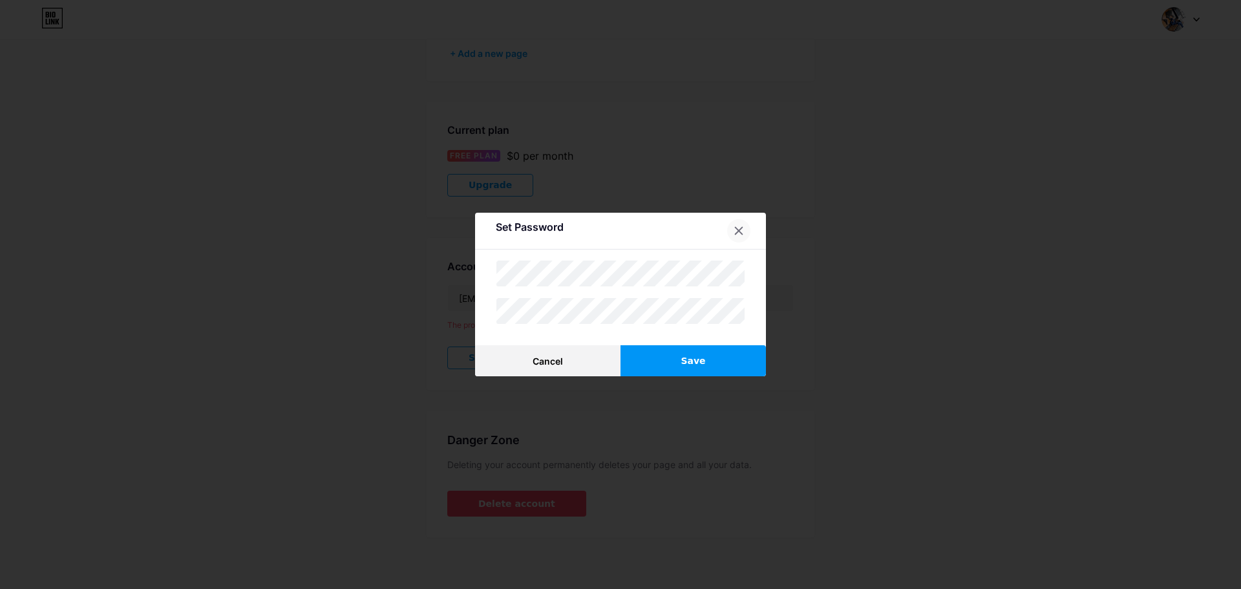
click at [727, 225] on div at bounding box center [738, 230] width 23 height 23
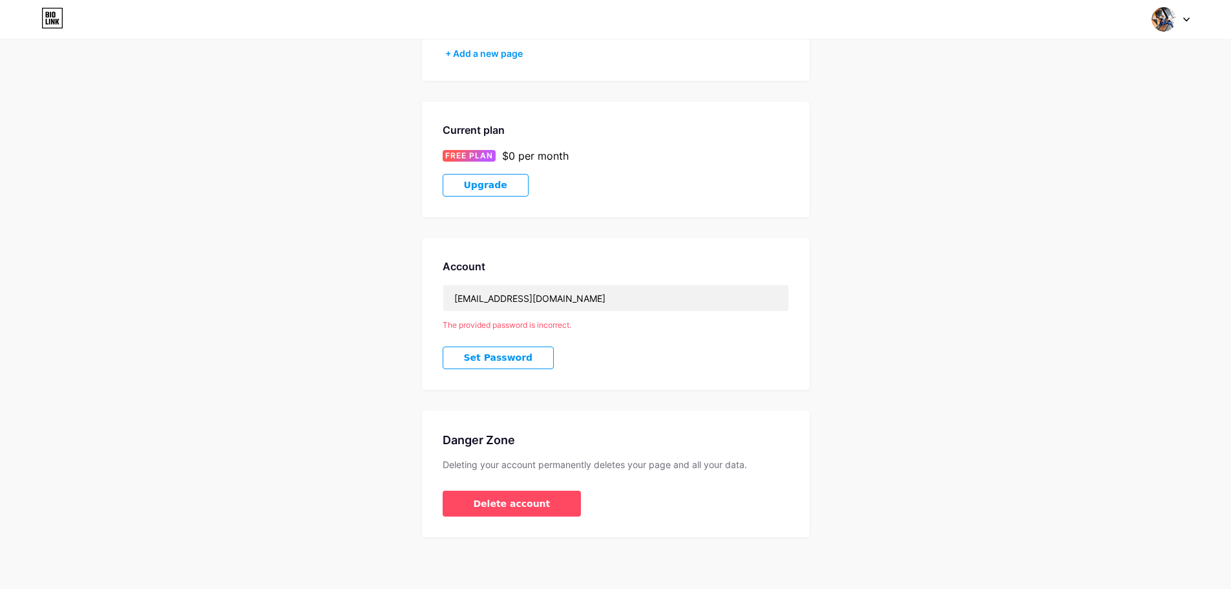
click at [517, 353] on span "Set Password" at bounding box center [498, 357] width 69 height 11
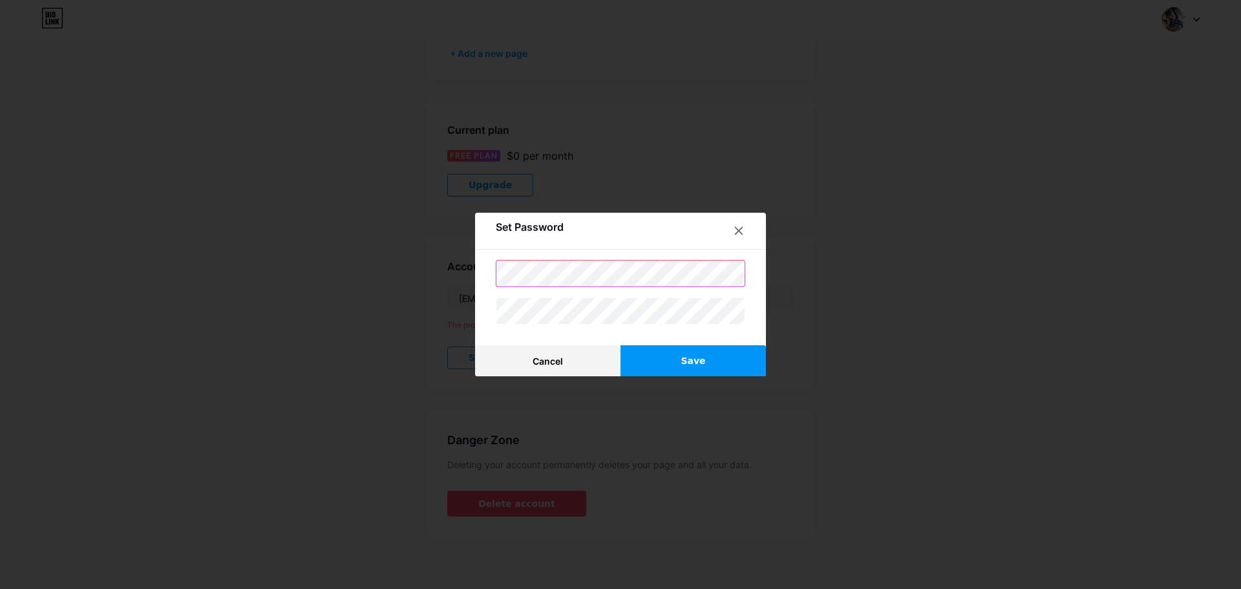
click at [465, 265] on div "Set Password Cancel Save" at bounding box center [620, 294] width 1241 height 589
click at [563, 295] on div "Cancel Save" at bounding box center [620, 292] width 249 height 65
click at [666, 353] on button "Save" at bounding box center [692, 360] width 145 height 31
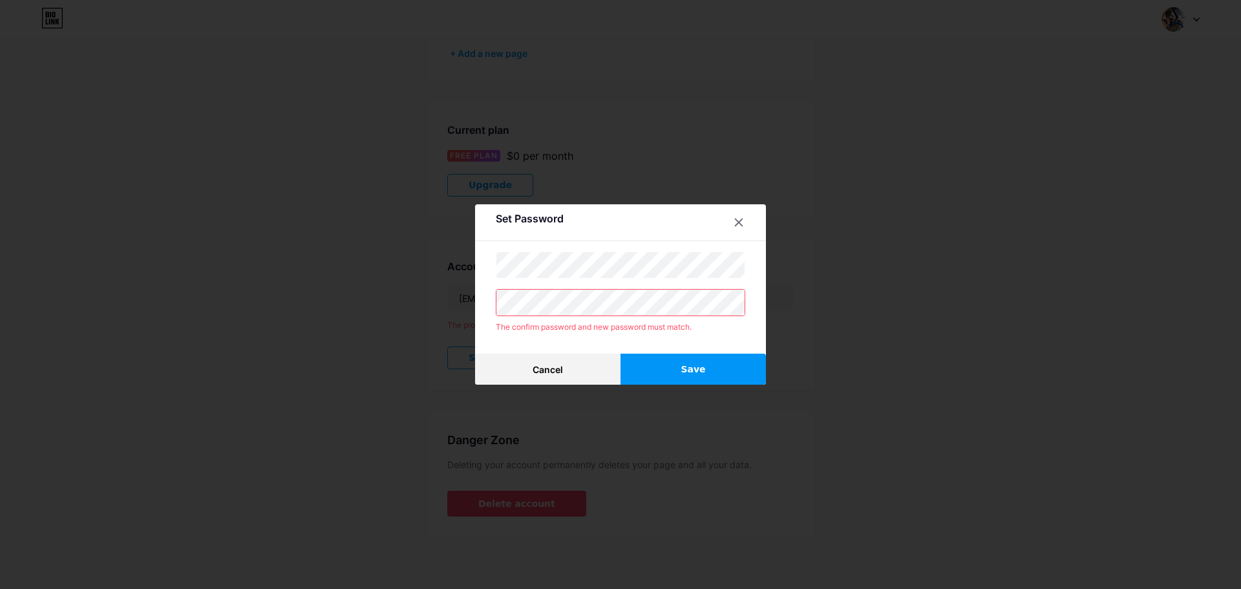
click at [444, 302] on div "Set Password The confirm password and new password must match. Cancel Save" at bounding box center [620, 294] width 1241 height 589
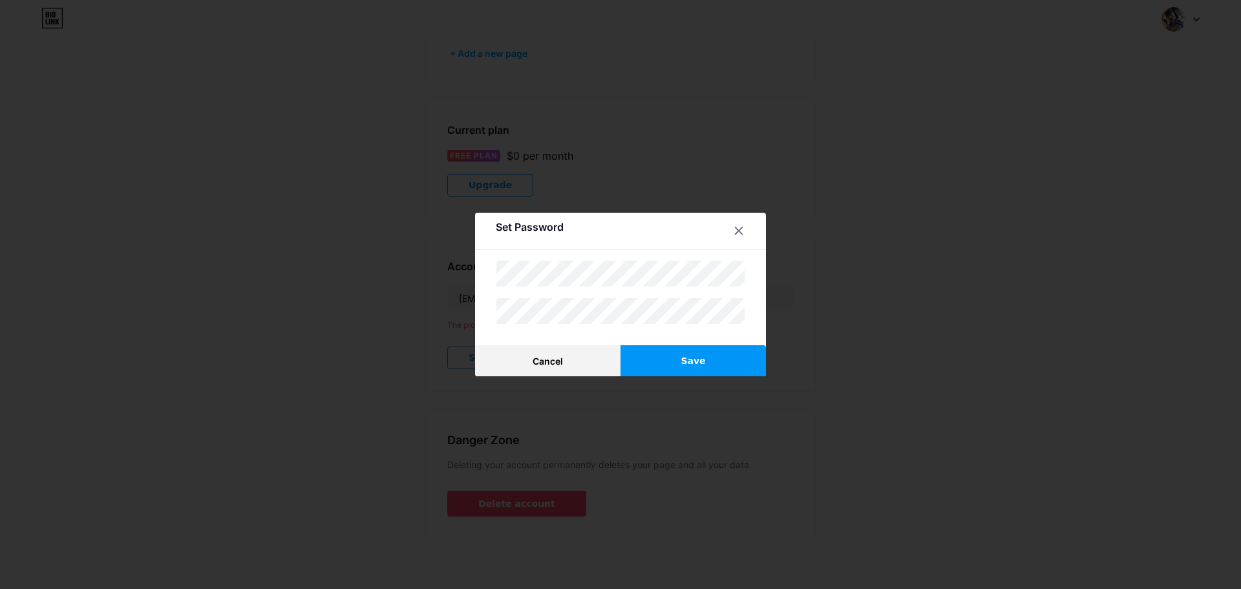
click at [664, 361] on button "Save" at bounding box center [692, 360] width 145 height 31
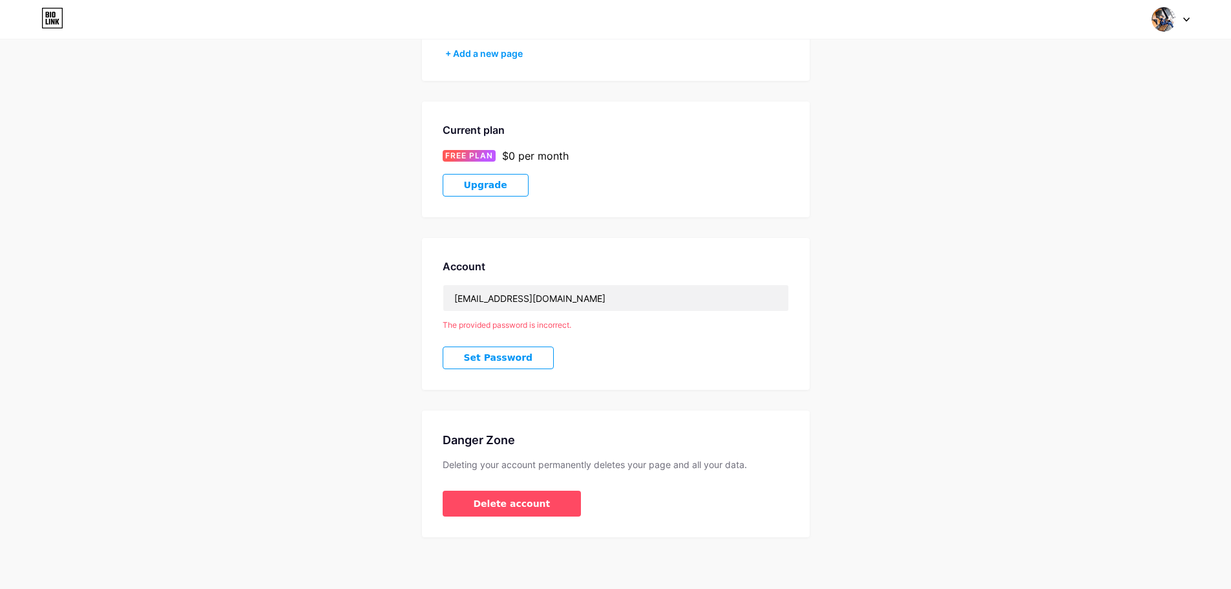
click at [578, 391] on div "Account Settings My pages Lunatic Travel bio.link/lunatictravel + Add a new pag…" at bounding box center [616, 222] width 388 height 629
click at [627, 357] on div "Account kanchisa3012@gmail.com The provided password is incorrect. Set Password" at bounding box center [616, 314] width 388 height 152
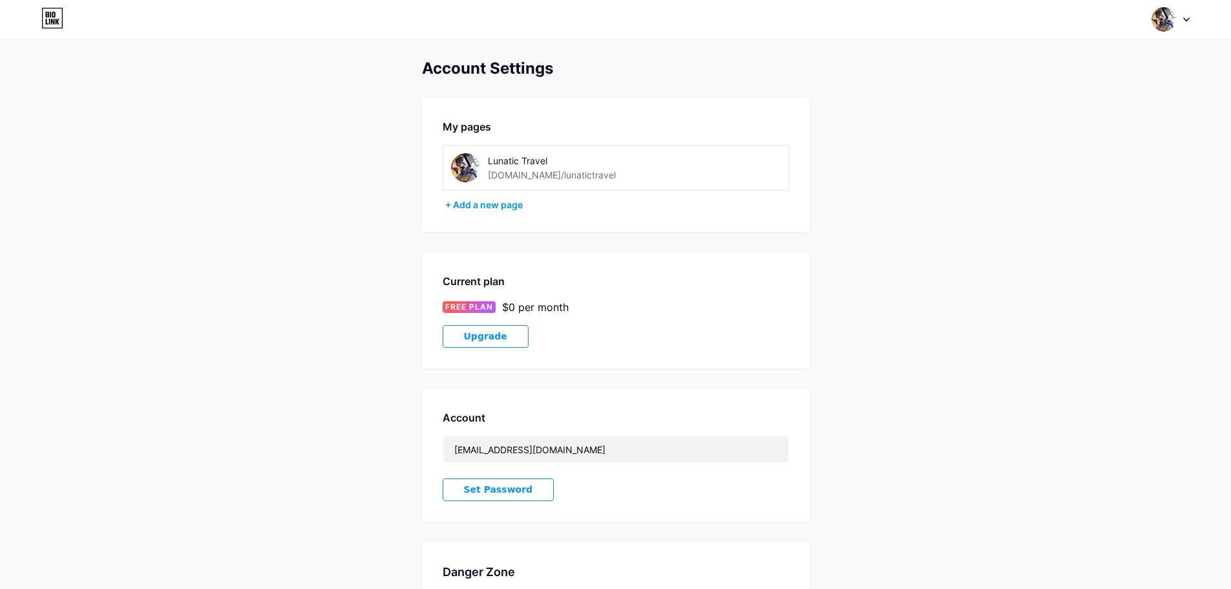
scroll to position [132, 0]
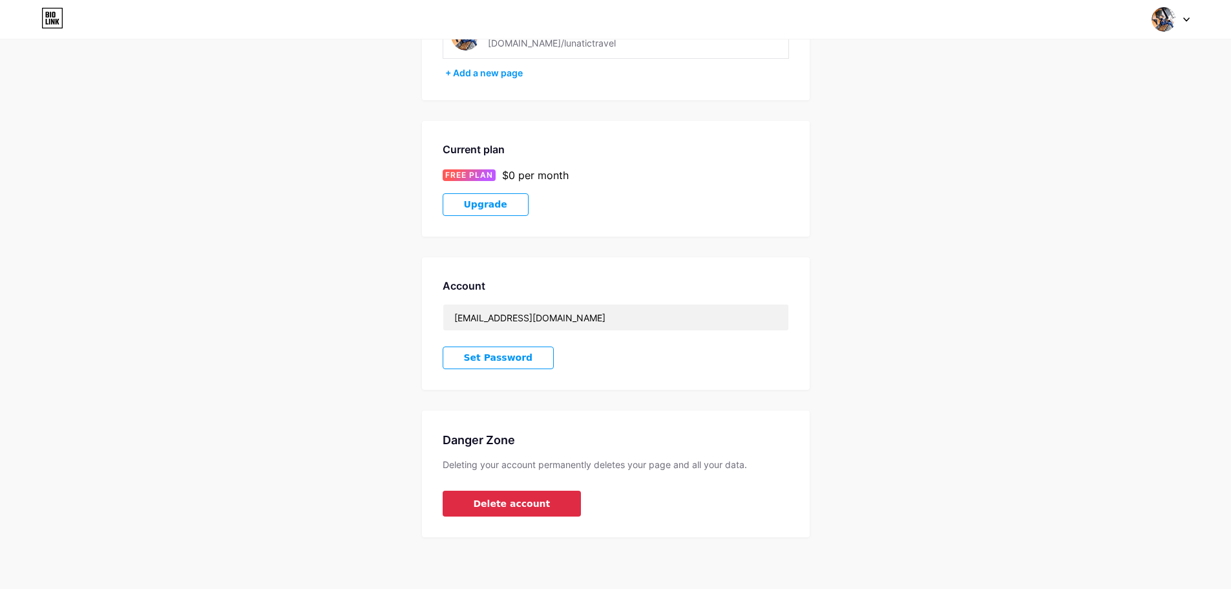
click at [525, 494] on button "Delete account" at bounding box center [512, 503] width 139 height 26
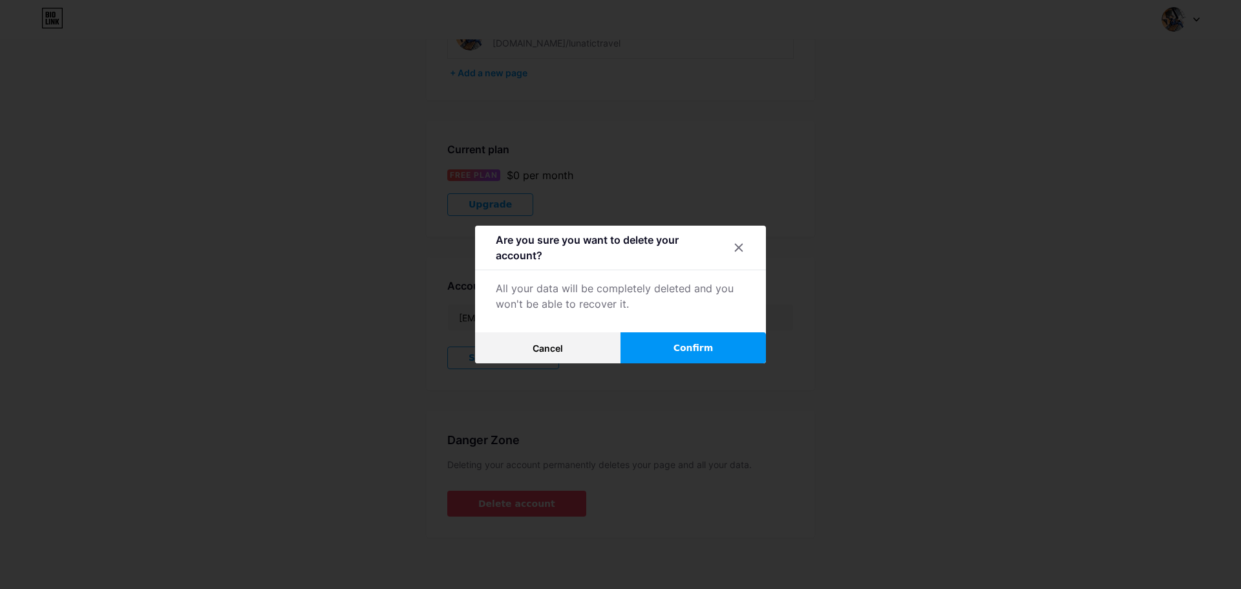
click at [662, 339] on button "Confirm" at bounding box center [692, 347] width 145 height 31
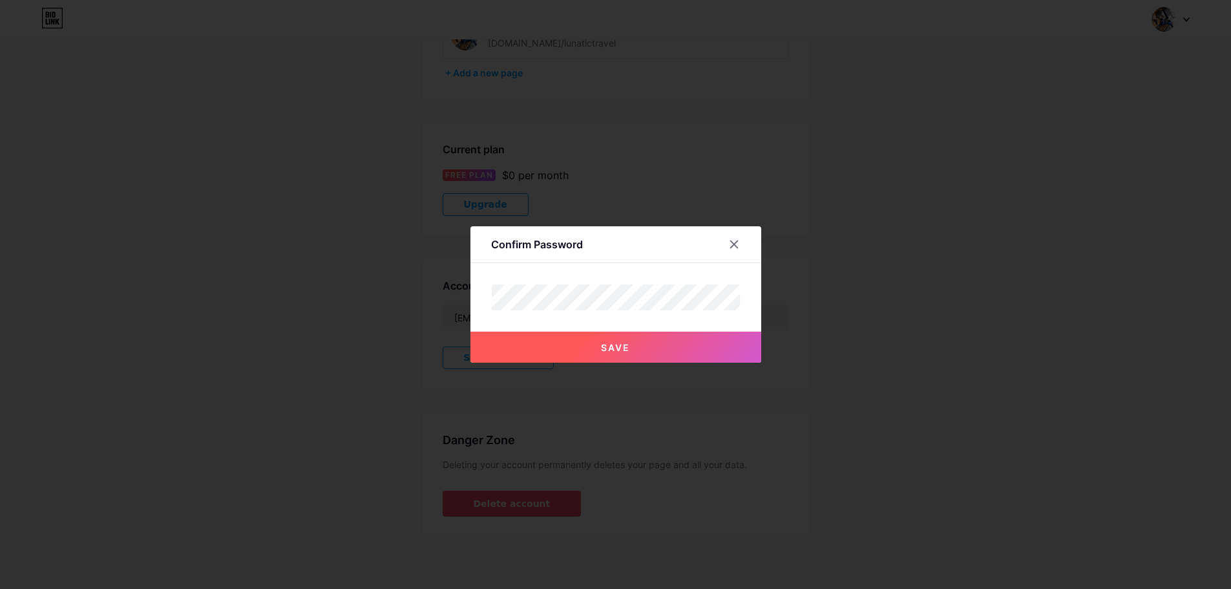
click at [610, 349] on span "Save" at bounding box center [615, 347] width 29 height 11
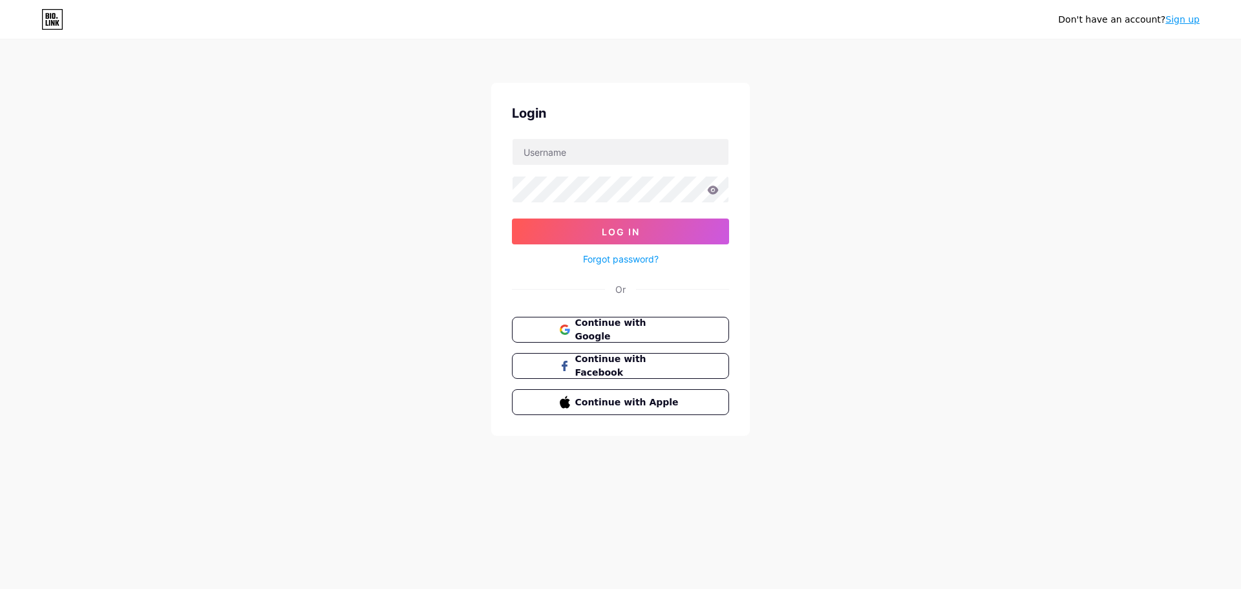
click at [861, 181] on div "Don't have an account? Sign up Login Log In Forgot password? Or Continue with G…" at bounding box center [620, 238] width 1241 height 477
click at [619, 327] on span "Continue with Google" at bounding box center [628, 330] width 108 height 28
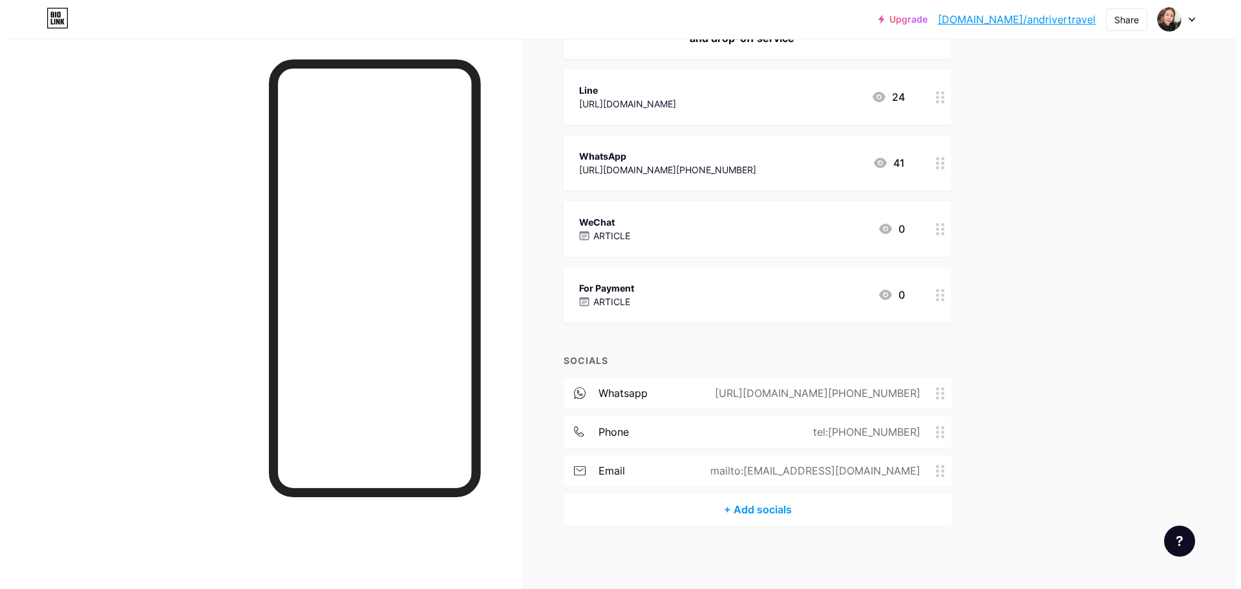
scroll to position [72, 0]
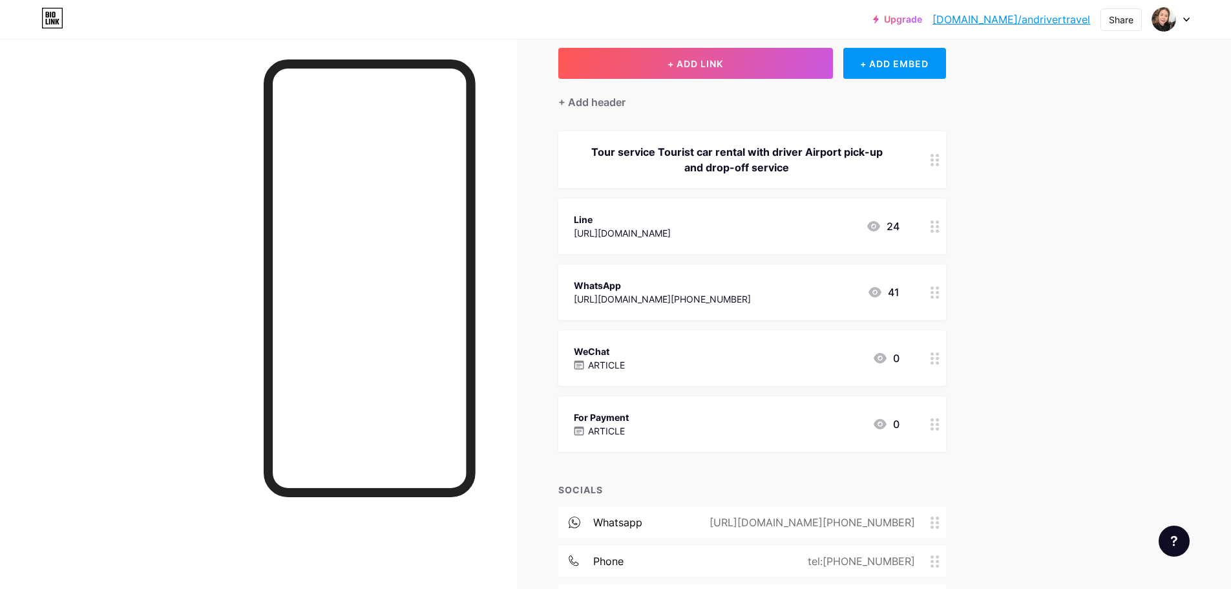
click at [670, 355] on div "WeChat ARTICLE 0" at bounding box center [737, 358] width 326 height 30
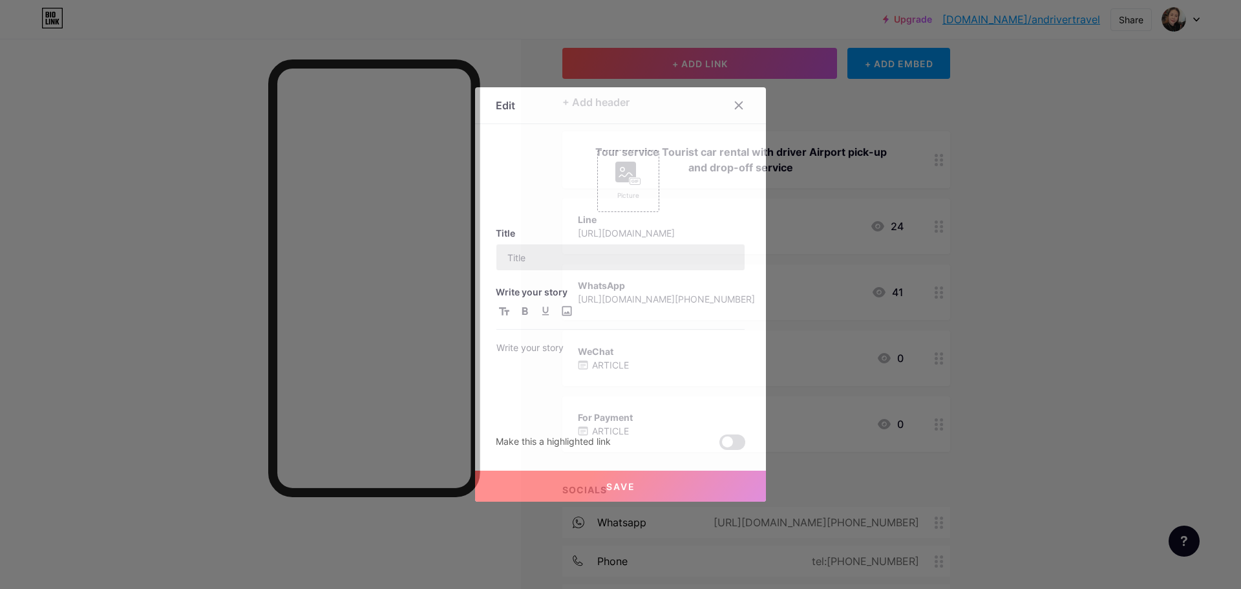
type input "WeChat"
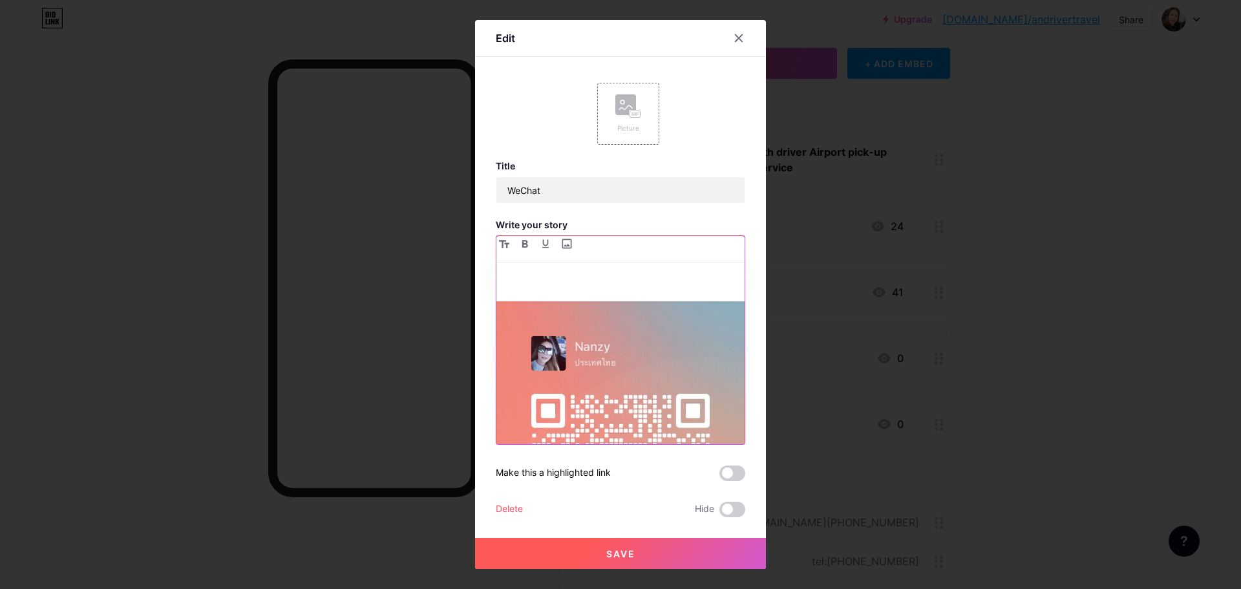
click at [653, 352] on img at bounding box center [620, 471] width 248 height 340
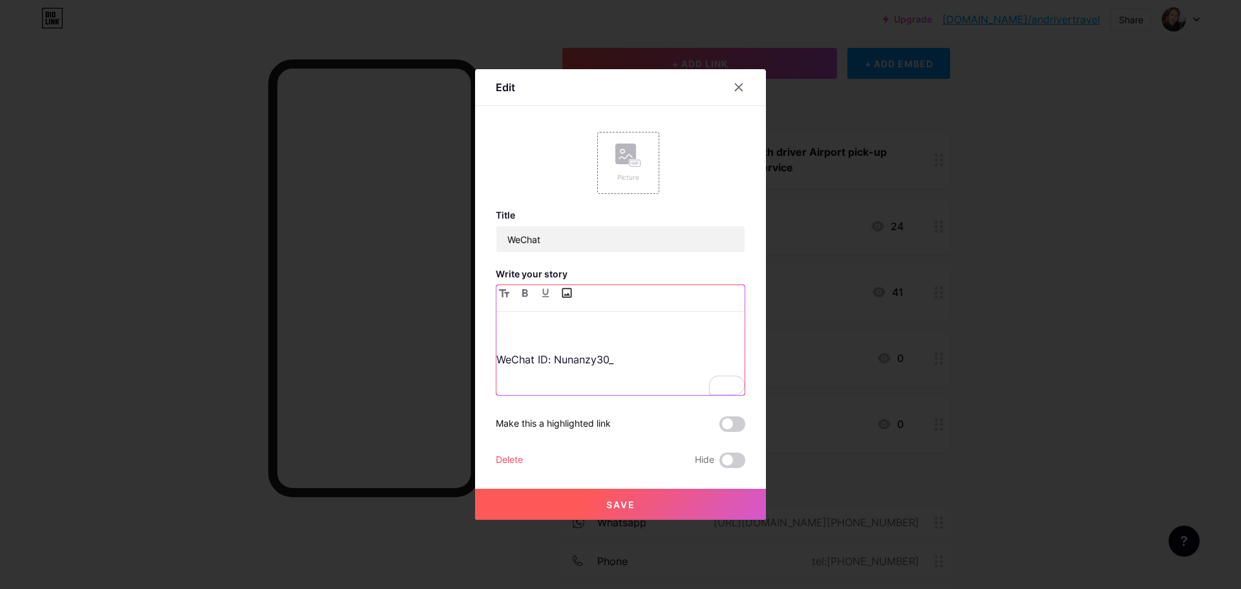
click at [561, 293] on input "file" at bounding box center [566, 293] width 16 height 16
type input "C:\fakepath\WhatsApp Image [DATE] 12.17.33 PM.jpeg"
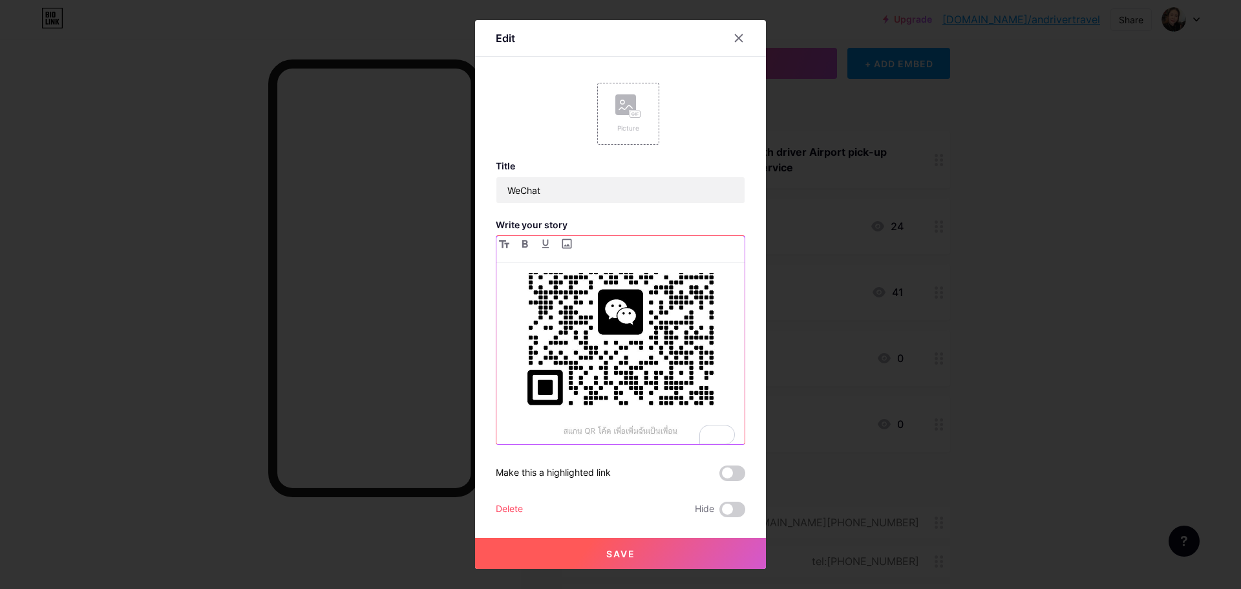
scroll to position [247, 0]
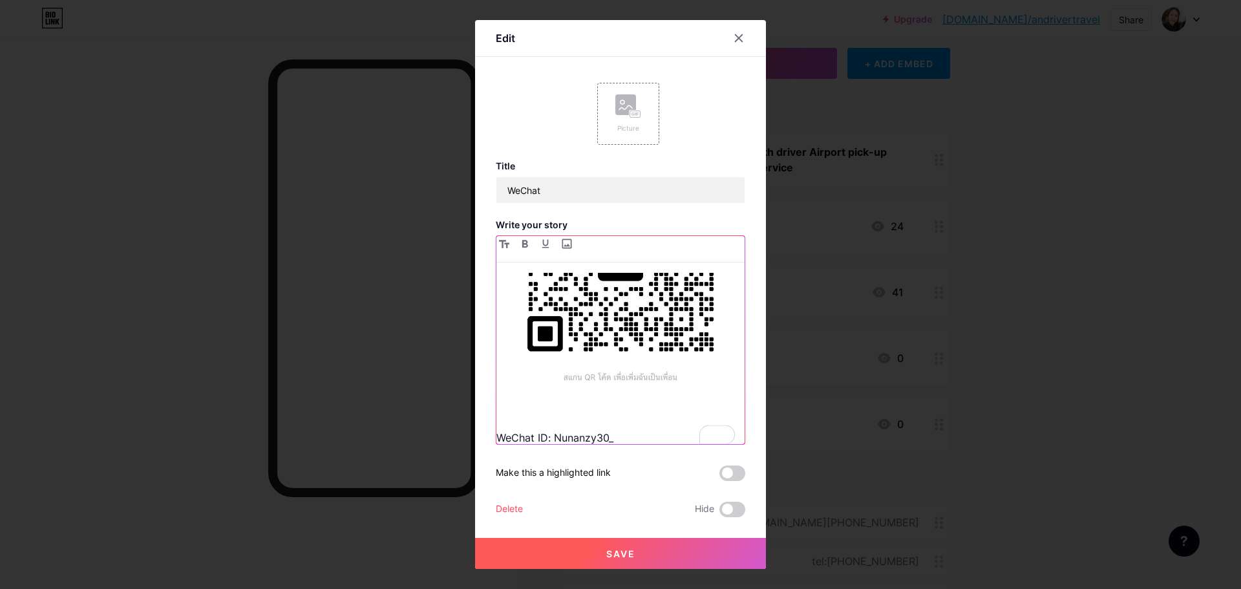
click at [629, 428] on p "WeChat ID: Nunanzy30_" at bounding box center [620, 437] width 248 height 18
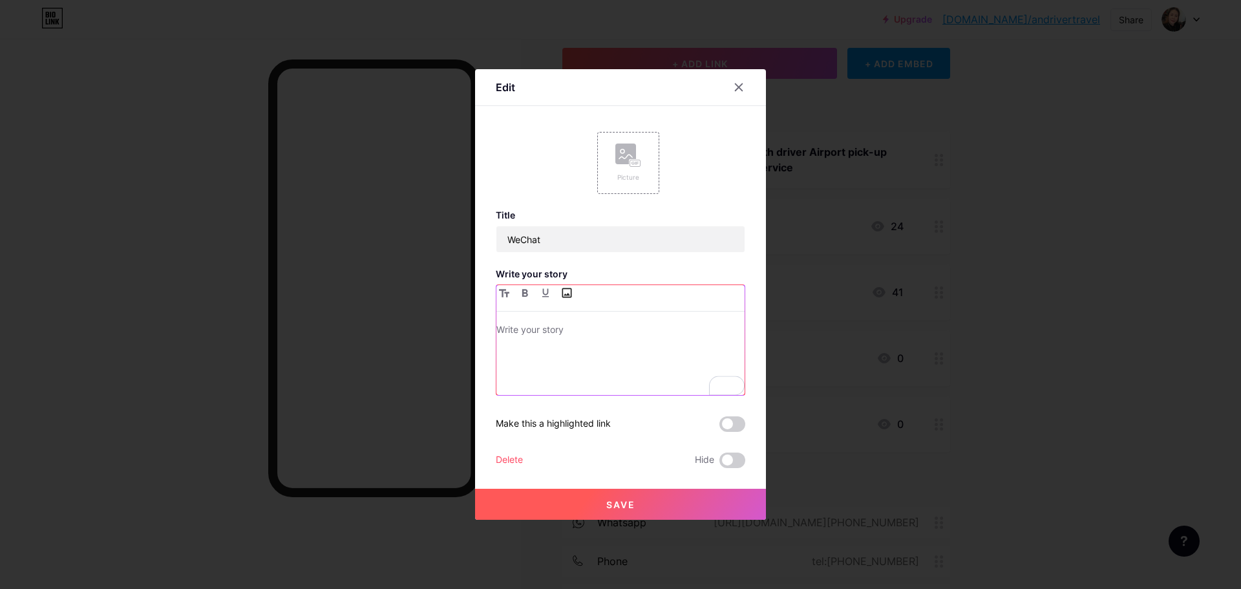
click at [565, 295] on input "file" at bounding box center [566, 293] width 16 height 16
click at [565, 326] on p "To enrich screen reader interactions, please activate Accessibility in Grammarl…" at bounding box center [620, 331] width 248 height 18
click at [562, 291] on input "file" at bounding box center [566, 293] width 16 height 16
click at [708, 196] on div "Picture Title WeChat Write your story Make this a highlighted link Delete Hide" at bounding box center [620, 294] width 249 height 346
click at [646, 501] on button "Save" at bounding box center [620, 504] width 291 height 31
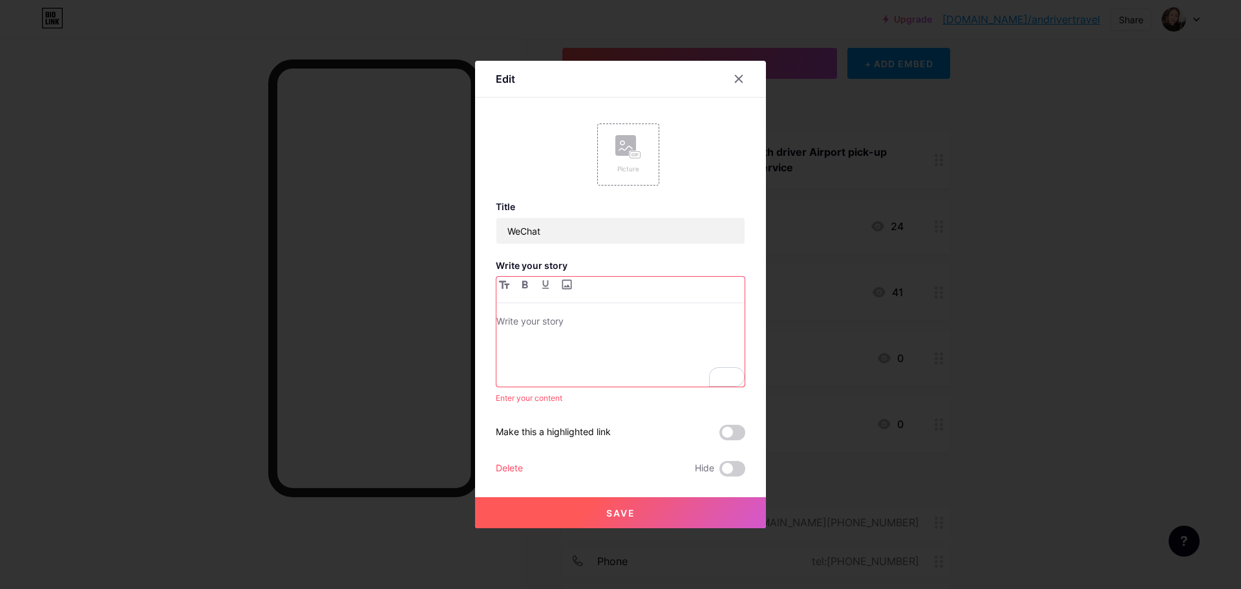
click at [553, 328] on p "To enrich screen reader interactions, please activate Accessibility in Grammarl…" at bounding box center [620, 322] width 248 height 18
click at [564, 280] on input "file" at bounding box center [566, 285] width 16 height 16
click at [566, 290] on input "file" at bounding box center [566, 285] width 16 height 16
type input "C:\fakepath\WhatsApp Image [DATE] 12.17.33 PM.jpeg"
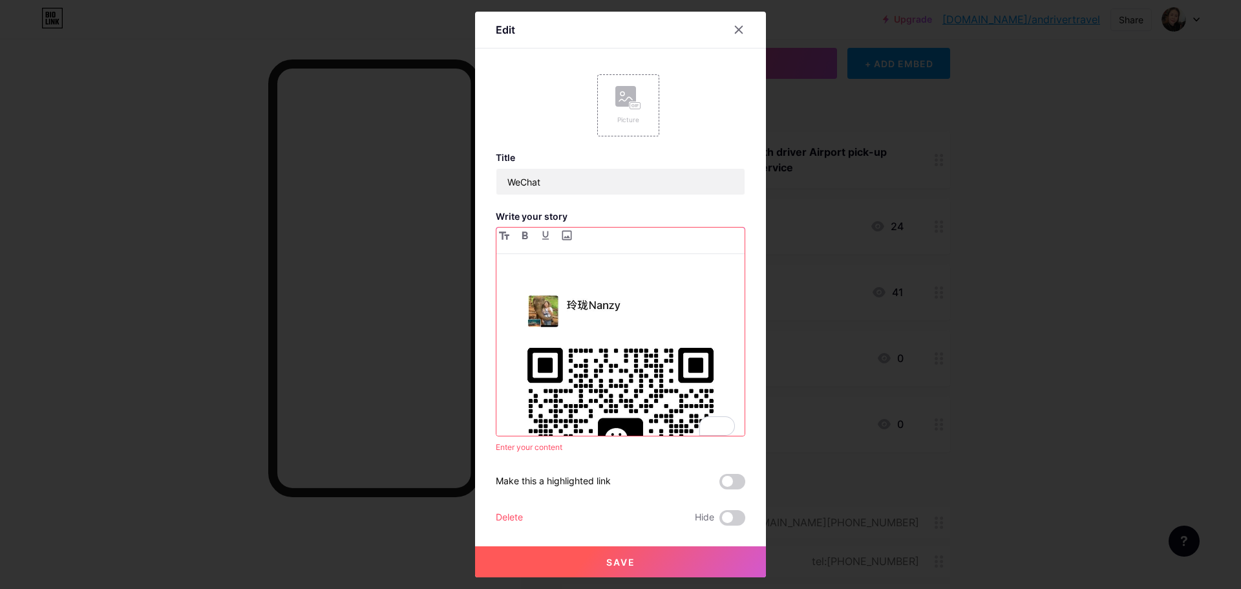
click at [573, 281] on img "To enrich screen reader interactions, please activate Accessibility in Grammarl…" at bounding box center [620, 429] width 248 height 331
click at [557, 273] on img "To enrich screen reader interactions, please activate Accessibility in Grammarl…" at bounding box center [620, 429] width 248 height 331
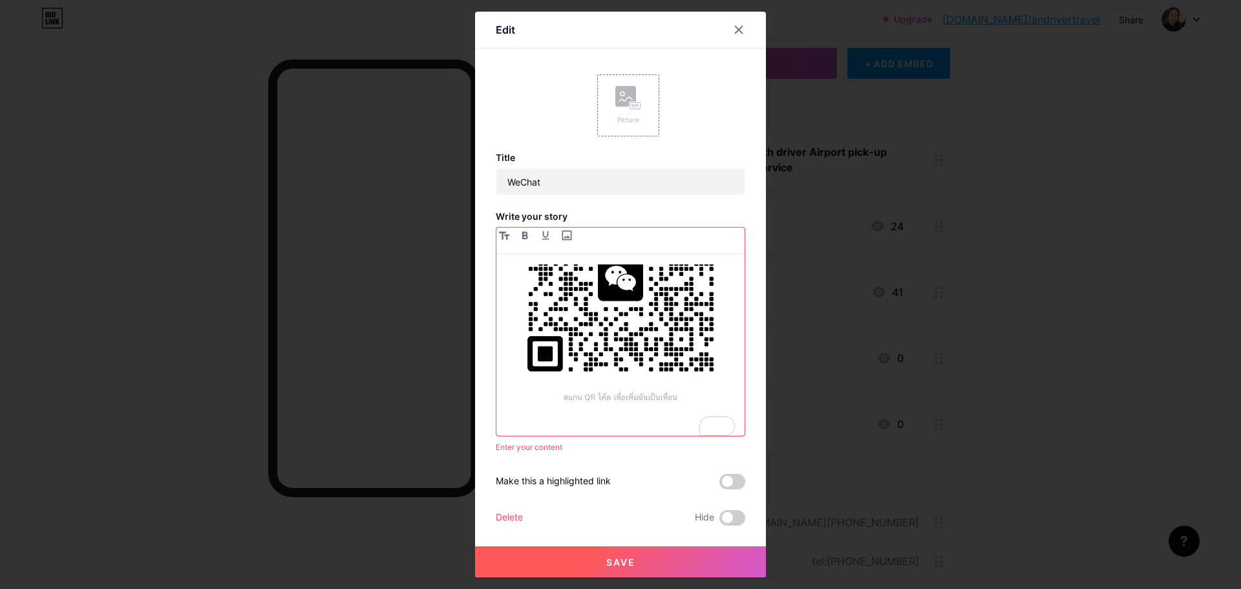
click at [571, 413] on img "To enrich screen reader interactions, please activate Accessibility in Grammarl…" at bounding box center [620, 267] width 248 height 331
click at [596, 565] on button "Save" at bounding box center [620, 561] width 291 height 31
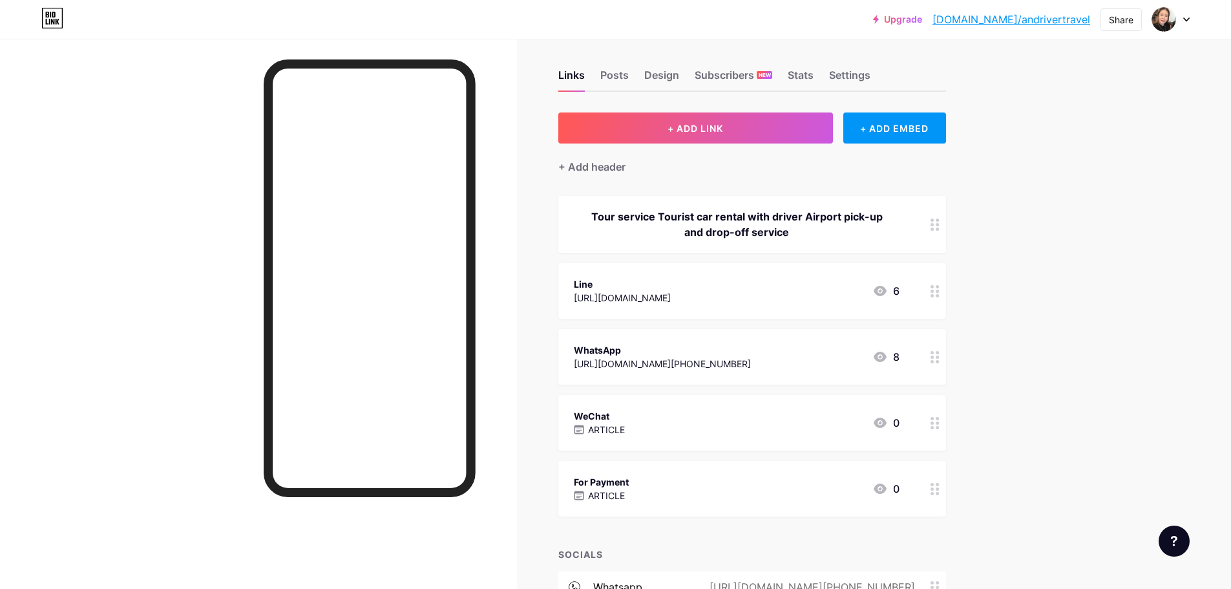
click at [671, 299] on div "[URL][DOMAIN_NAME]" at bounding box center [622, 298] width 97 height 14
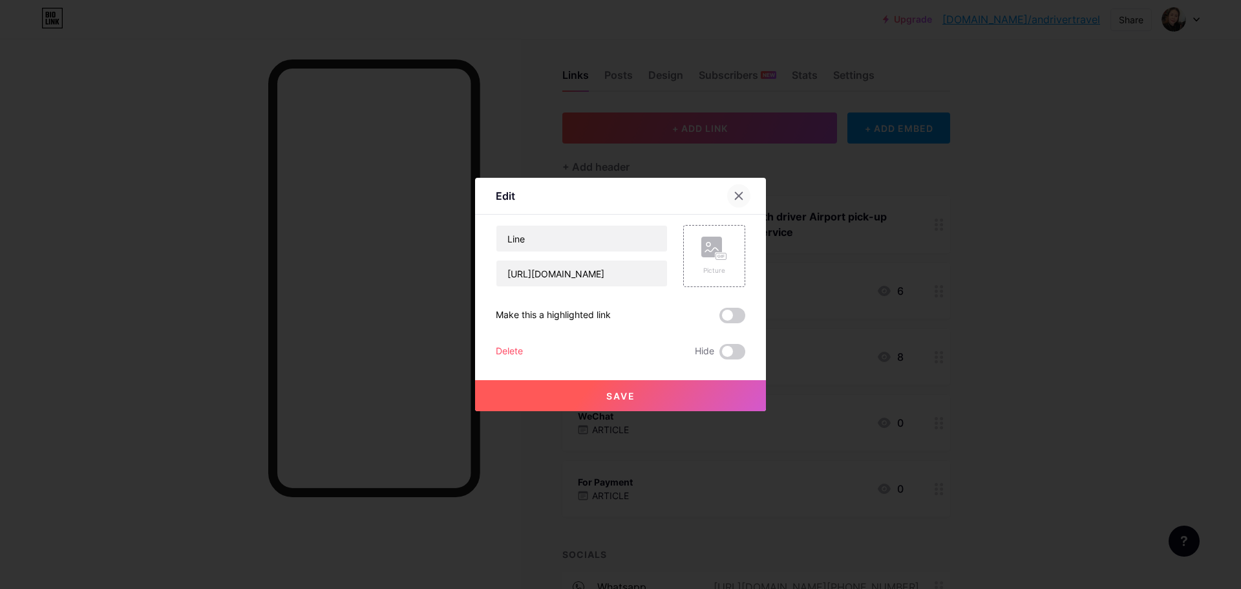
click at [735, 199] on icon at bounding box center [738, 196] width 10 height 10
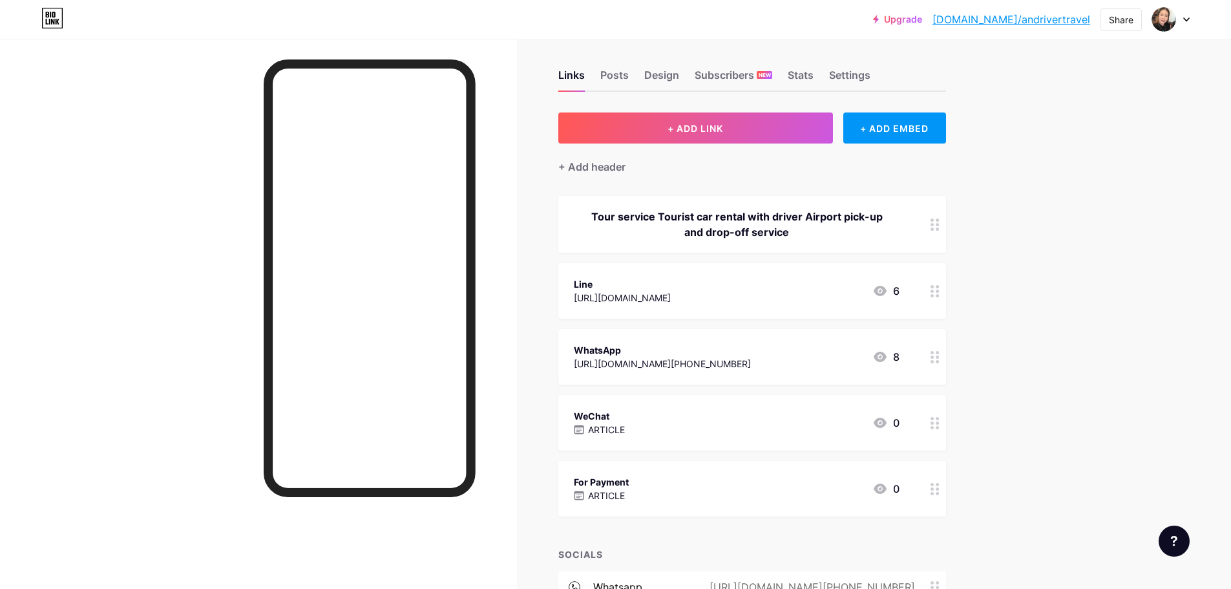
click at [1000, 215] on div "Links Posts Design Subscribers NEW Stats Settings + ADD LINK + ADD EMBED + Add …" at bounding box center [500, 407] width 1000 height 752
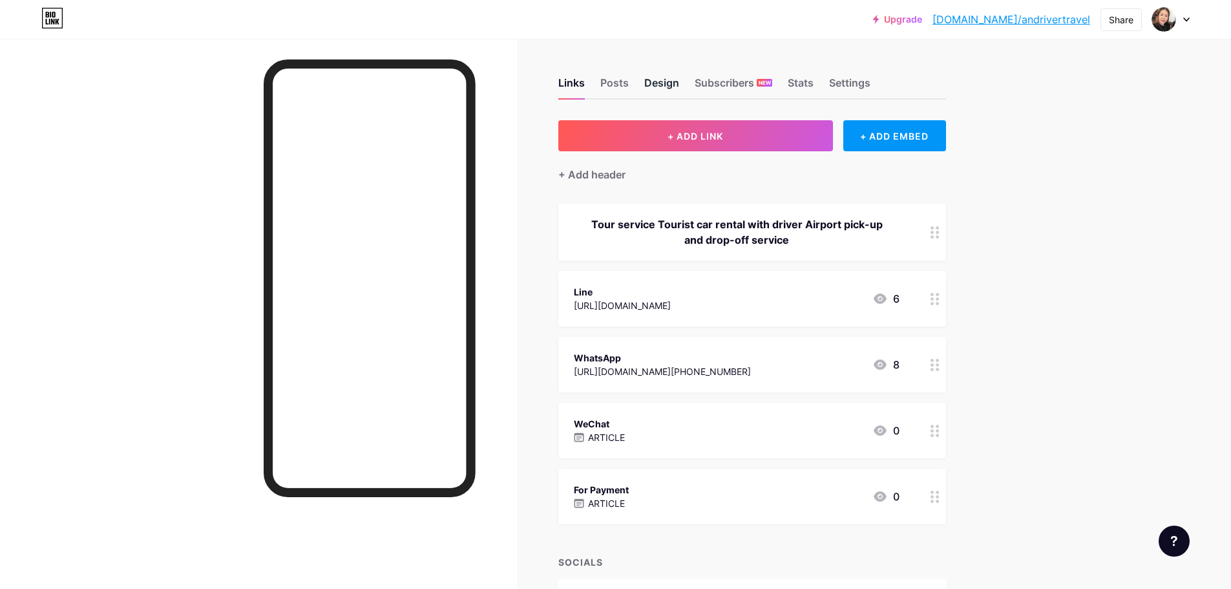
click at [671, 79] on div "Design" at bounding box center [661, 86] width 35 height 23
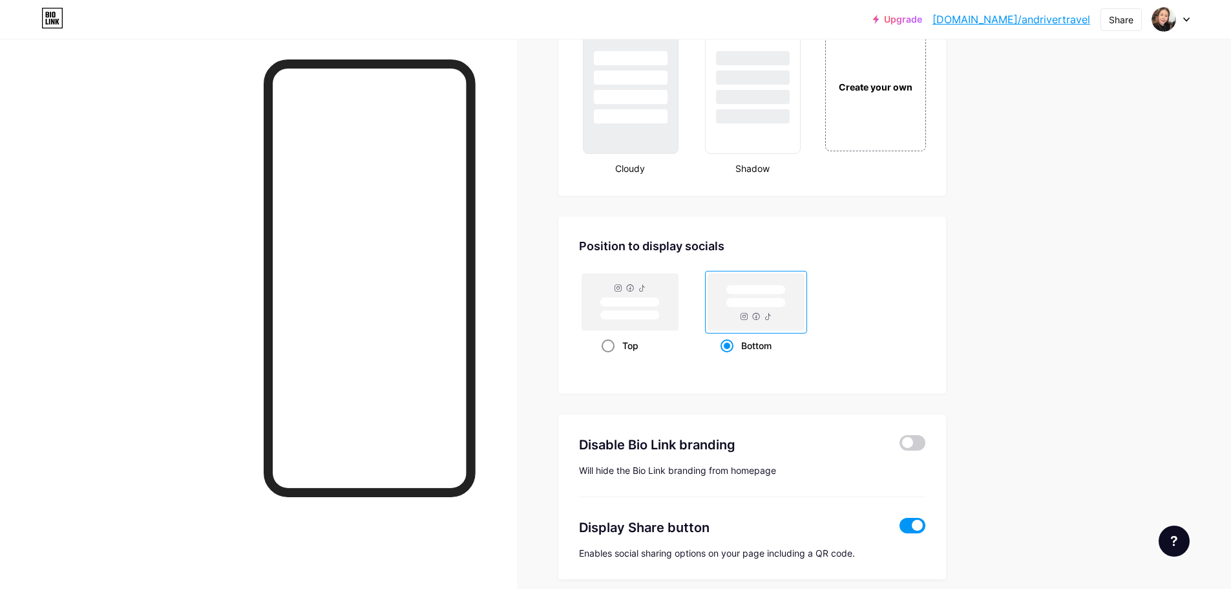
click at [610, 347] on span at bounding box center [608, 345] width 13 height 13
click at [610, 357] on input "Top" at bounding box center [606, 361] width 8 height 8
radio input "true"
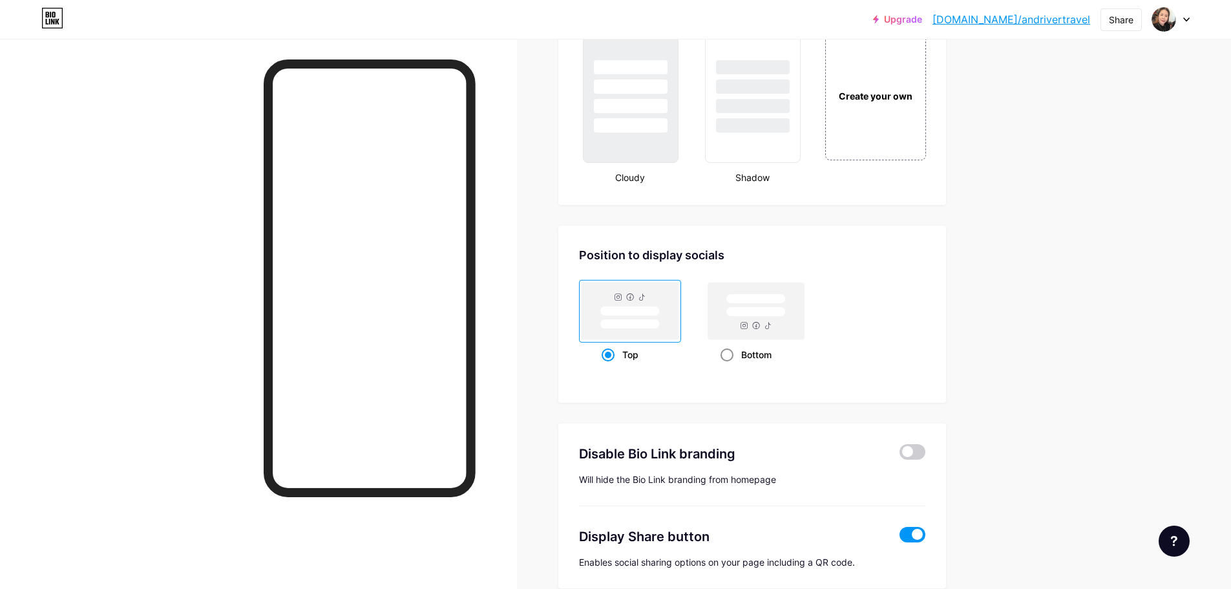
click at [726, 354] on span at bounding box center [727, 354] width 13 height 13
click at [726, 366] on input "Bottom" at bounding box center [725, 370] width 8 height 8
radio input "true"
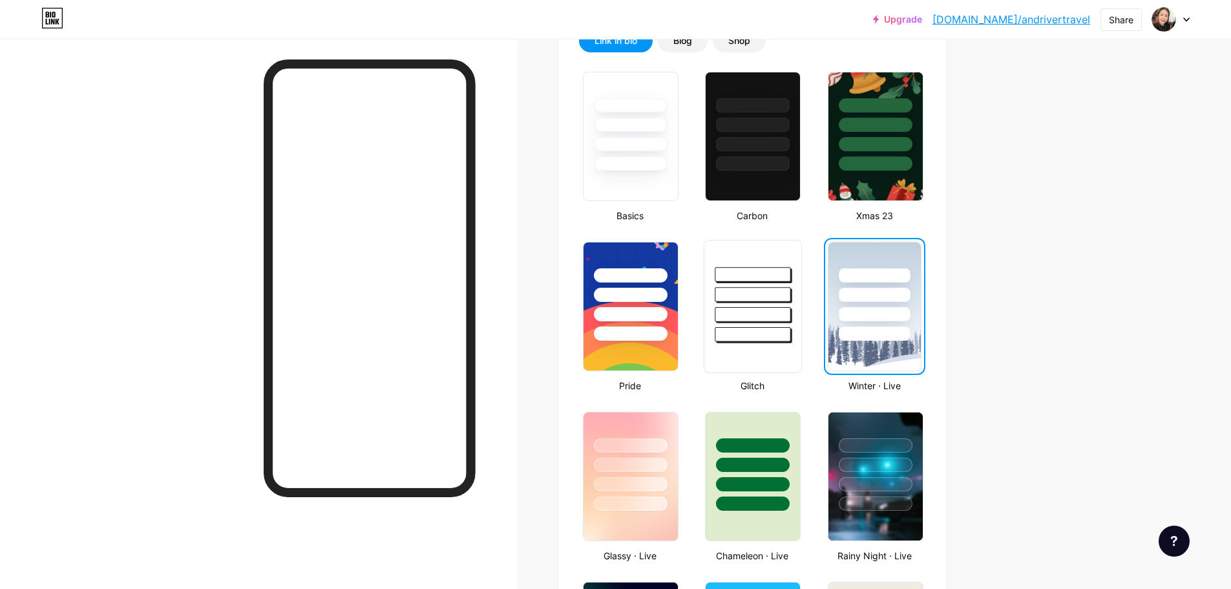
scroll to position [249, 0]
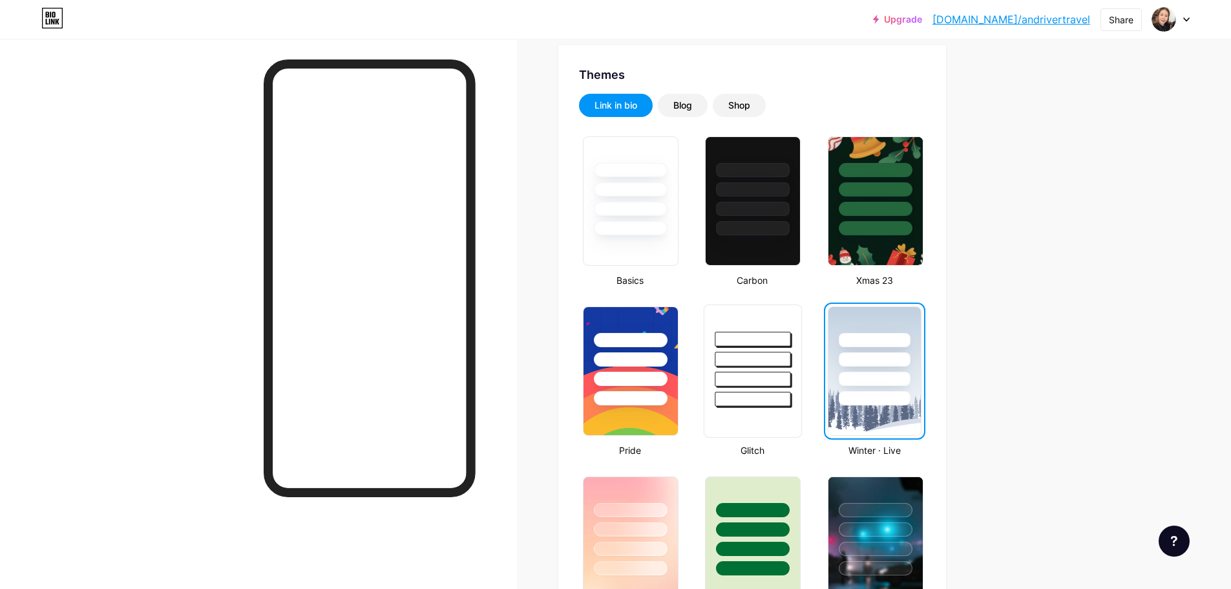
click at [762, 420] on div at bounding box center [753, 370] width 98 height 133
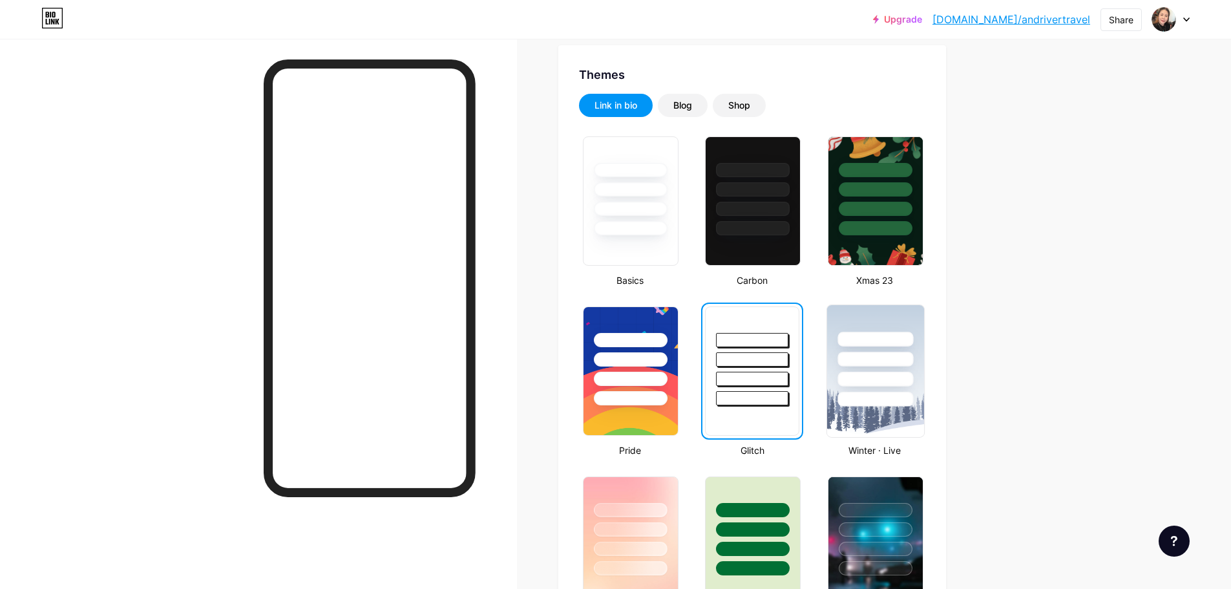
scroll to position [314, 0]
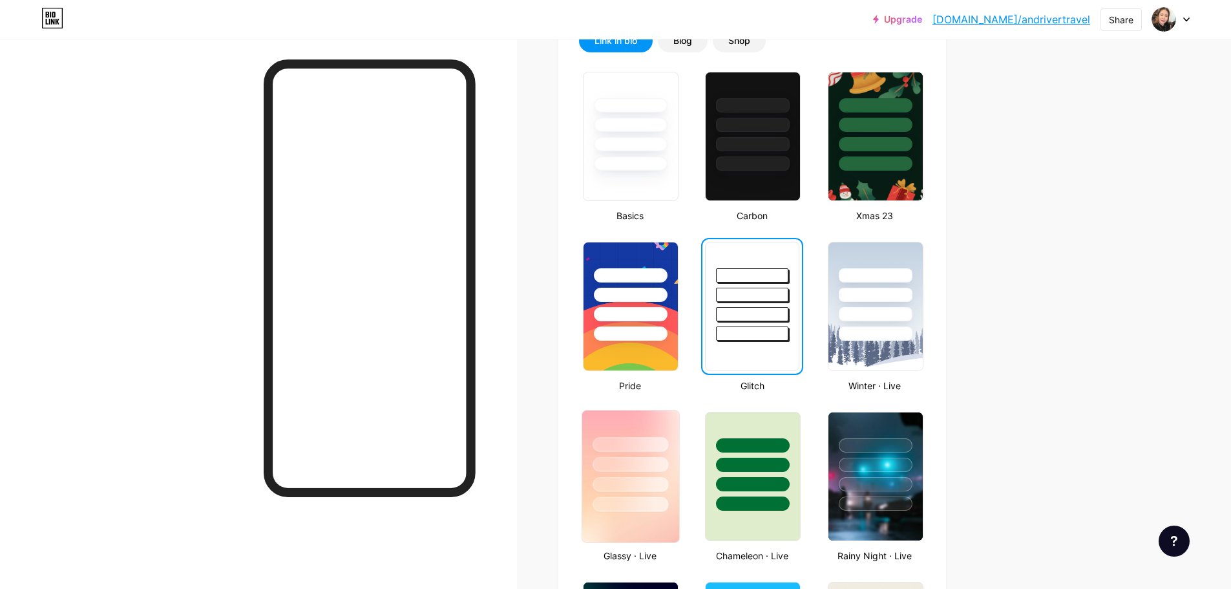
click at [646, 461] on div at bounding box center [631, 464] width 76 height 15
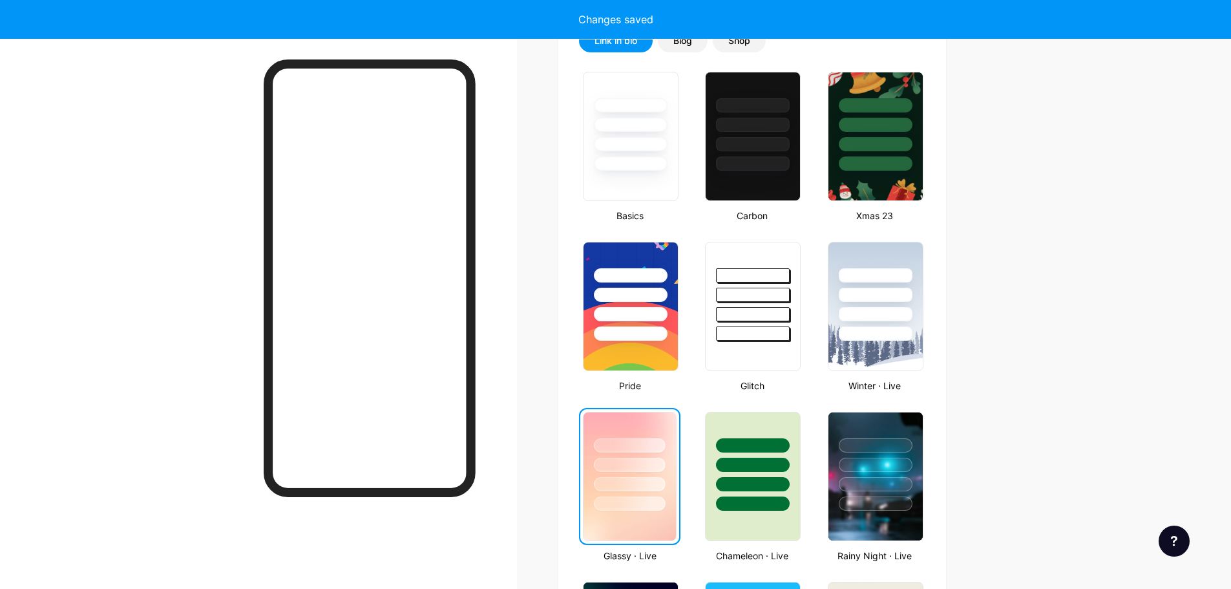
scroll to position [379, 0]
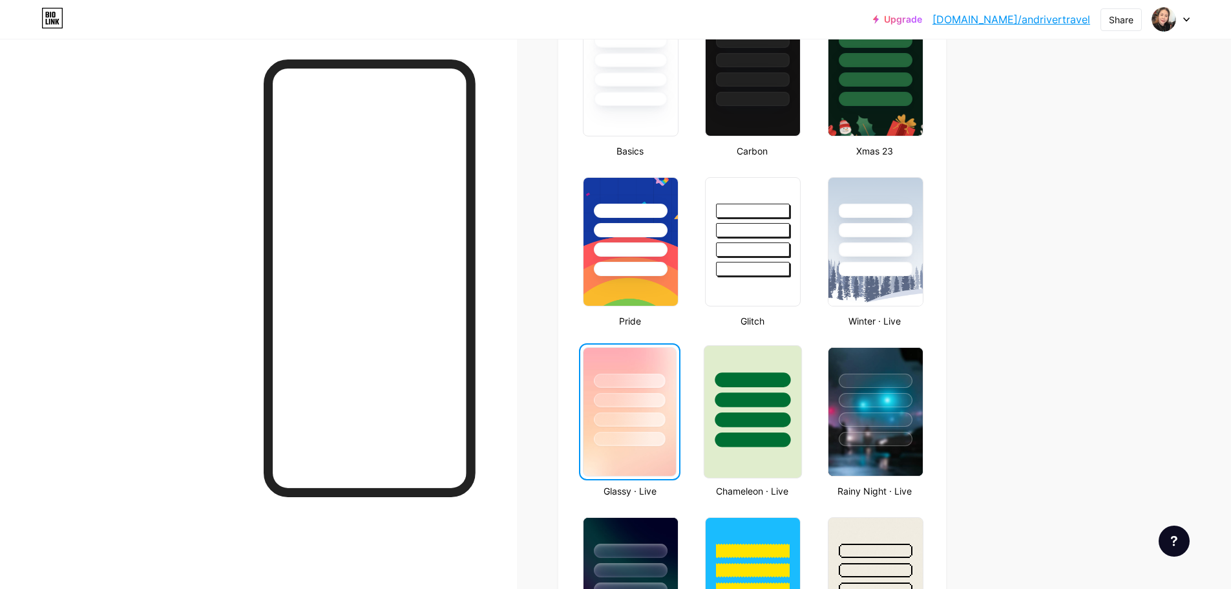
click at [767, 420] on div at bounding box center [753, 419] width 76 height 15
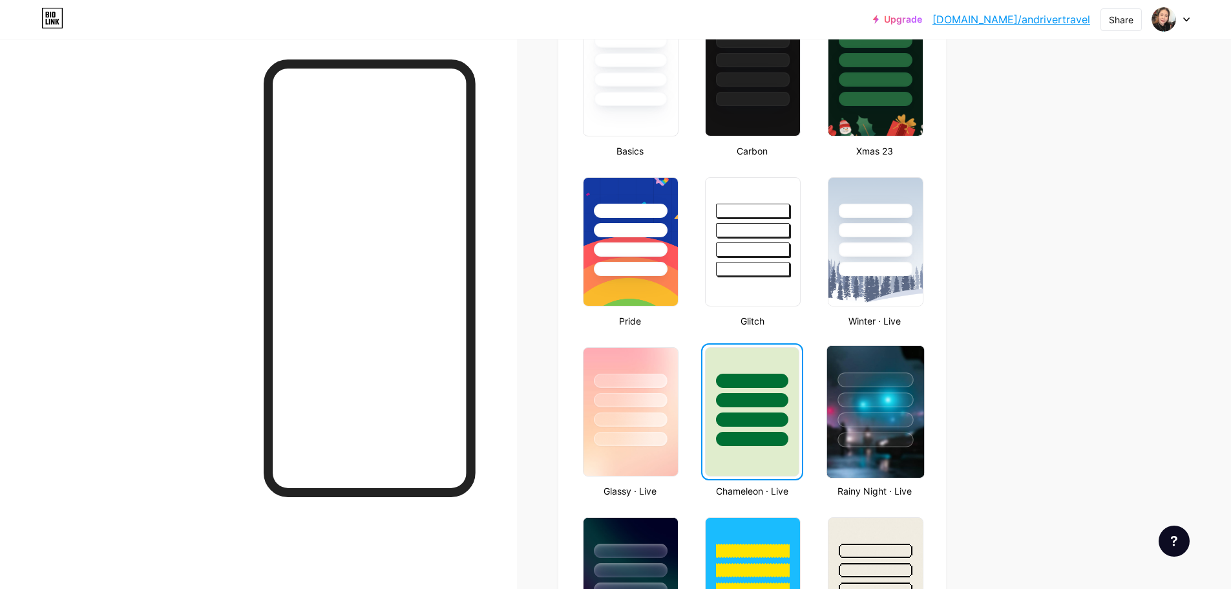
click at [889, 423] on div at bounding box center [875, 419] width 76 height 15
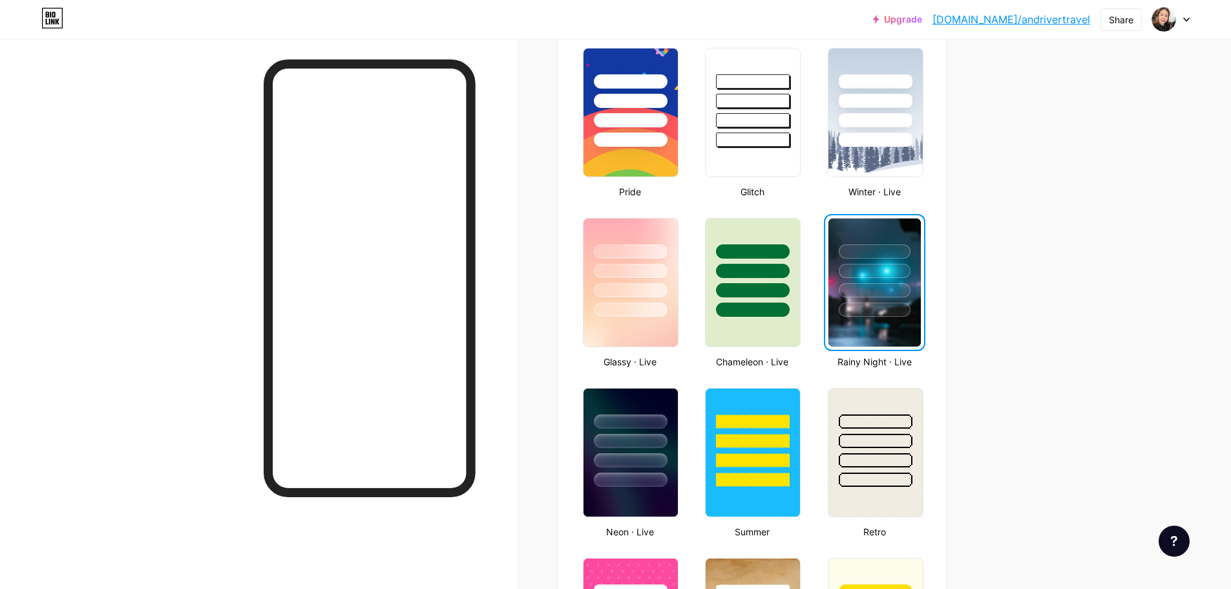
scroll to position [637, 0]
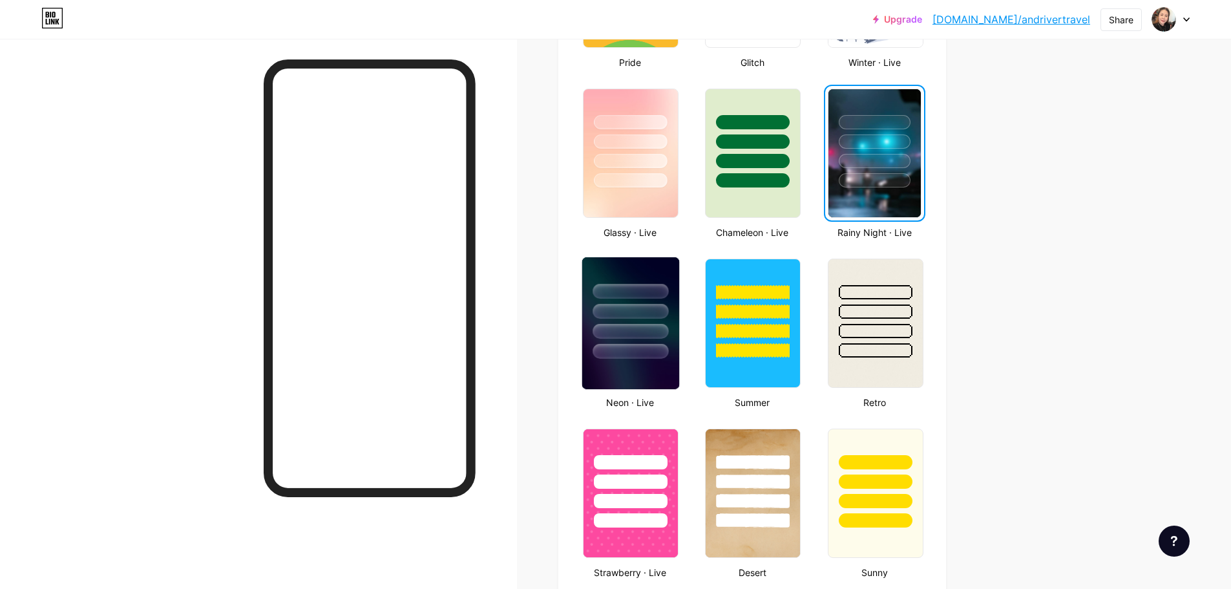
click at [642, 330] on div at bounding box center [631, 331] width 76 height 15
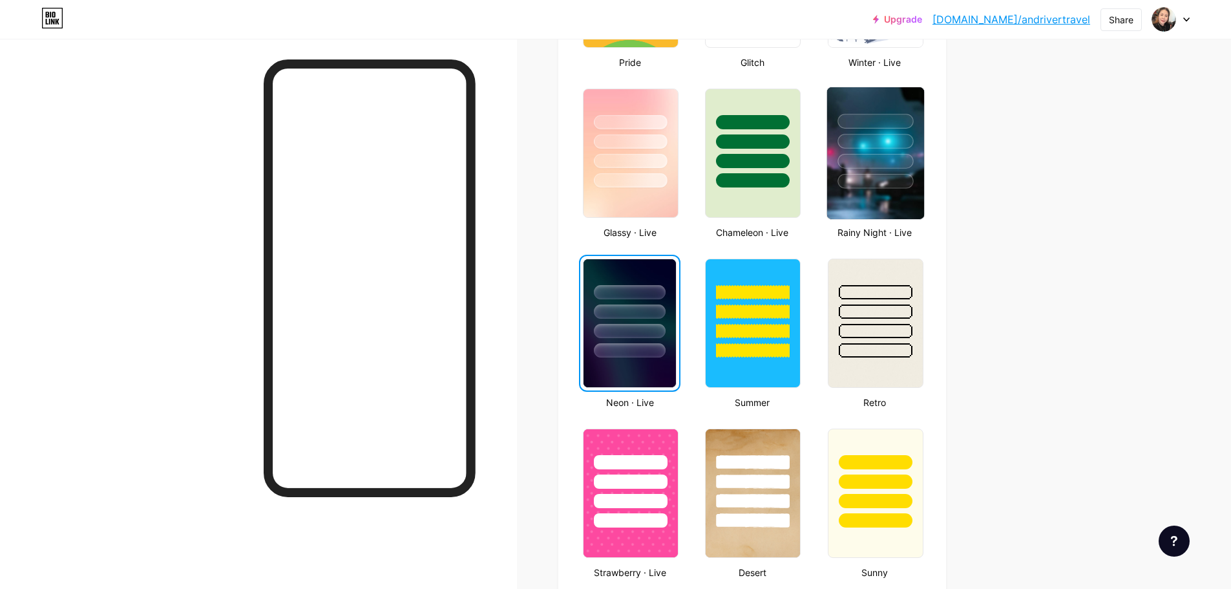
click at [849, 168] on div at bounding box center [875, 161] width 76 height 15
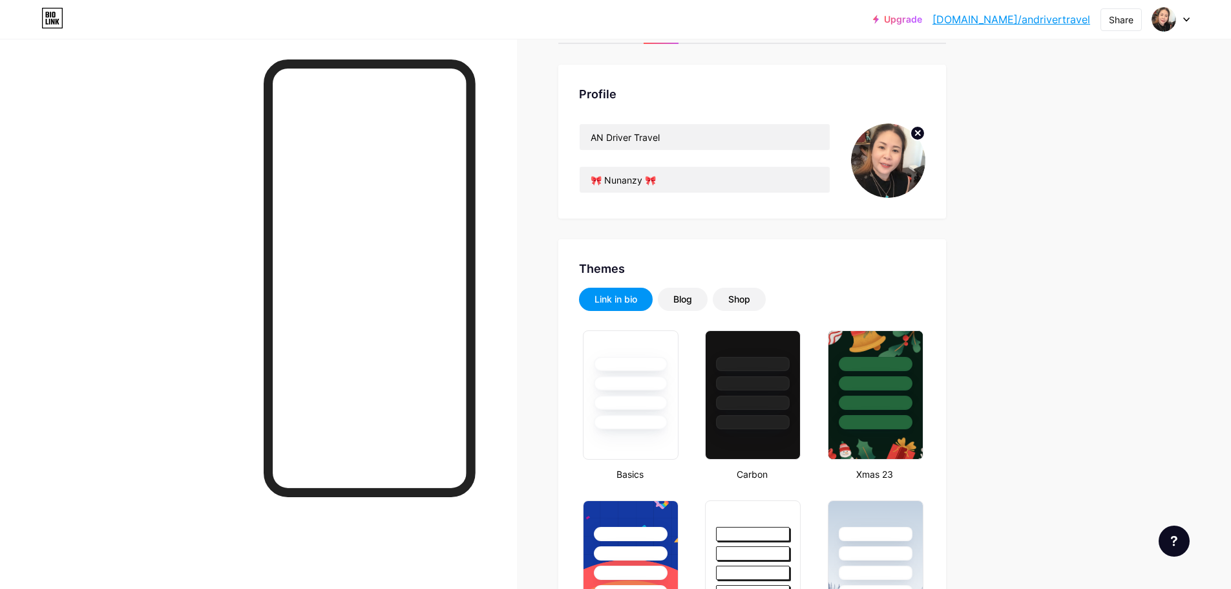
scroll to position [0, 0]
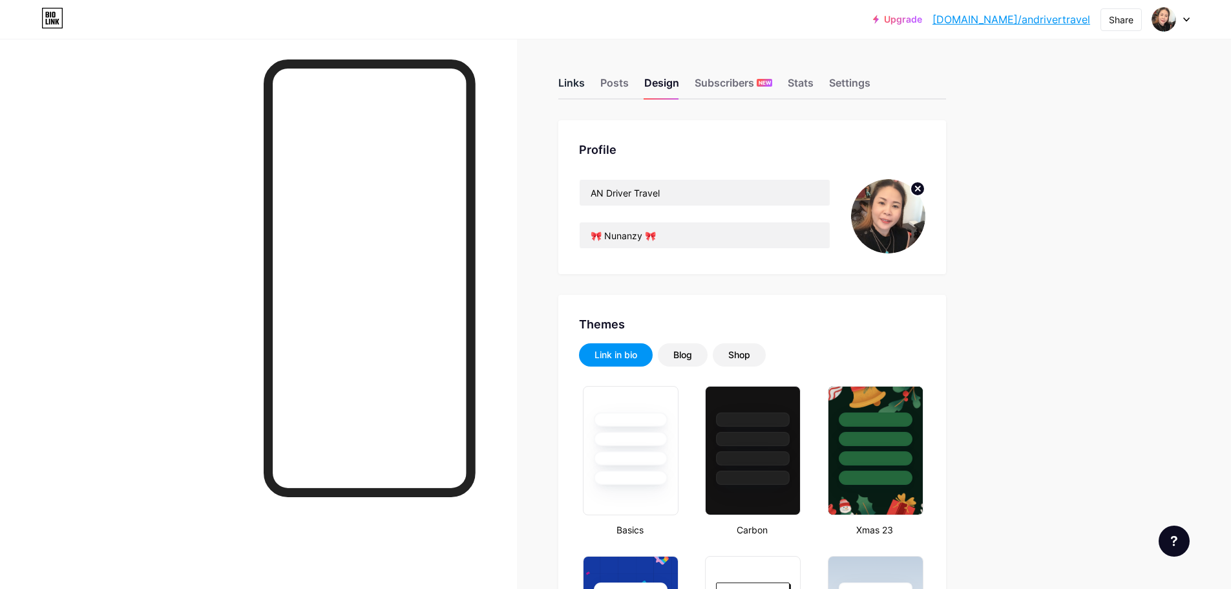
click at [583, 92] on div "Links" at bounding box center [571, 86] width 26 height 23
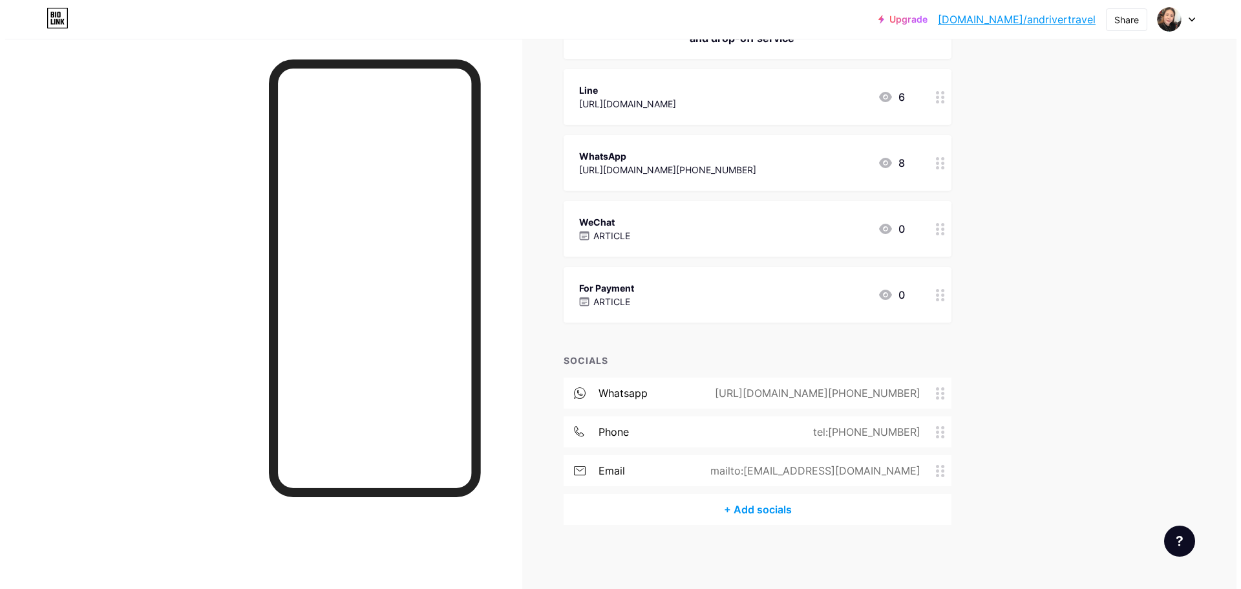
scroll to position [72, 0]
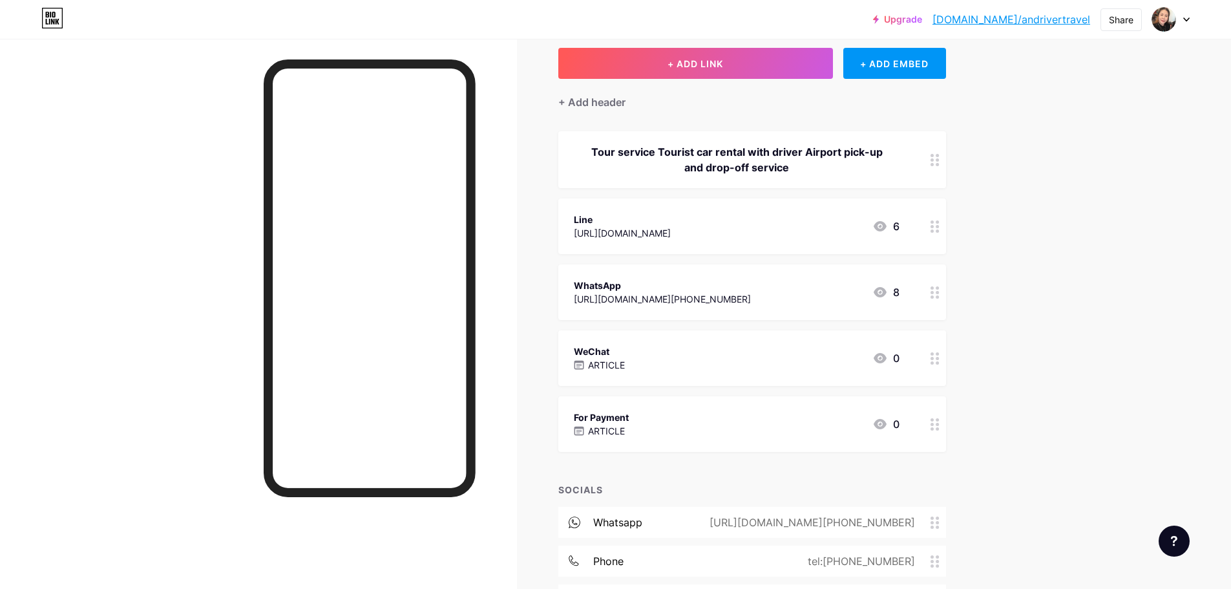
click at [883, 360] on icon at bounding box center [880, 358] width 13 height 10
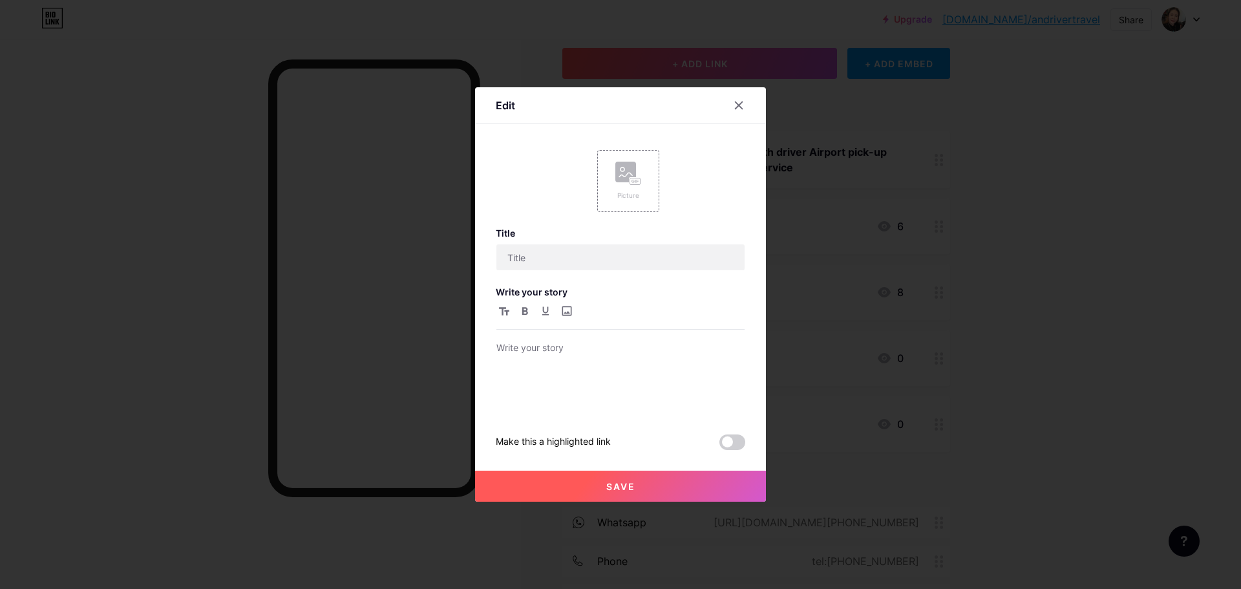
type input "WeChat"
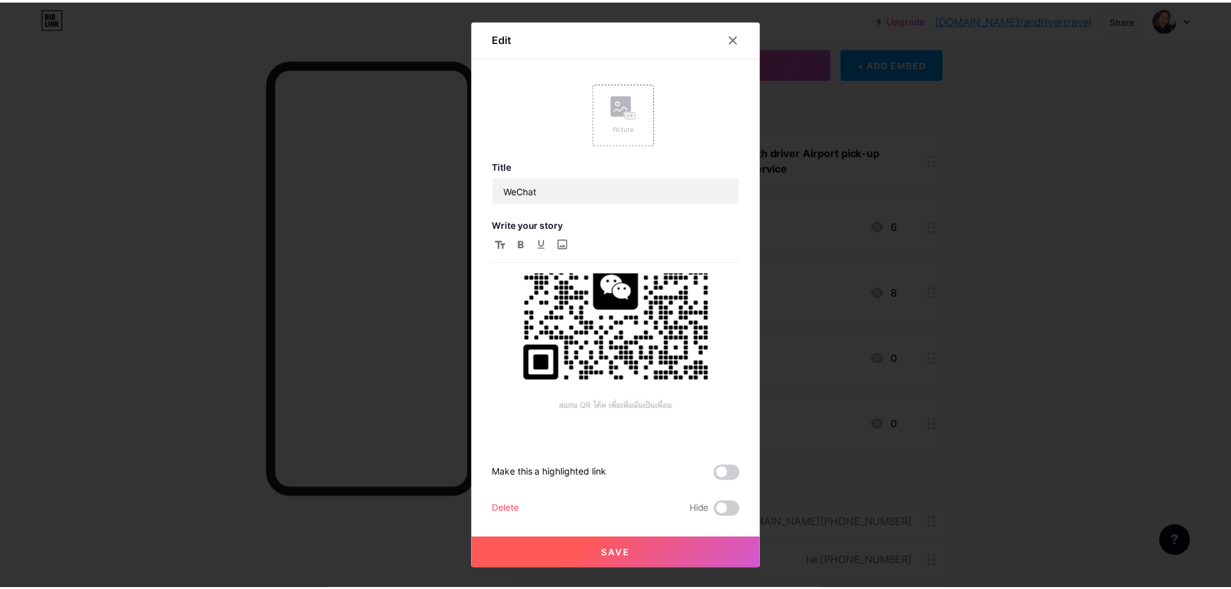
scroll to position [33, 0]
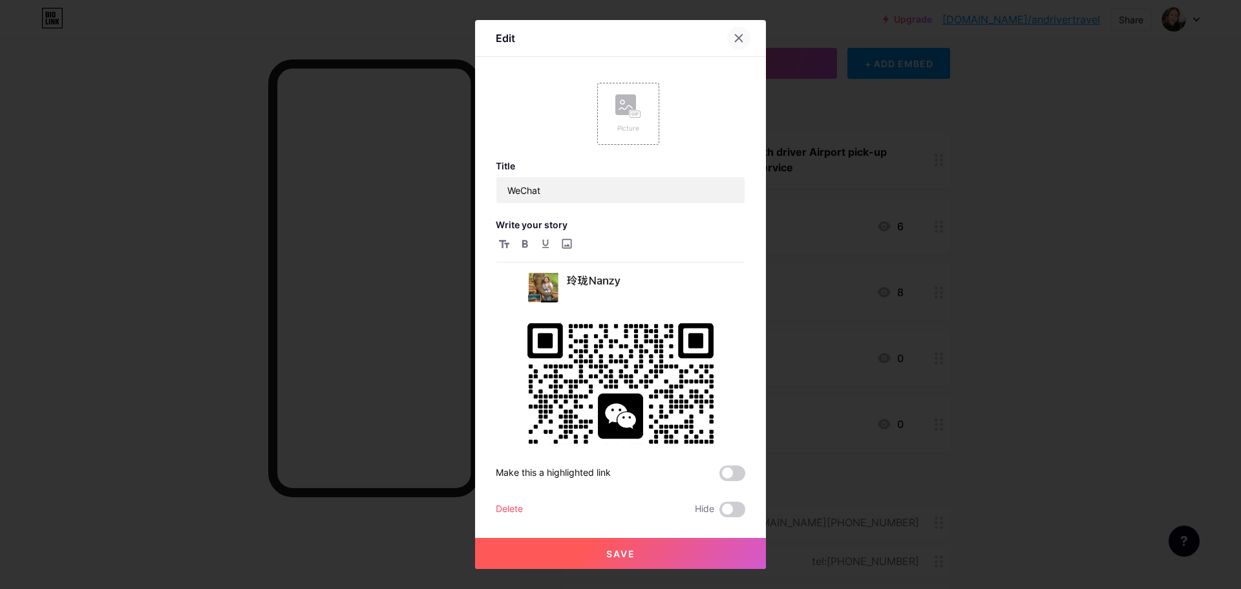
click at [737, 37] on icon at bounding box center [738, 38] width 10 height 10
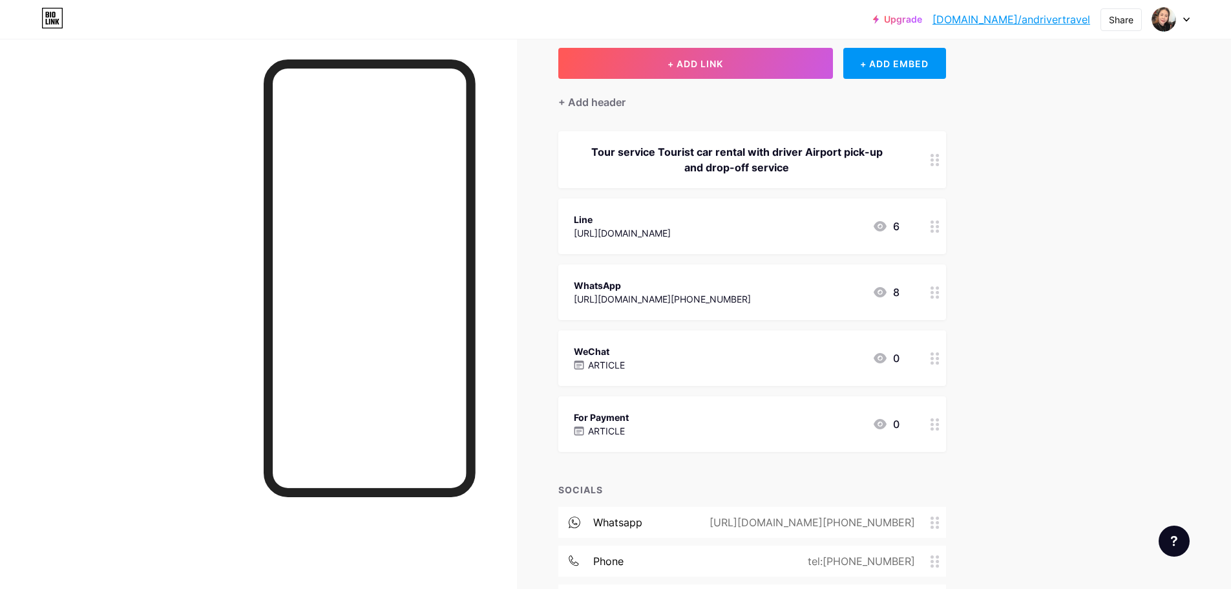
click at [1063, 255] on div "Upgrade [DOMAIN_NAME]/andriv... [DOMAIN_NAME]/andrivertravel Share Switch accou…" at bounding box center [615, 323] width 1231 height 791
click at [1012, 378] on div "Upgrade [DOMAIN_NAME]/andriv... [DOMAIN_NAME]/andrivertravel Share Switch accou…" at bounding box center [615, 323] width 1231 height 791
click at [887, 289] on icon at bounding box center [880, 292] width 13 height 10
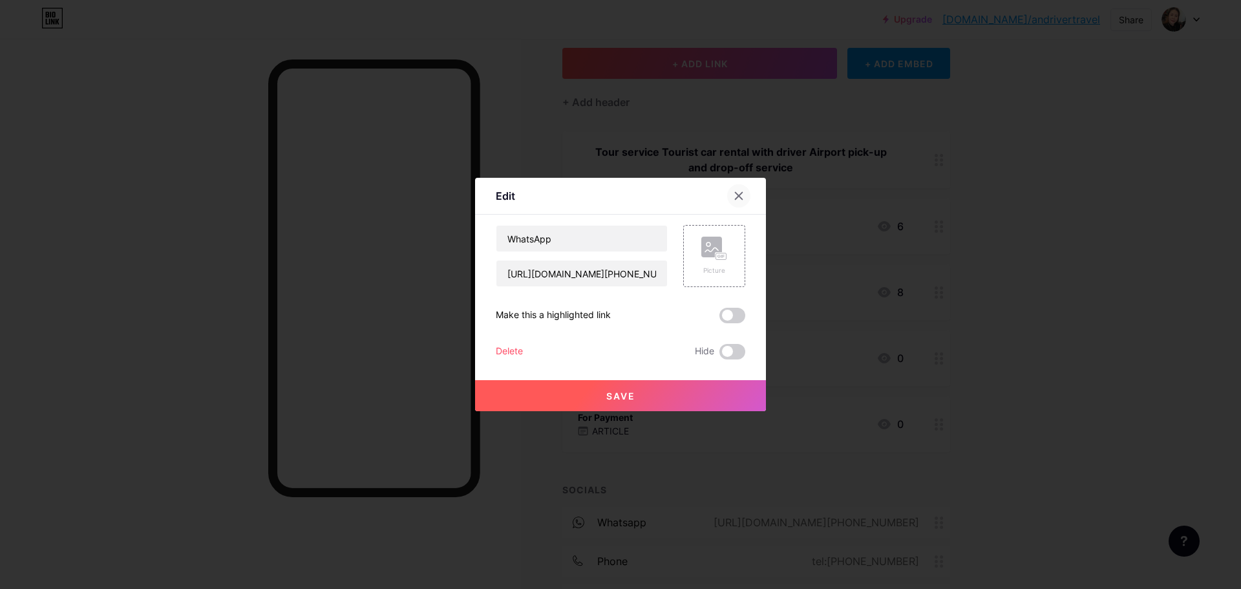
click at [742, 191] on div at bounding box center [738, 195] width 23 height 23
